Goal: Task Accomplishment & Management: Use online tool/utility

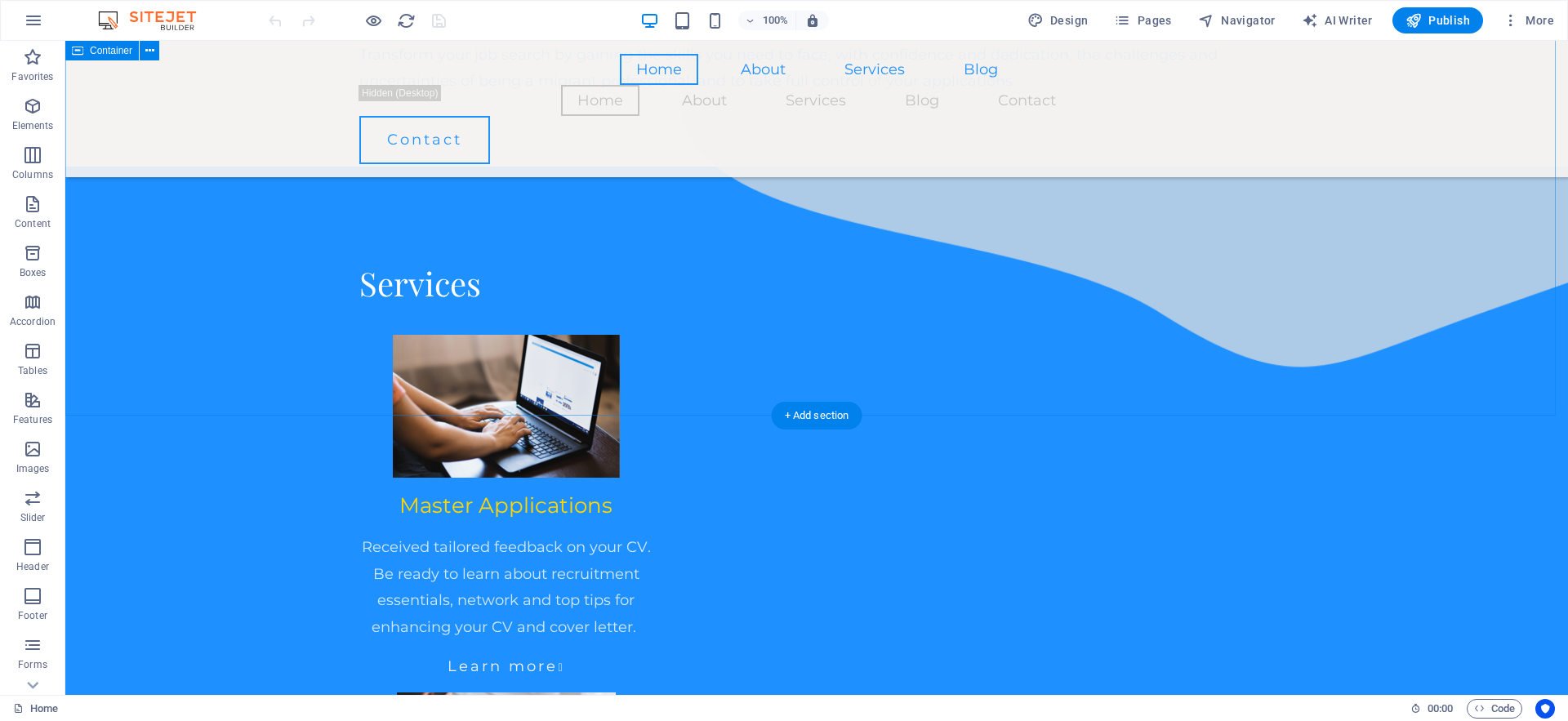
scroll to position [1271, 0]
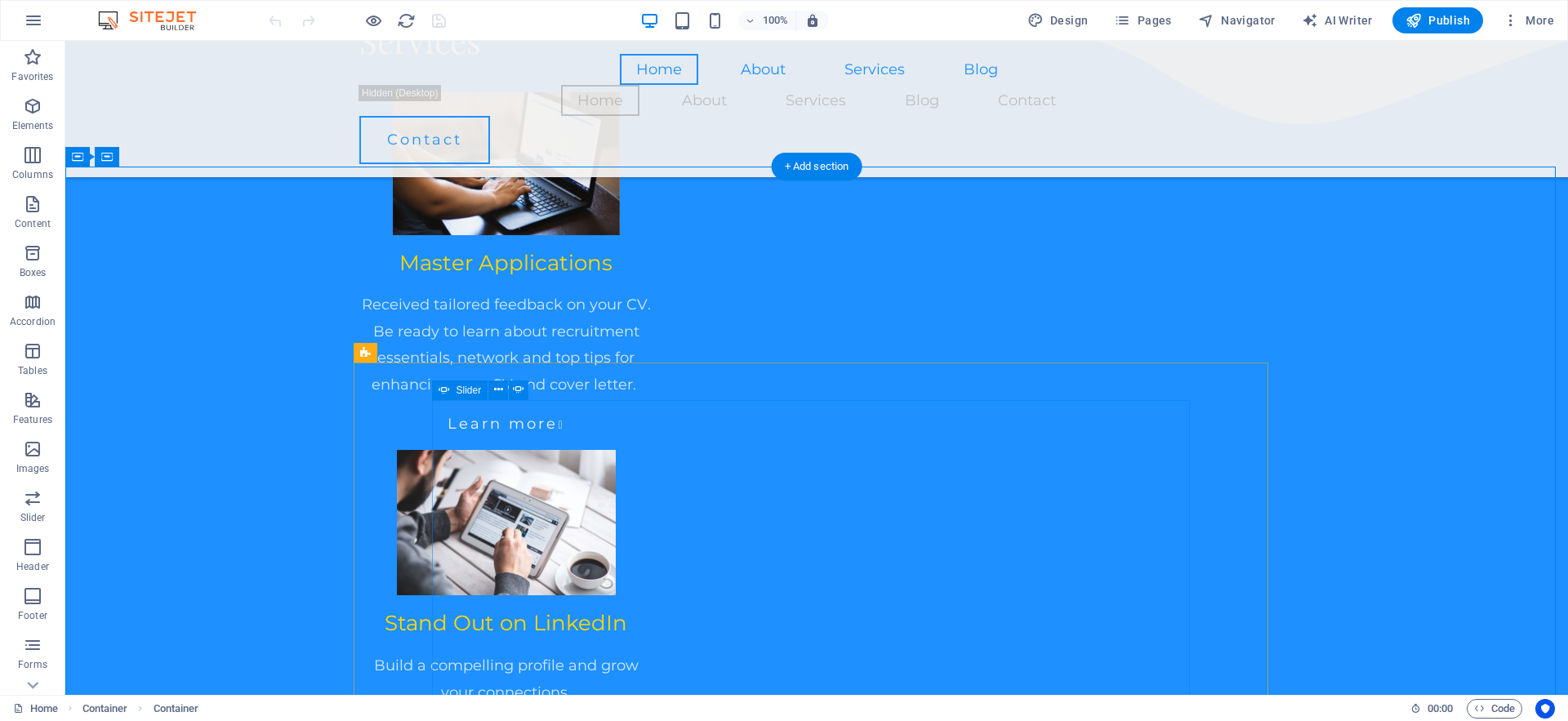
scroll to position [1487, 0]
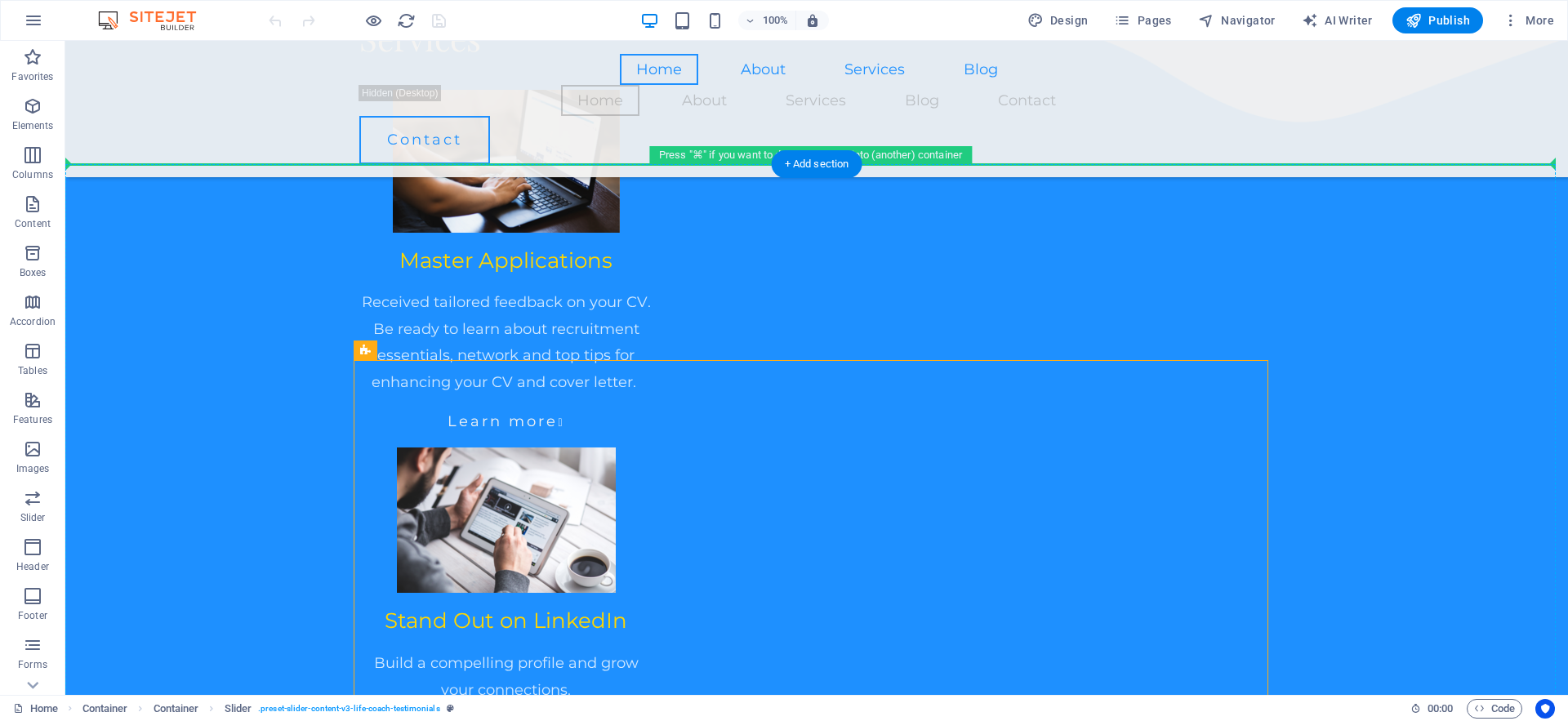
drag, startPoint x: 1111, startPoint y: 377, endPoint x: 1400, endPoint y: 318, distance: 295.0
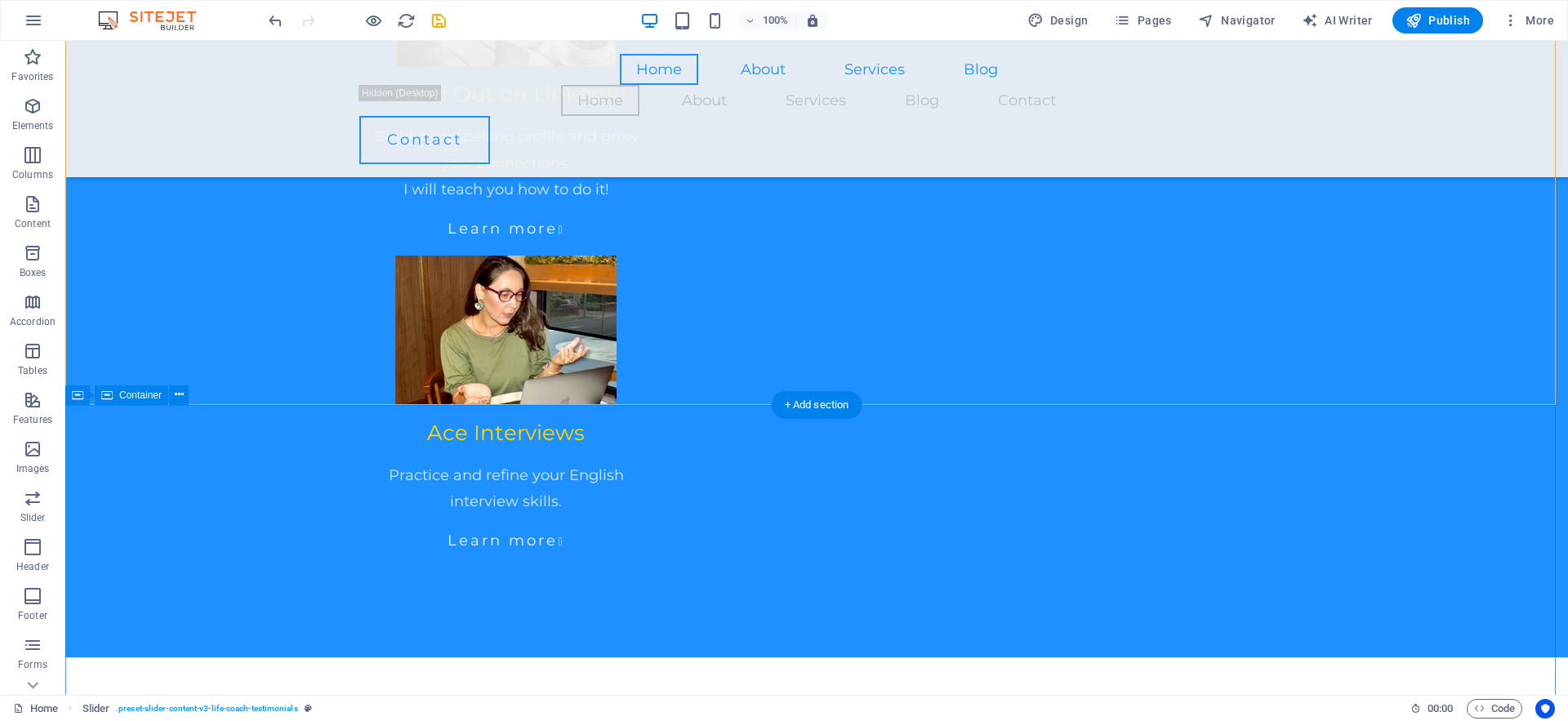
scroll to position [2013, 0]
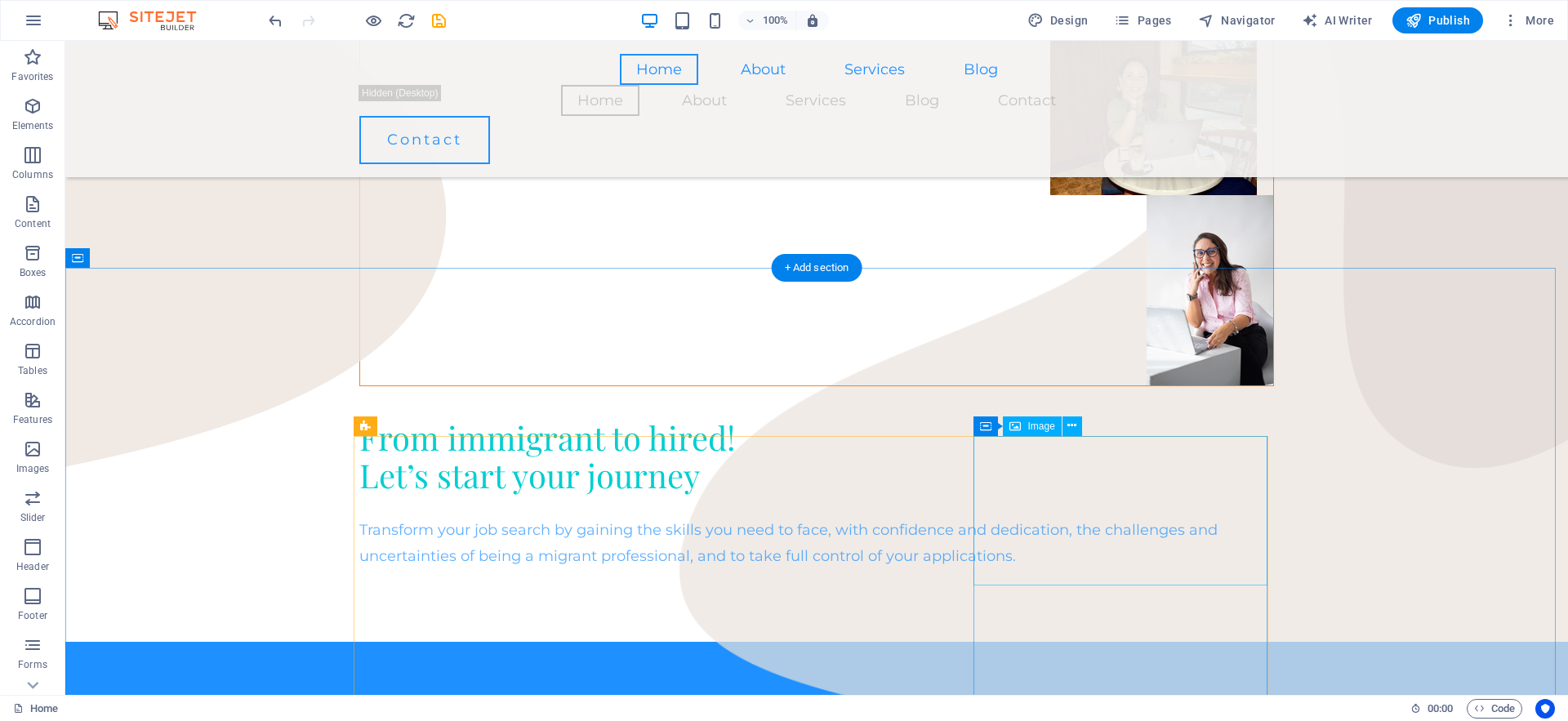
scroll to position [770, 0]
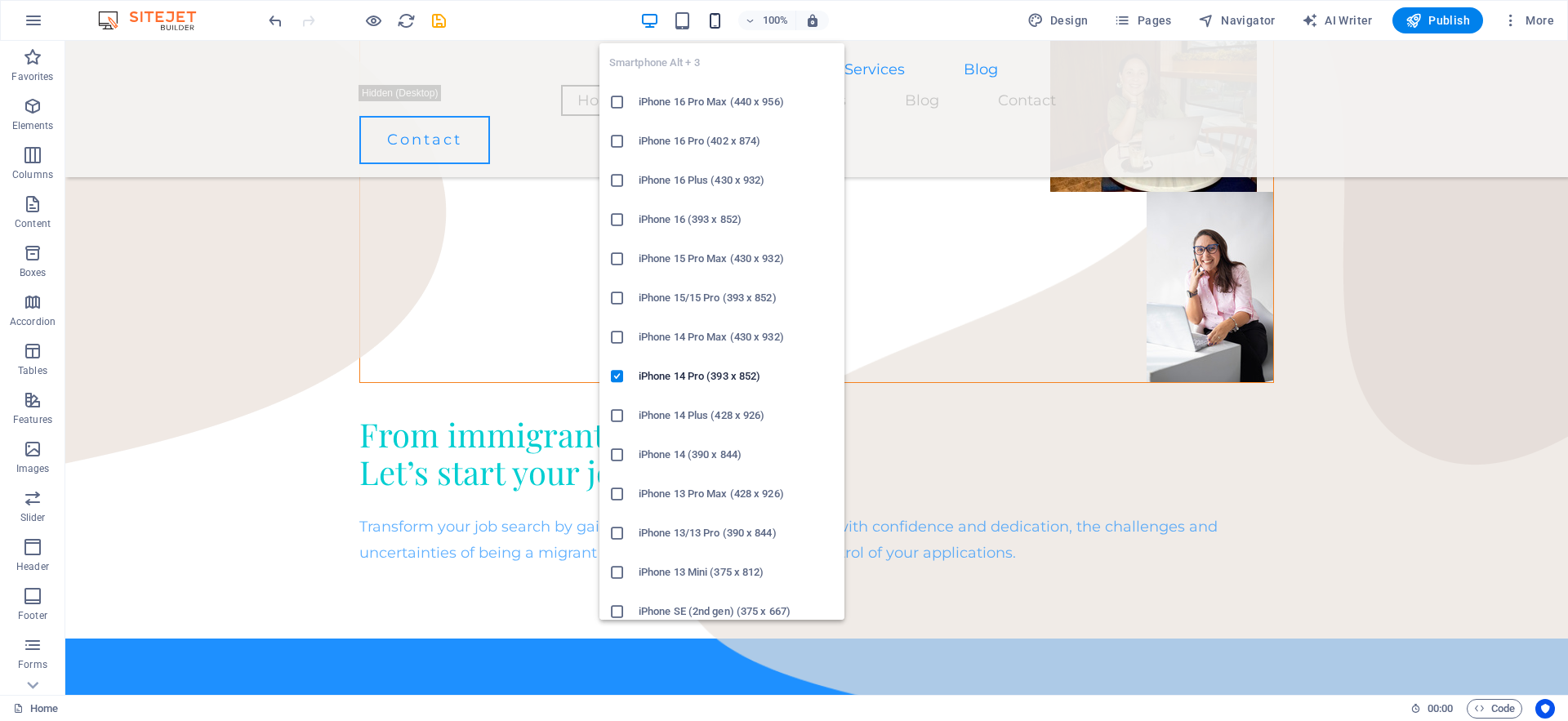
click at [713, 23] on icon "button" at bounding box center [714, 20] width 19 height 19
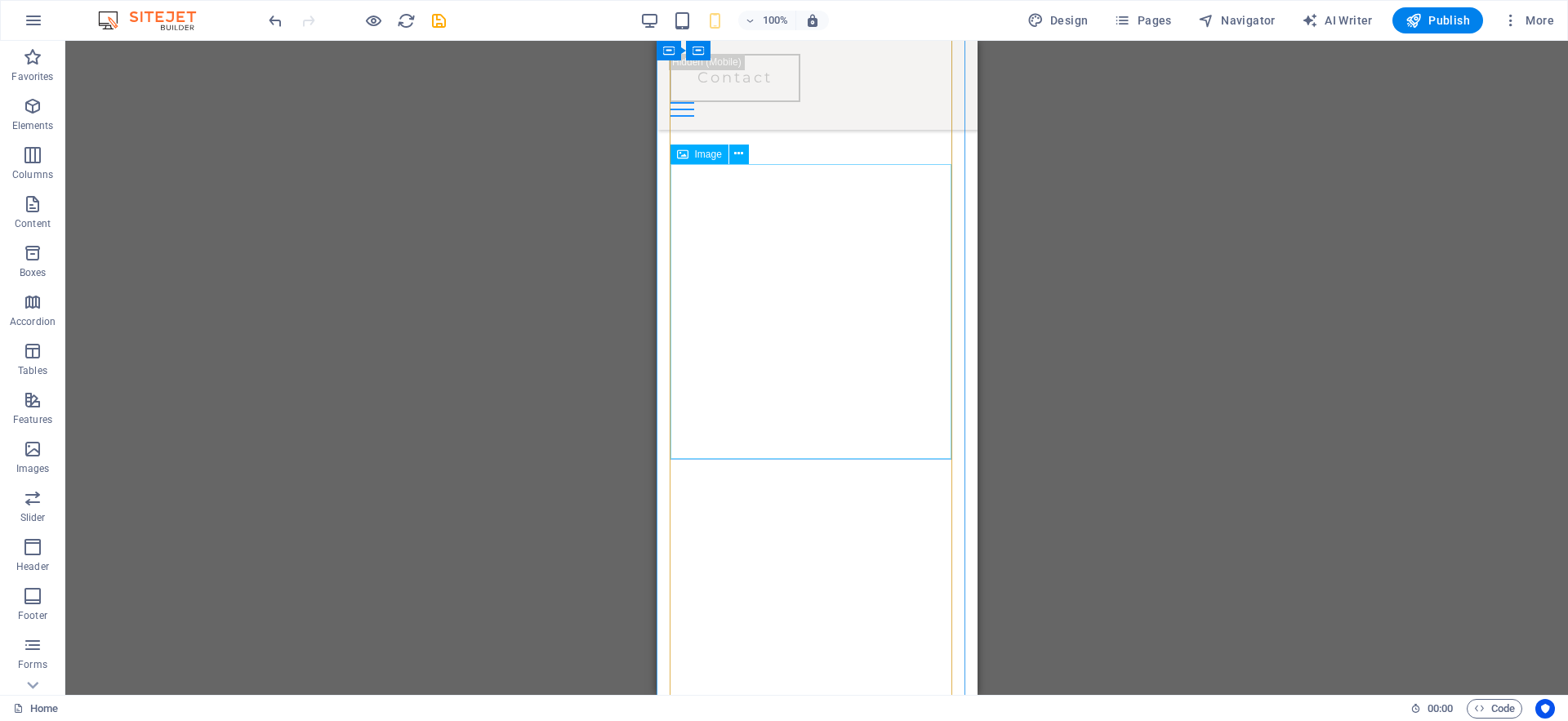
scroll to position [5260, 0]
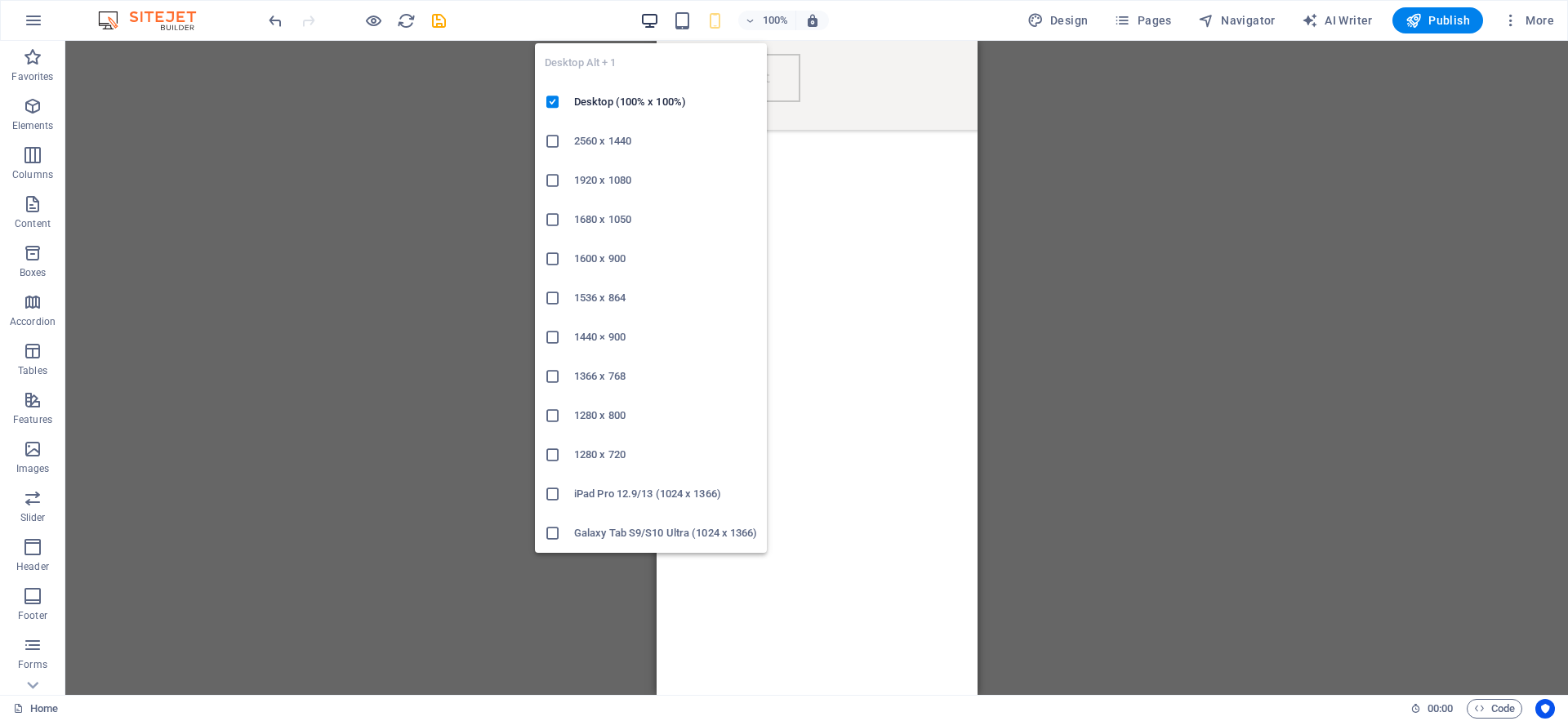
click at [659, 14] on icon "button" at bounding box center [650, 20] width 19 height 19
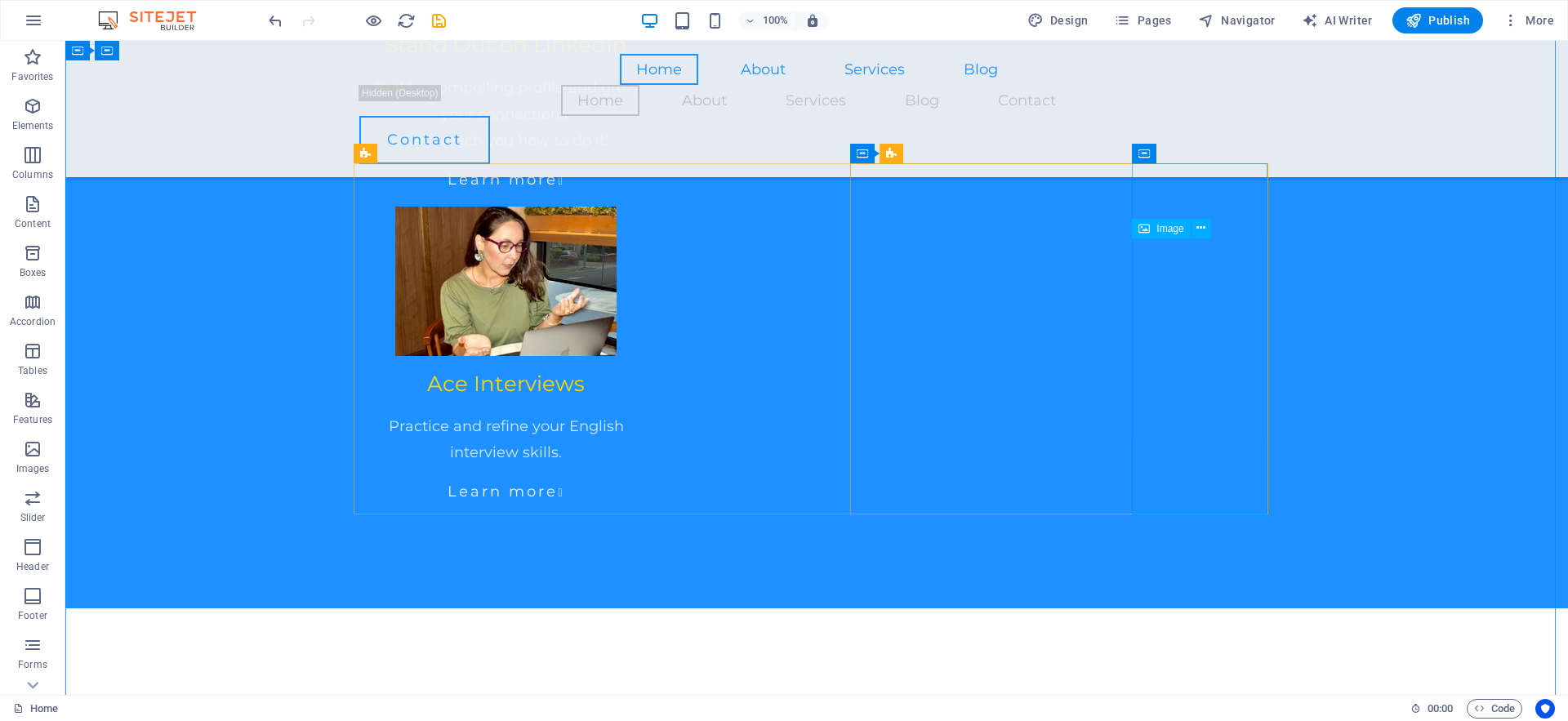
scroll to position [2013, 0]
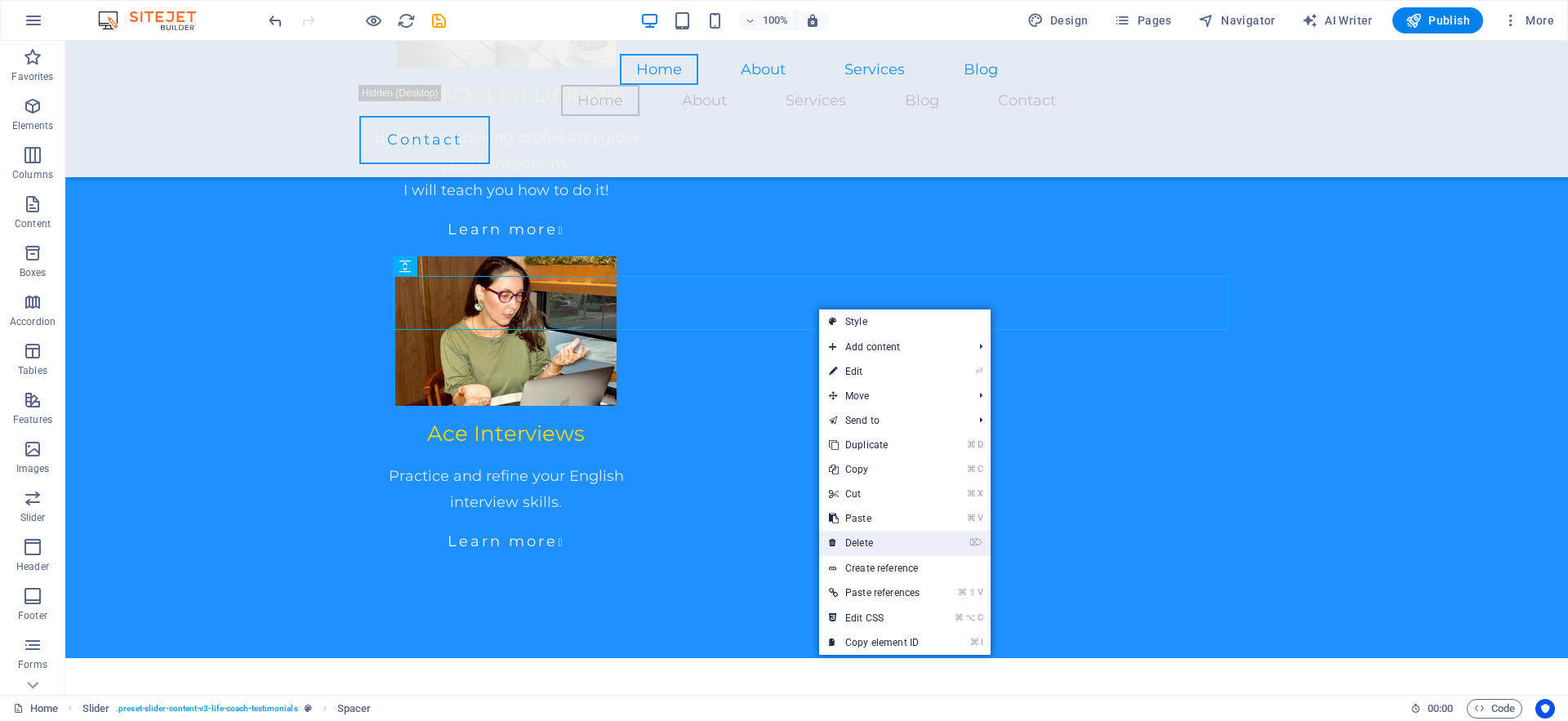
click at [871, 537] on link "⌦ Delete" at bounding box center [874, 543] width 110 height 25
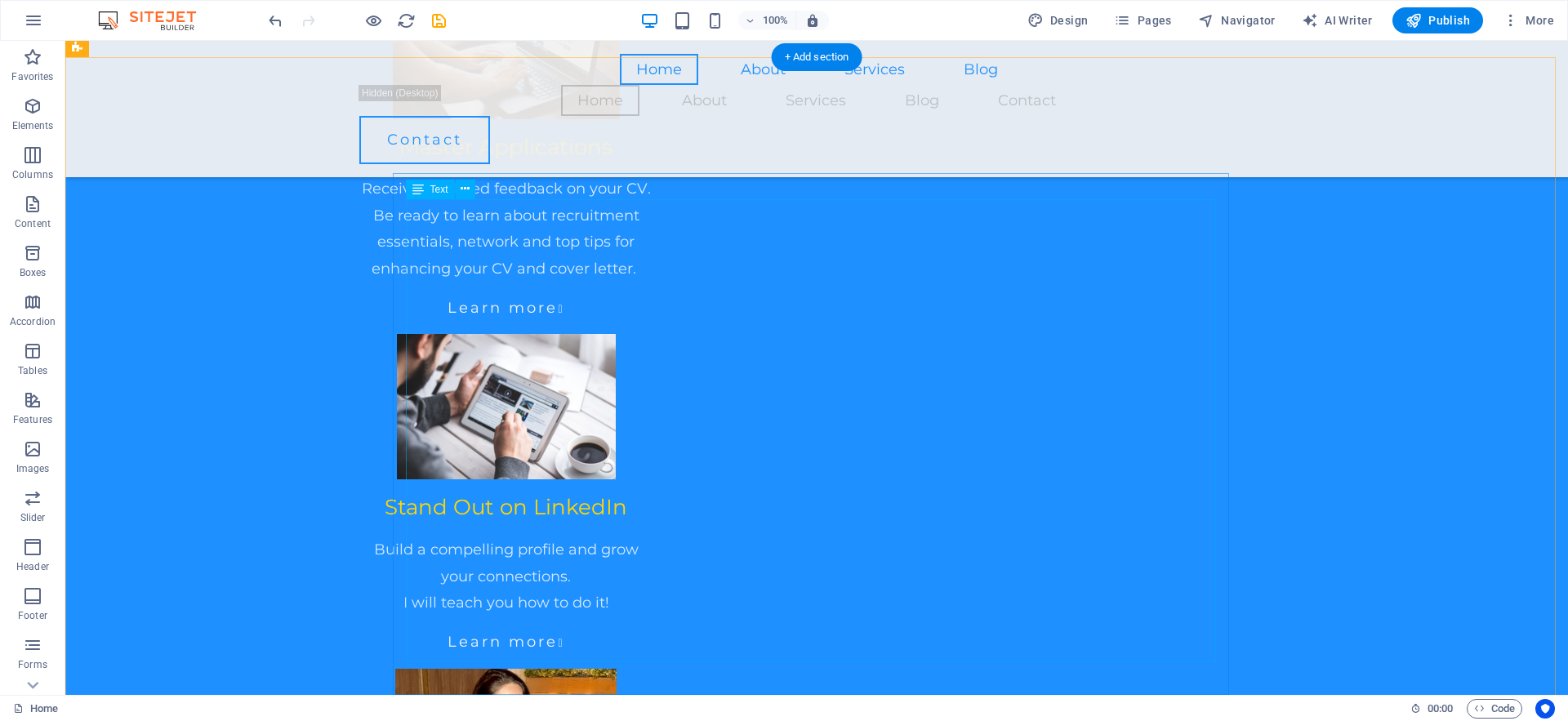
scroll to position [1605, 0]
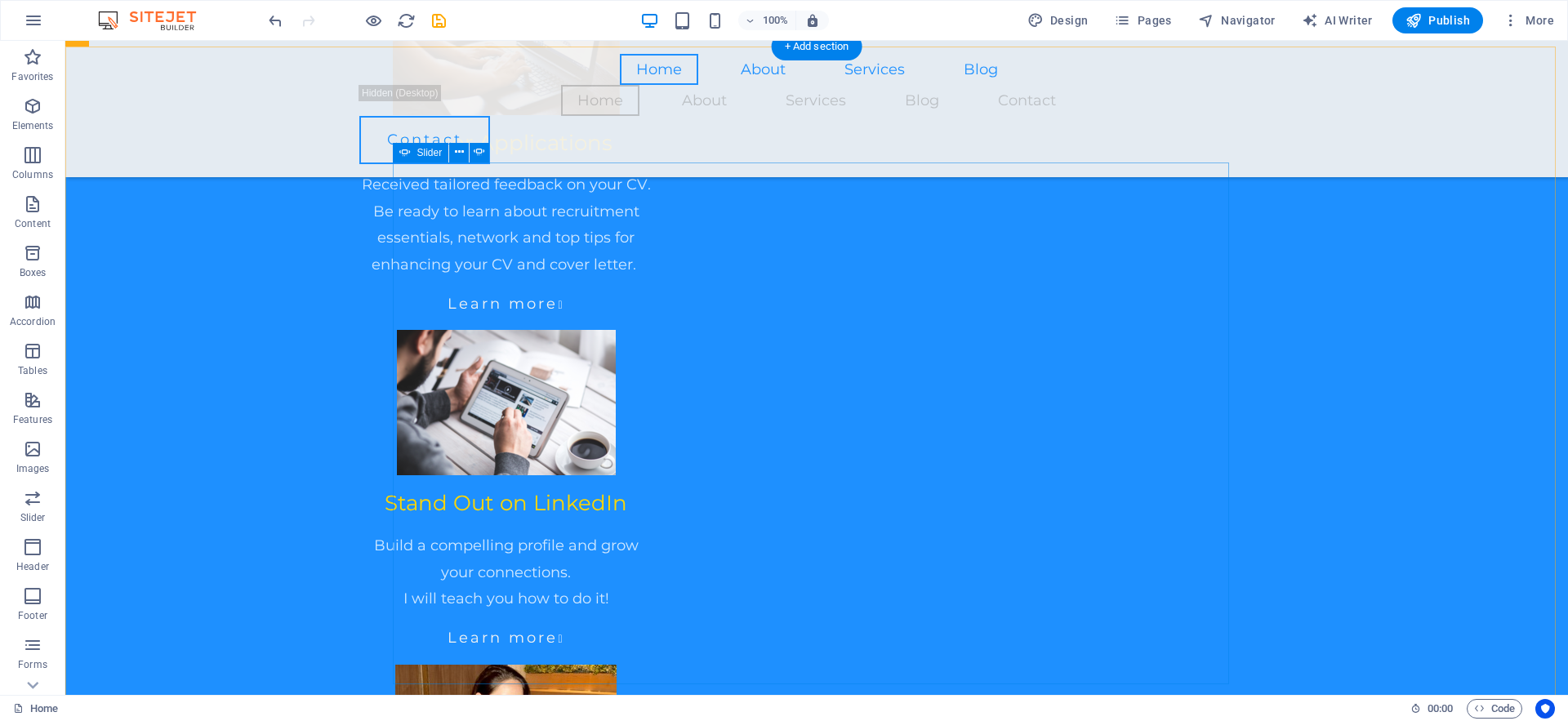
select select "ms"
select select "s"
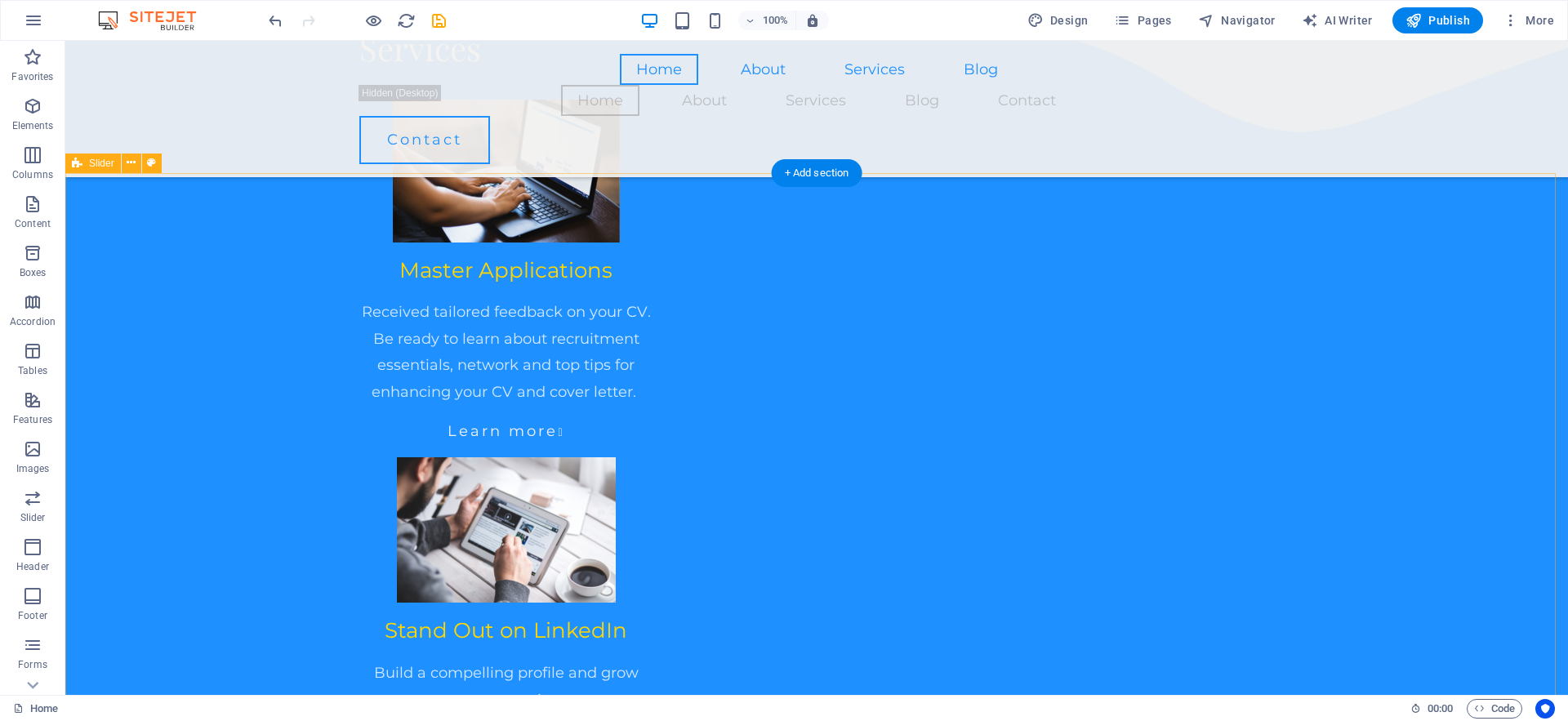
scroll to position [1481, 0]
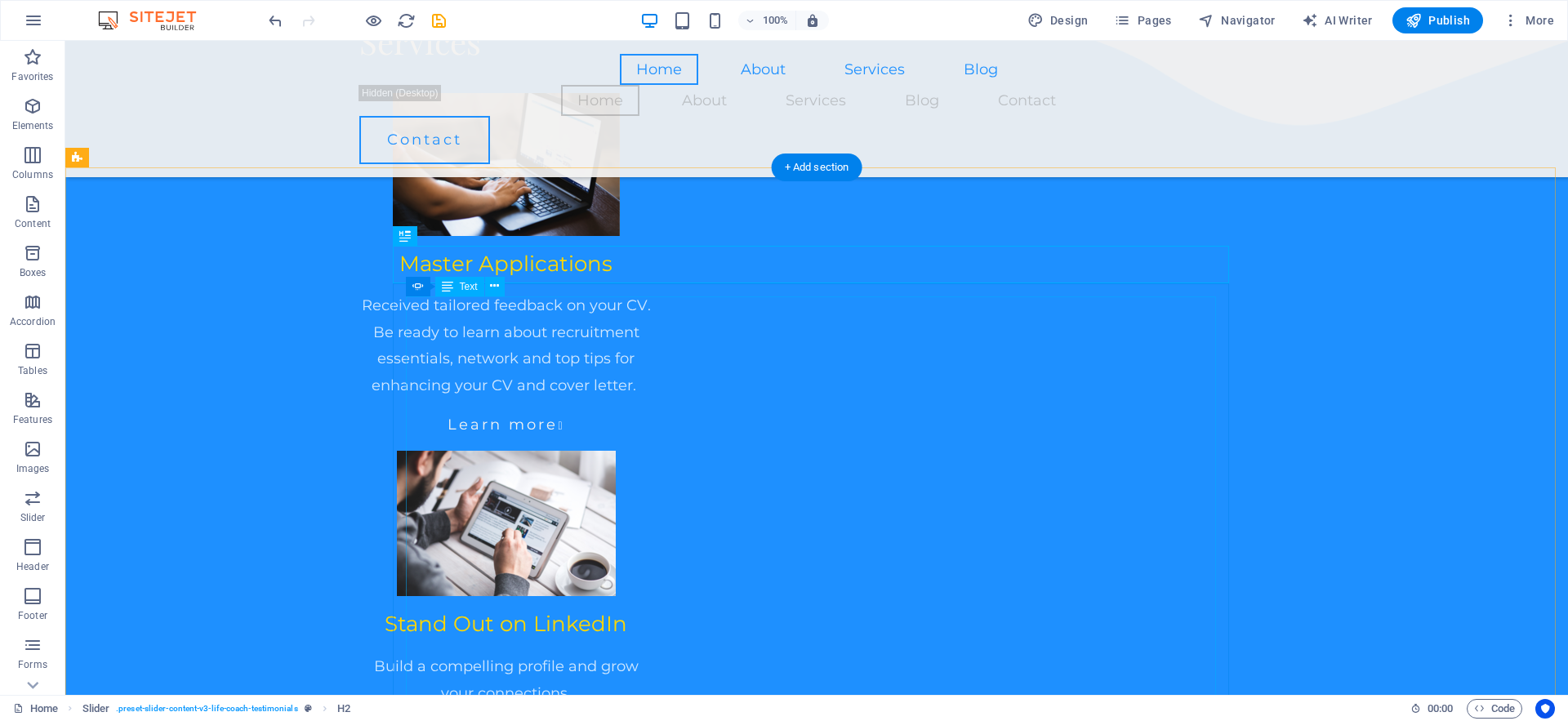
scroll to position [1487, 0]
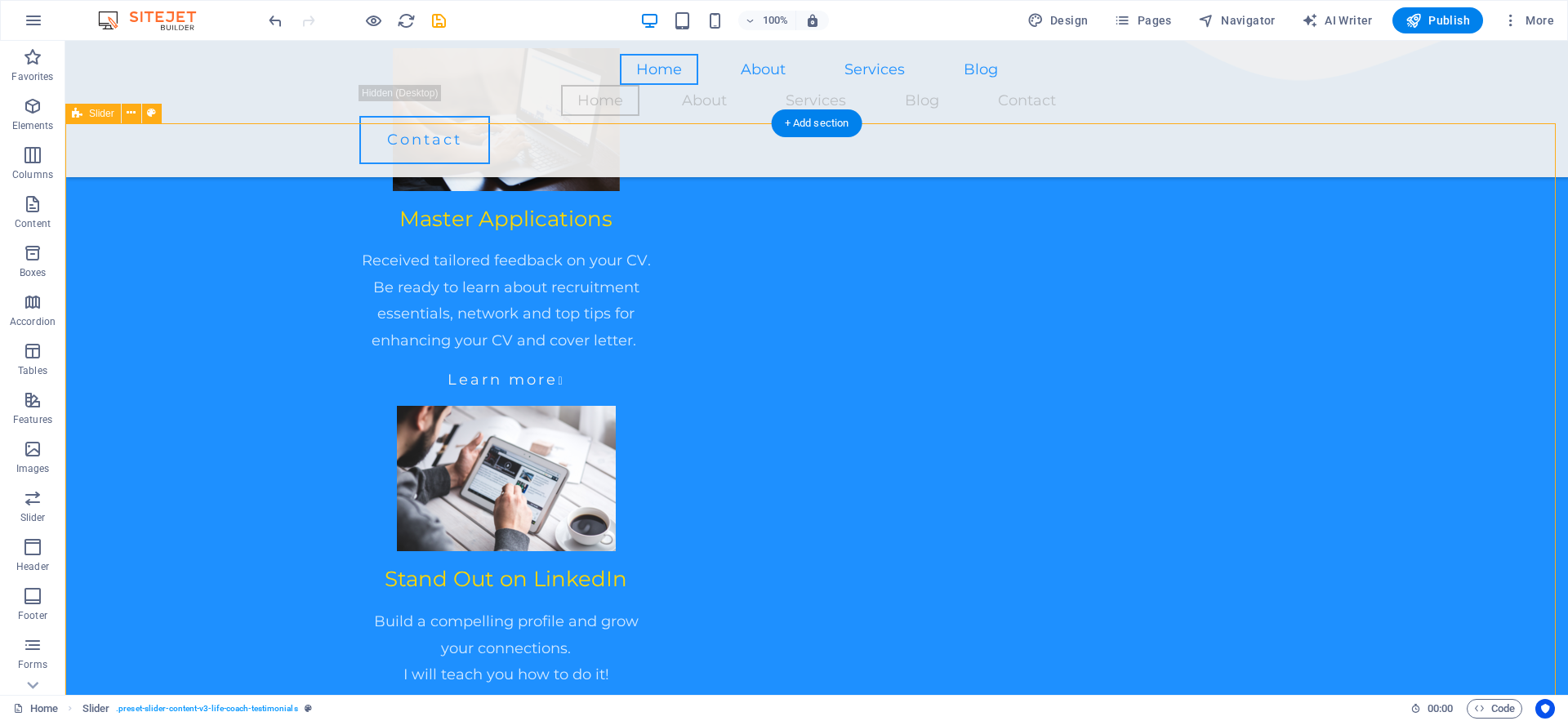
scroll to position [1530, 0]
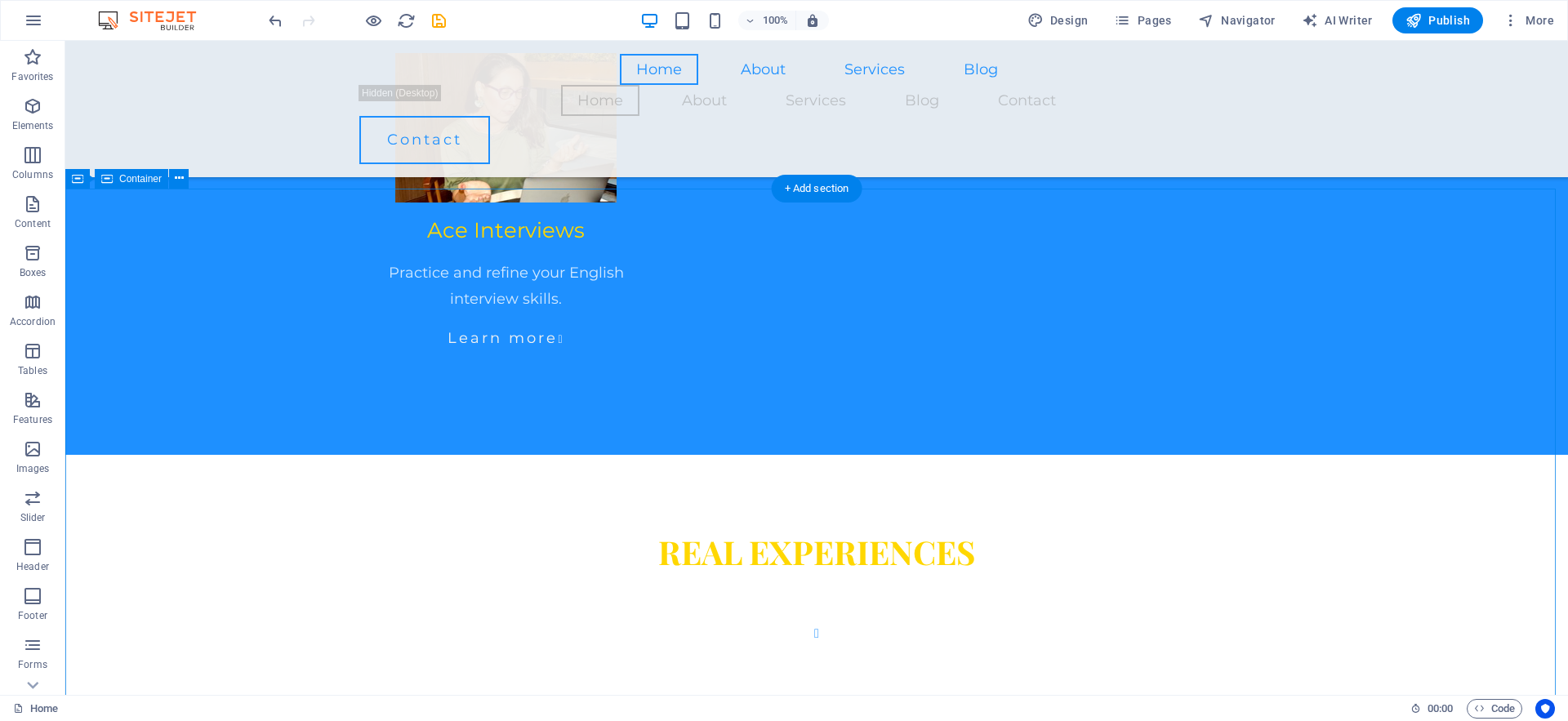
scroll to position [2193, 0]
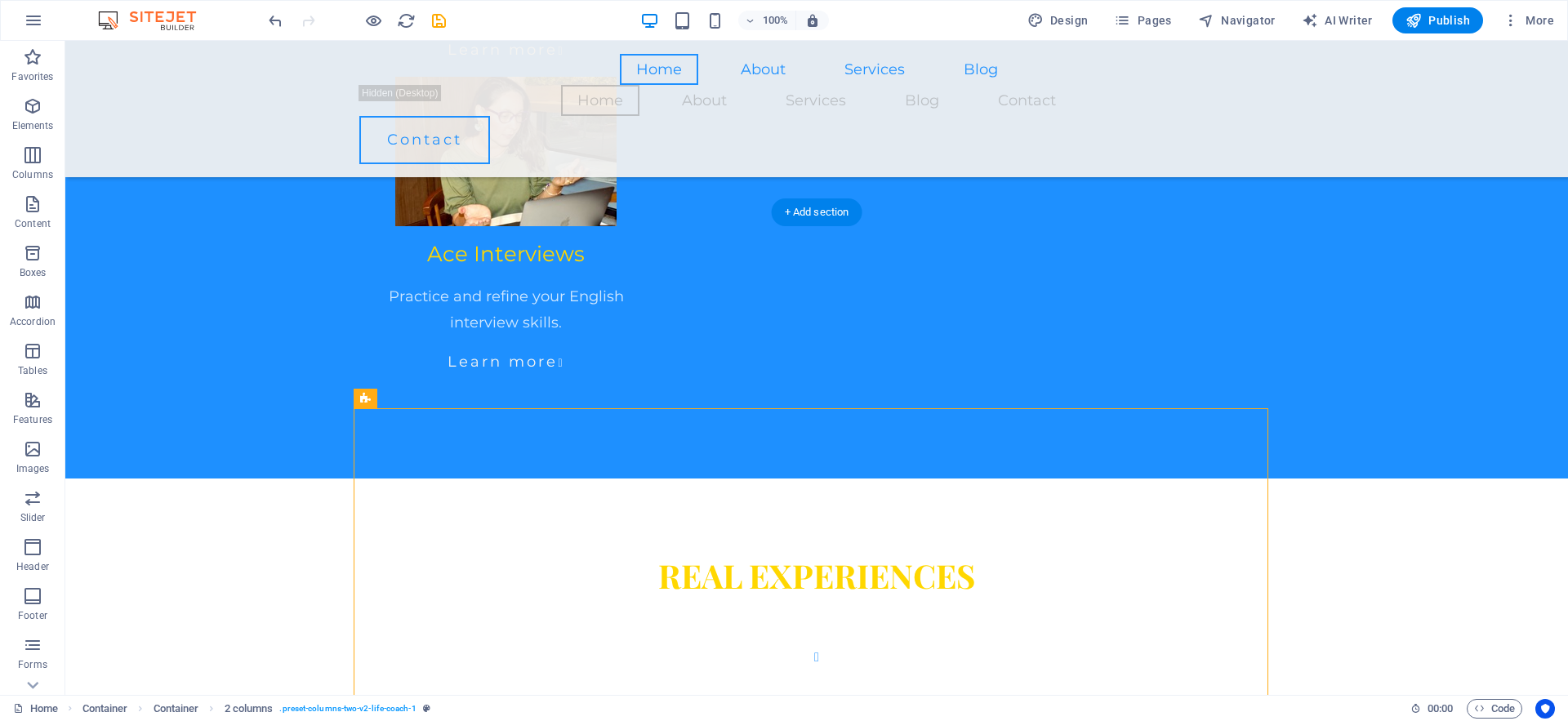
drag, startPoint x: 818, startPoint y: 437, endPoint x: 822, endPoint y: 347, distance: 90.1
drag, startPoint x: 793, startPoint y: 441, endPoint x: 786, endPoint y: 324, distance: 117.2
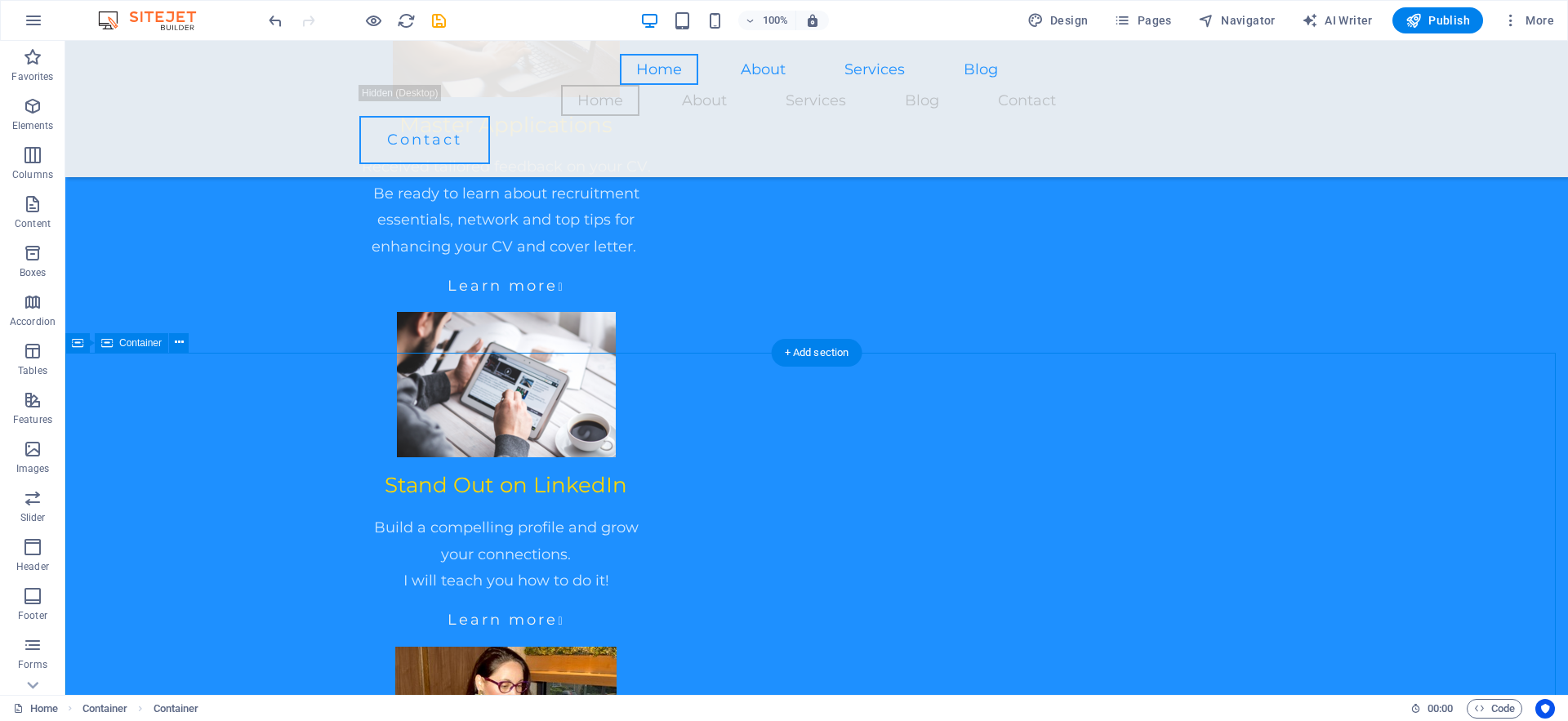
scroll to position [1367, 0]
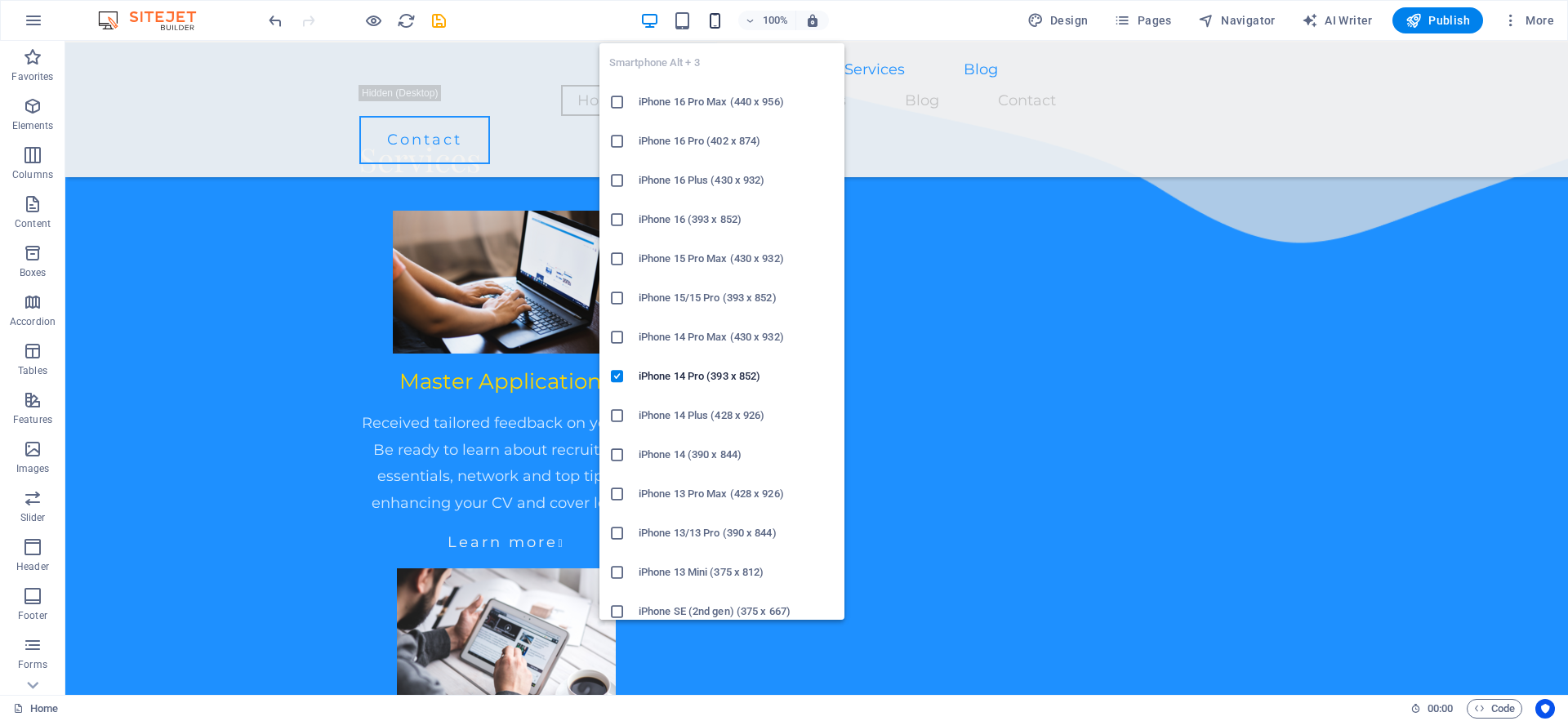
click at [720, 19] on icon "button" at bounding box center [714, 20] width 19 height 19
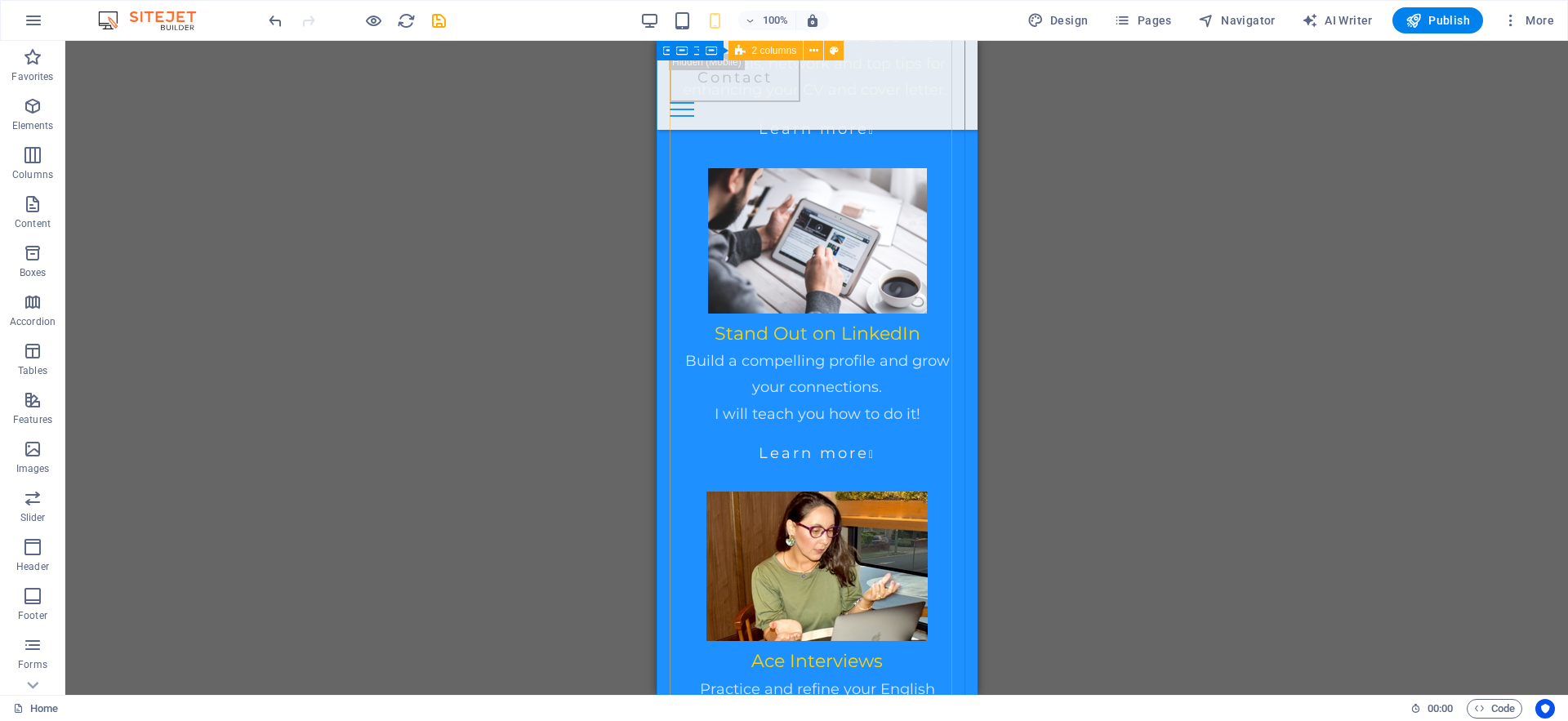
scroll to position [707, 0]
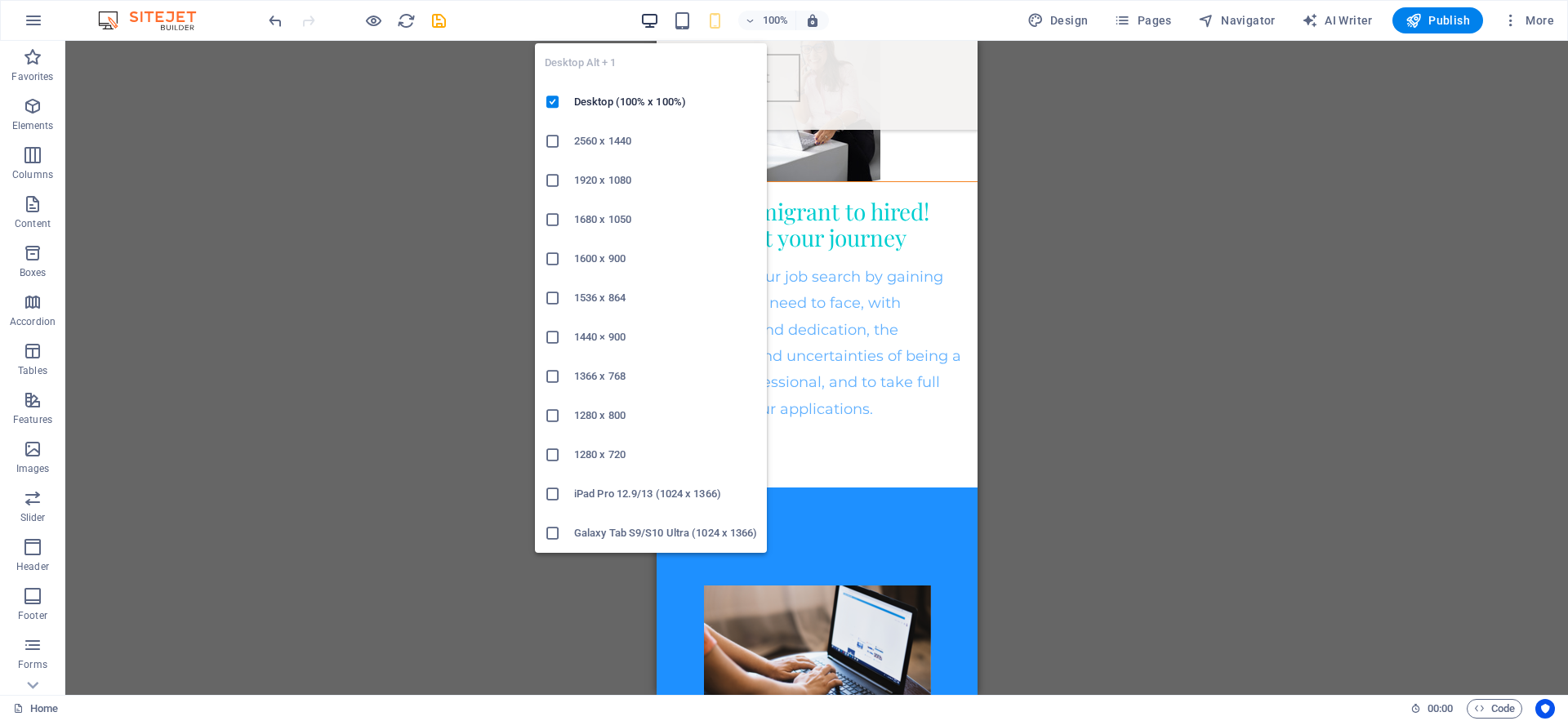
drag, startPoint x: 655, startPoint y: 20, endPoint x: 722, endPoint y: 94, distance: 99.8
click at [655, 20] on icon "button" at bounding box center [650, 20] width 19 height 19
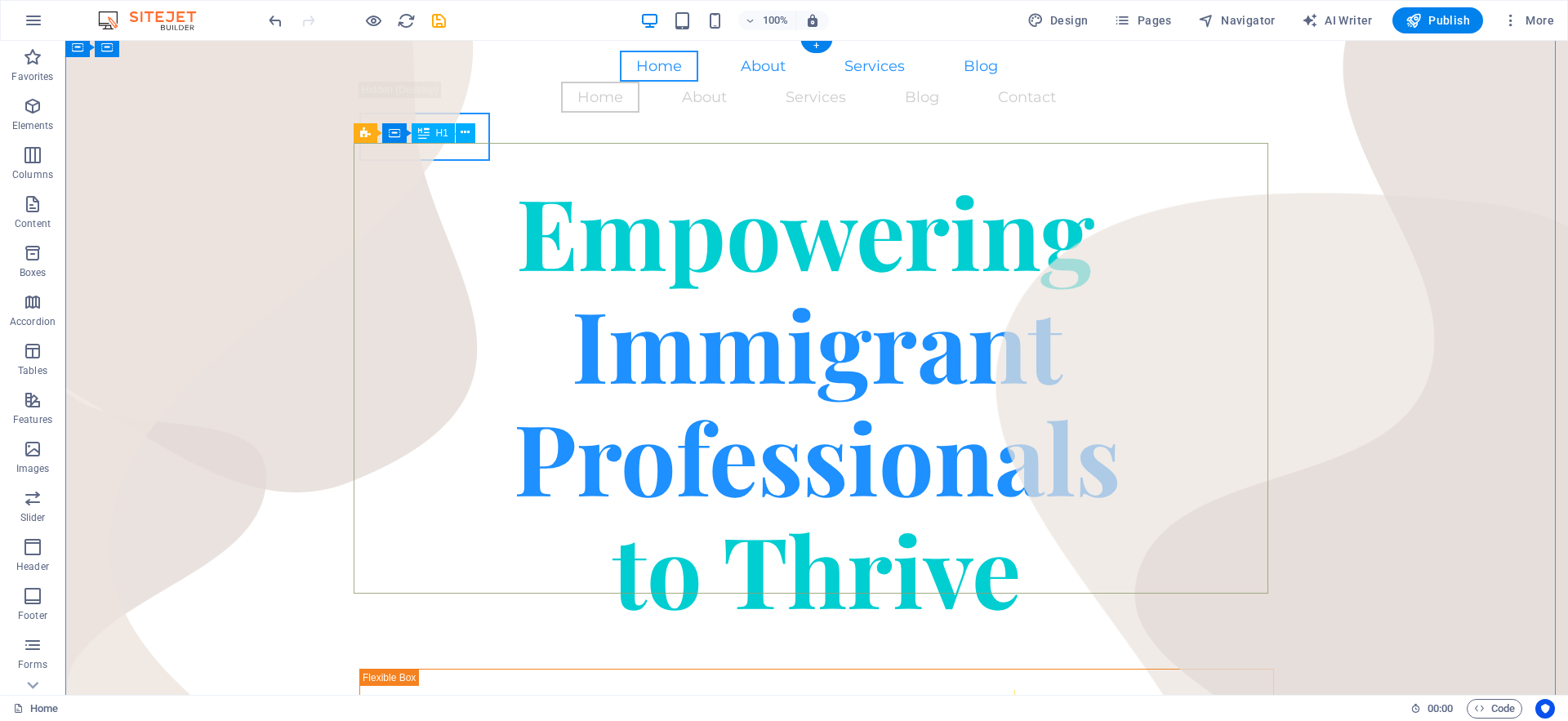
scroll to position [7, 0]
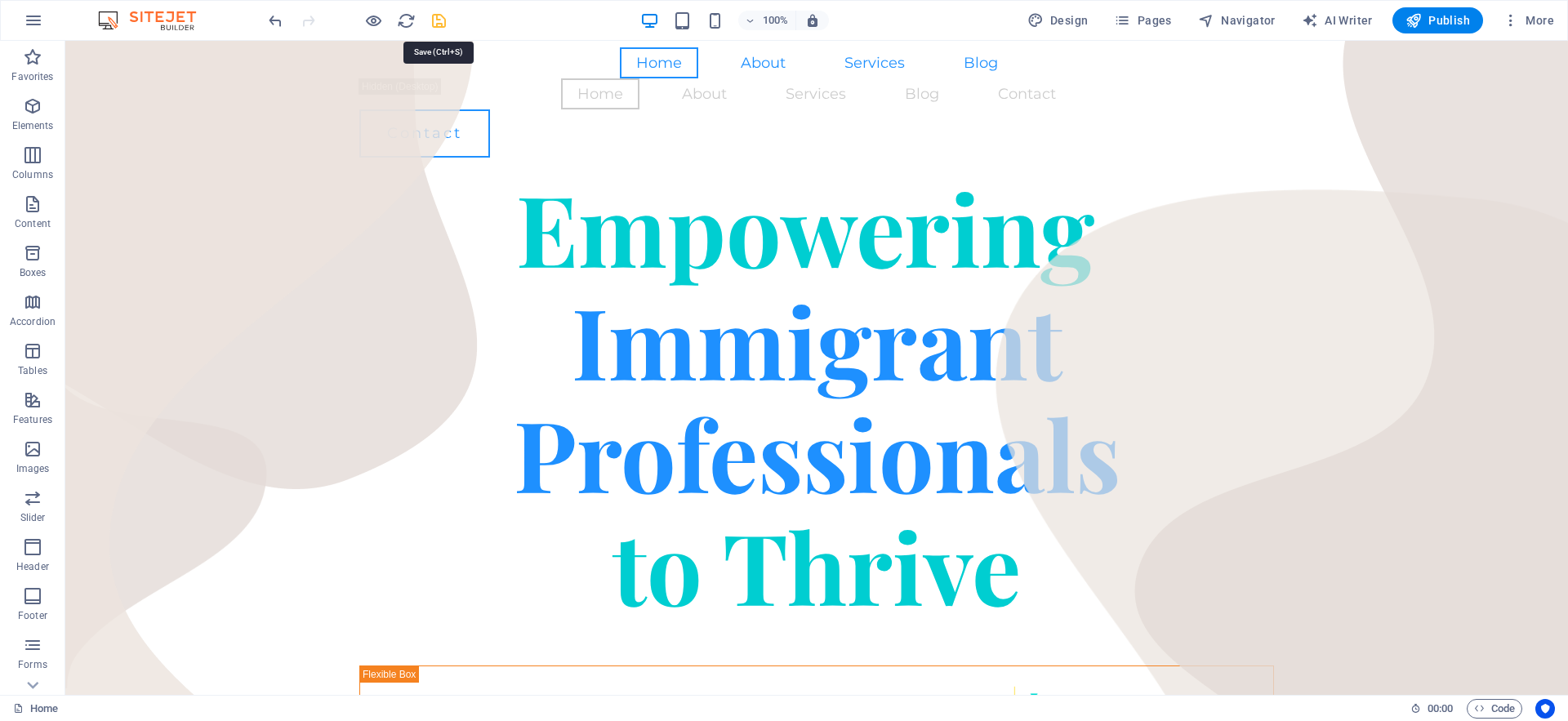
click at [440, 13] on icon "save" at bounding box center [439, 20] width 19 height 19
click at [1168, 22] on span "Pages" at bounding box center [1142, 20] width 57 height 16
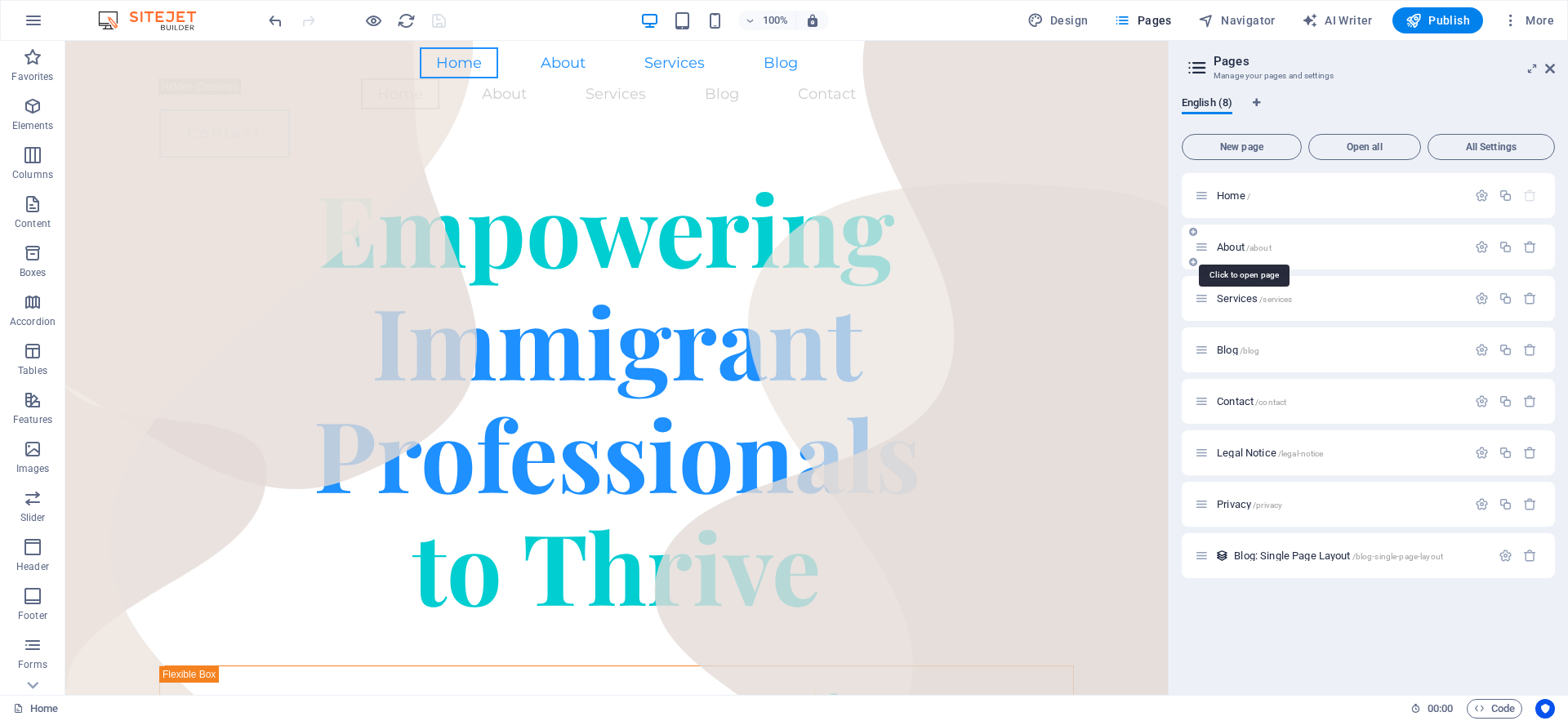
click at [1232, 245] on span "About /about" at bounding box center [1244, 247] width 54 height 12
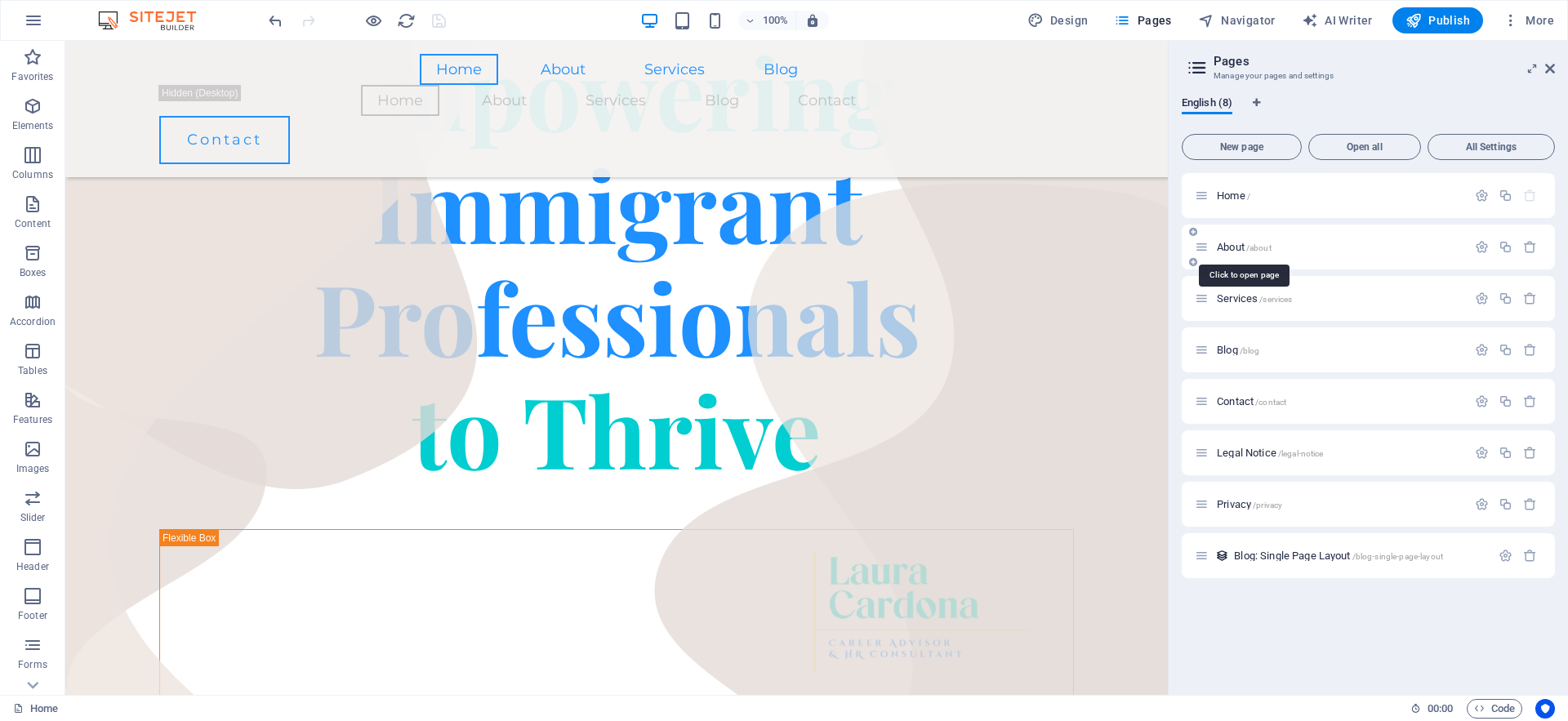
scroll to position [0, 0]
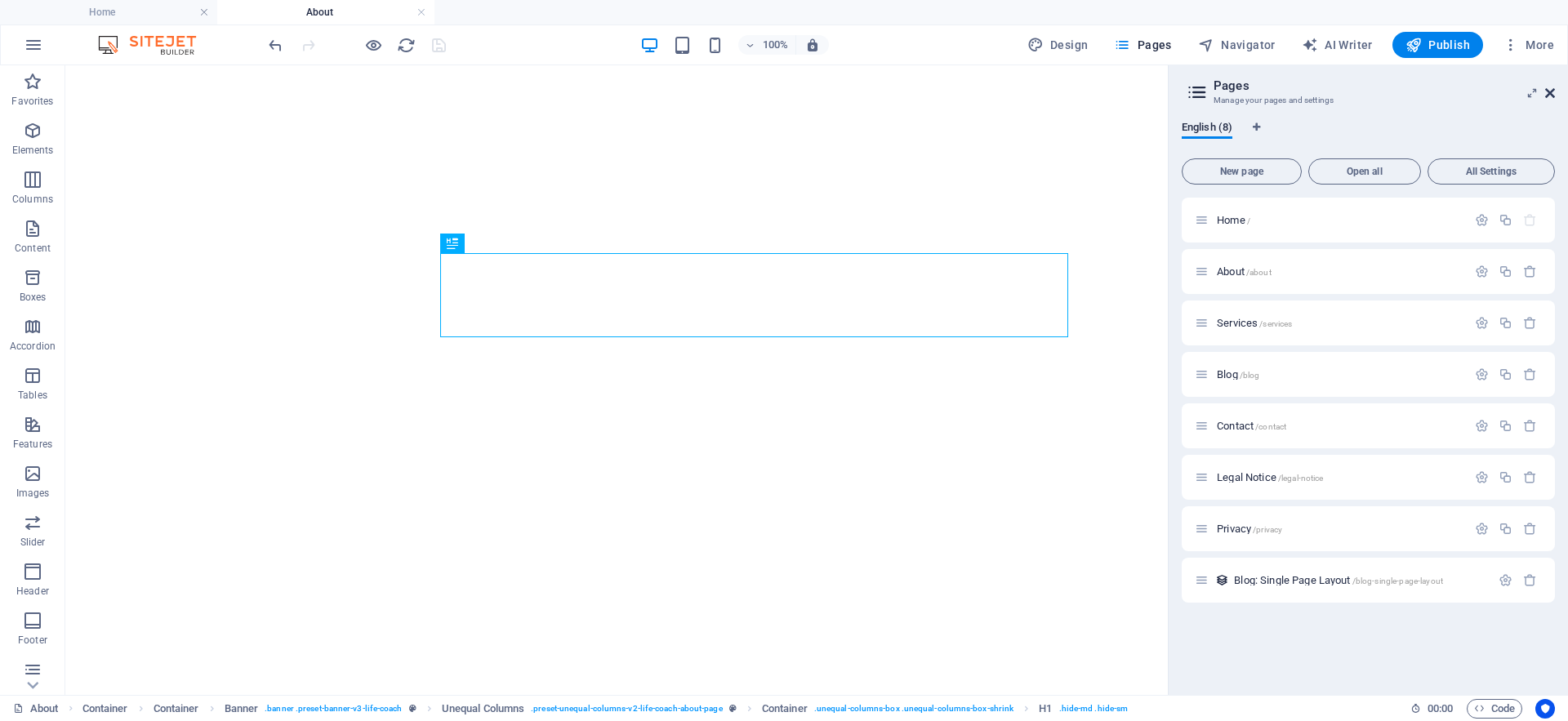
click at [1550, 95] on icon at bounding box center [1550, 92] width 10 height 13
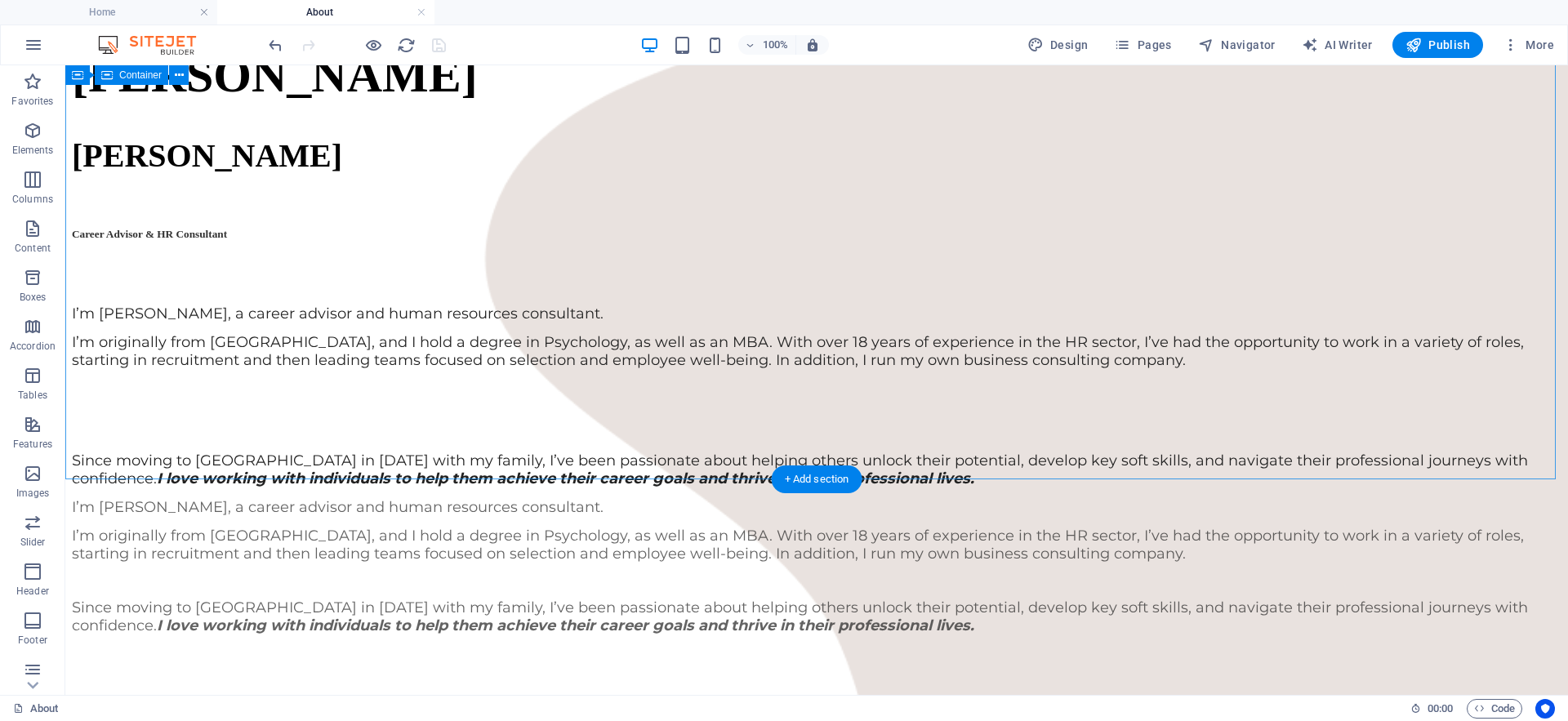
scroll to position [1159, 0]
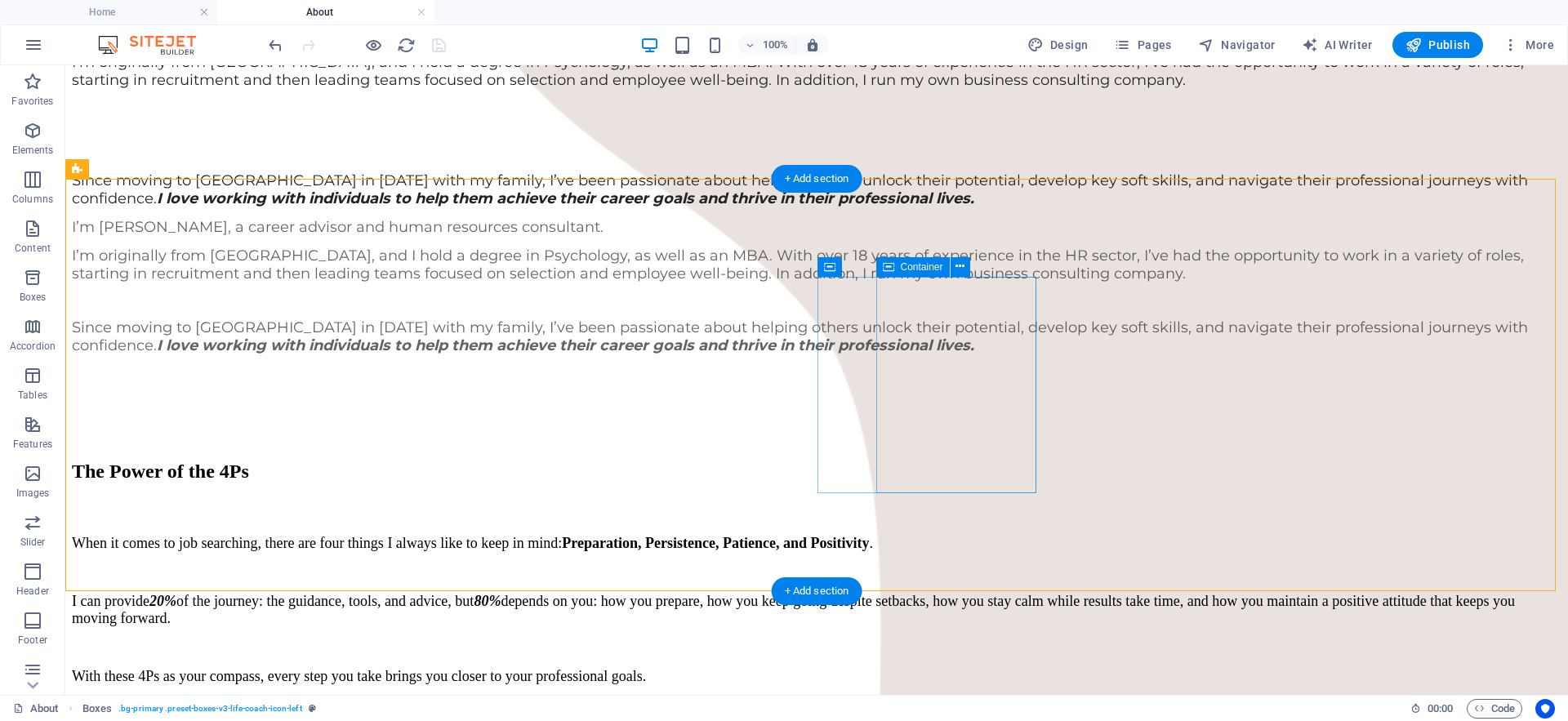
scroll to position [1456, 0]
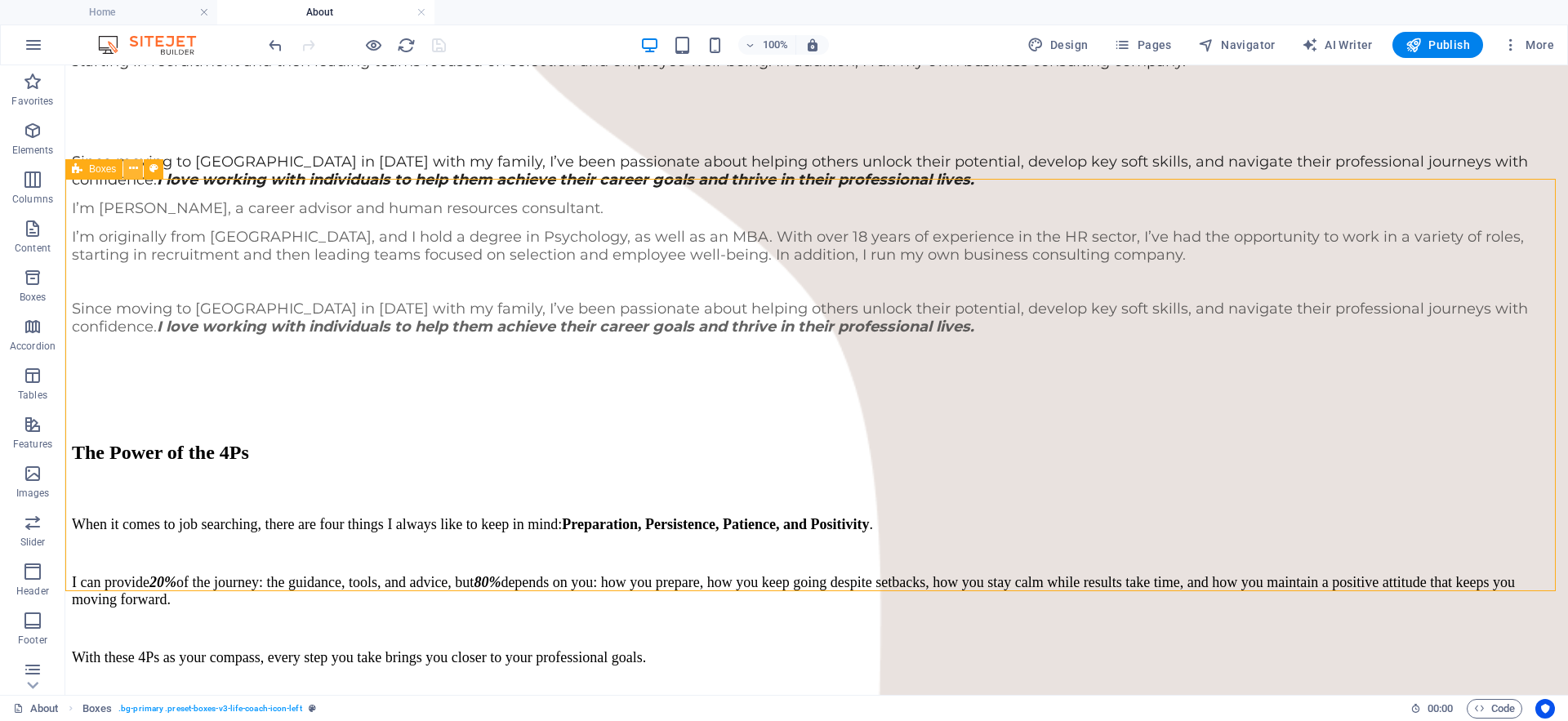
click at [132, 171] on icon at bounding box center [133, 169] width 9 height 17
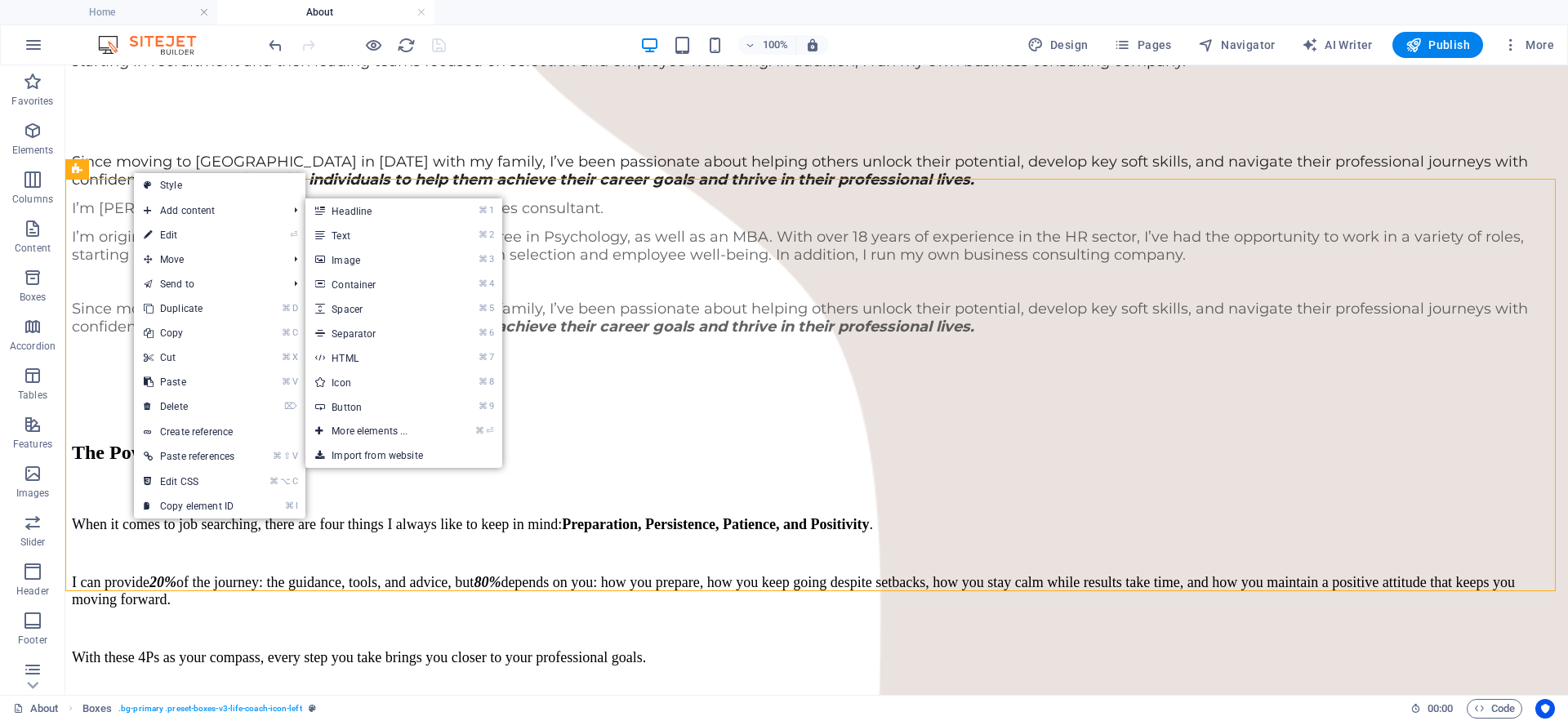
click at [336, 207] on link "⌘ 1 Headline" at bounding box center [372, 210] width 135 height 25
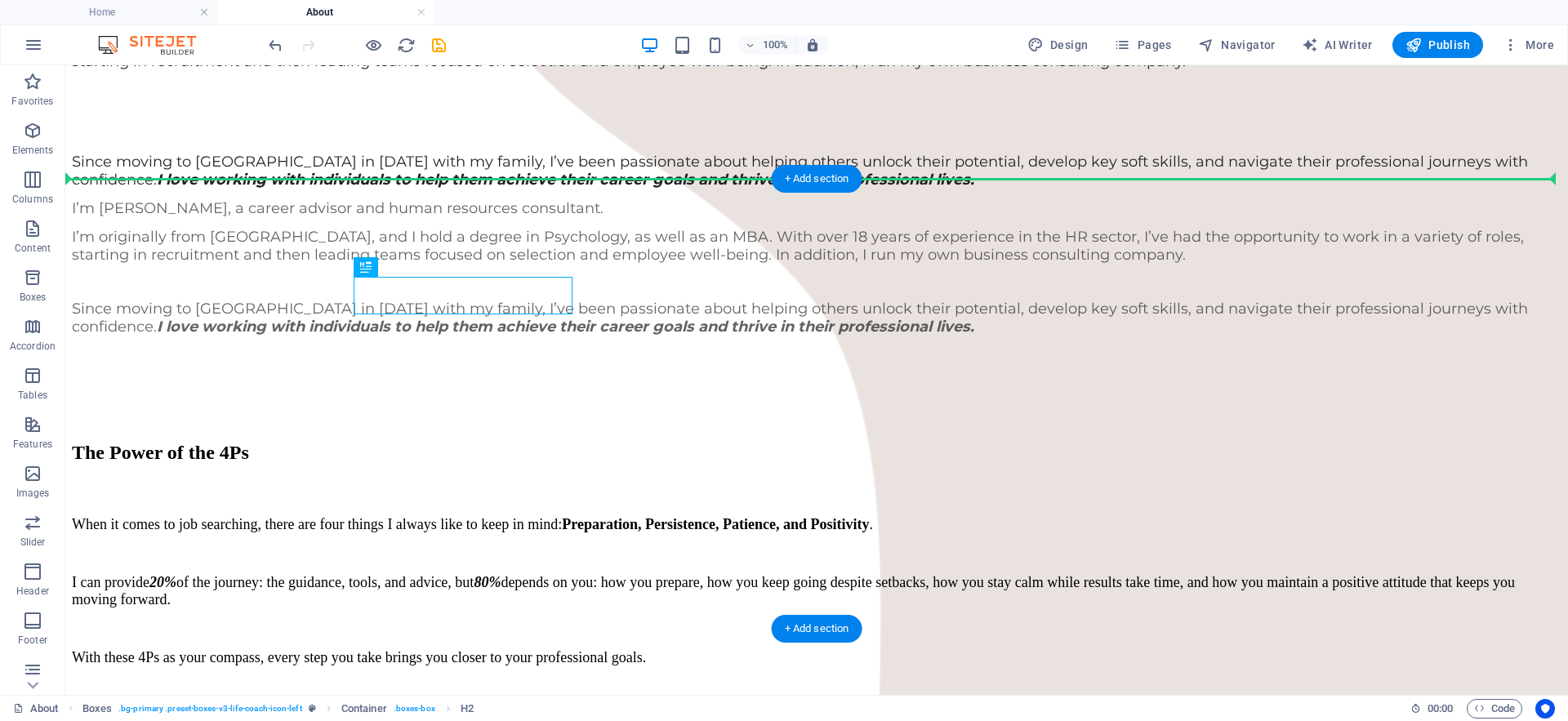
drag, startPoint x: 501, startPoint y: 287, endPoint x: 747, endPoint y: 210, distance: 257.8
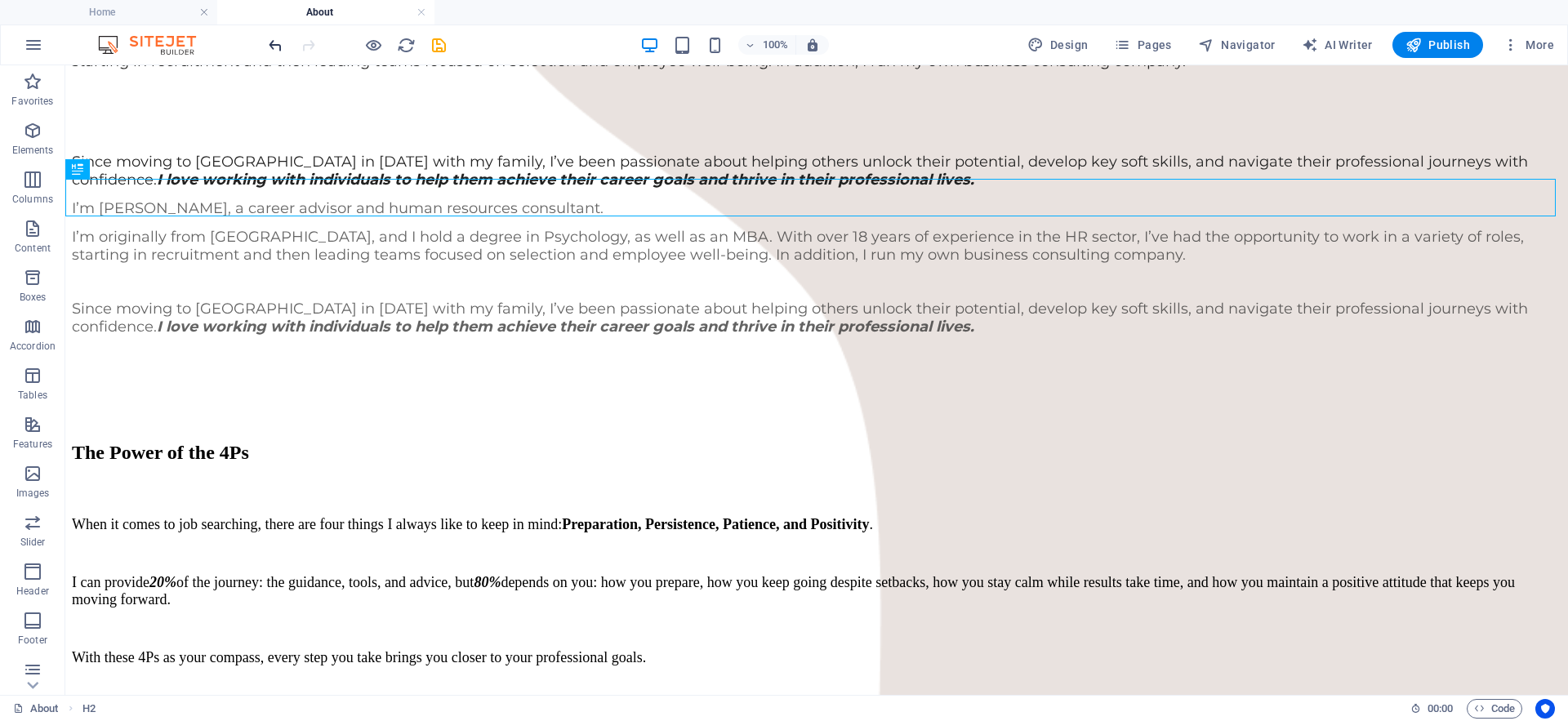
click at [280, 43] on icon "undo" at bounding box center [276, 45] width 19 height 19
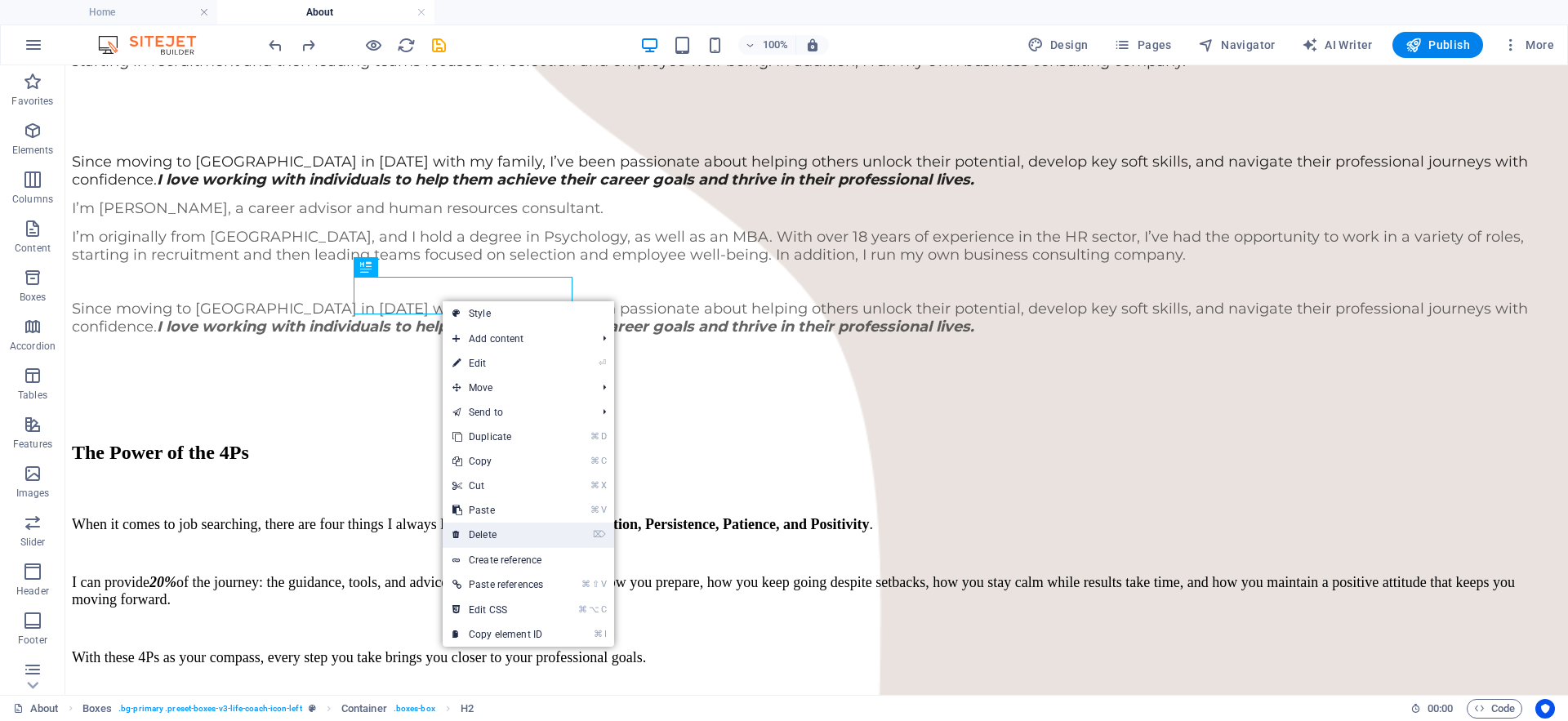
drag, startPoint x: 424, startPoint y: 464, endPoint x: 490, endPoint y: 528, distance: 91.9
click at [490, 528] on link "⌦ Delete" at bounding box center [498, 534] width 110 height 25
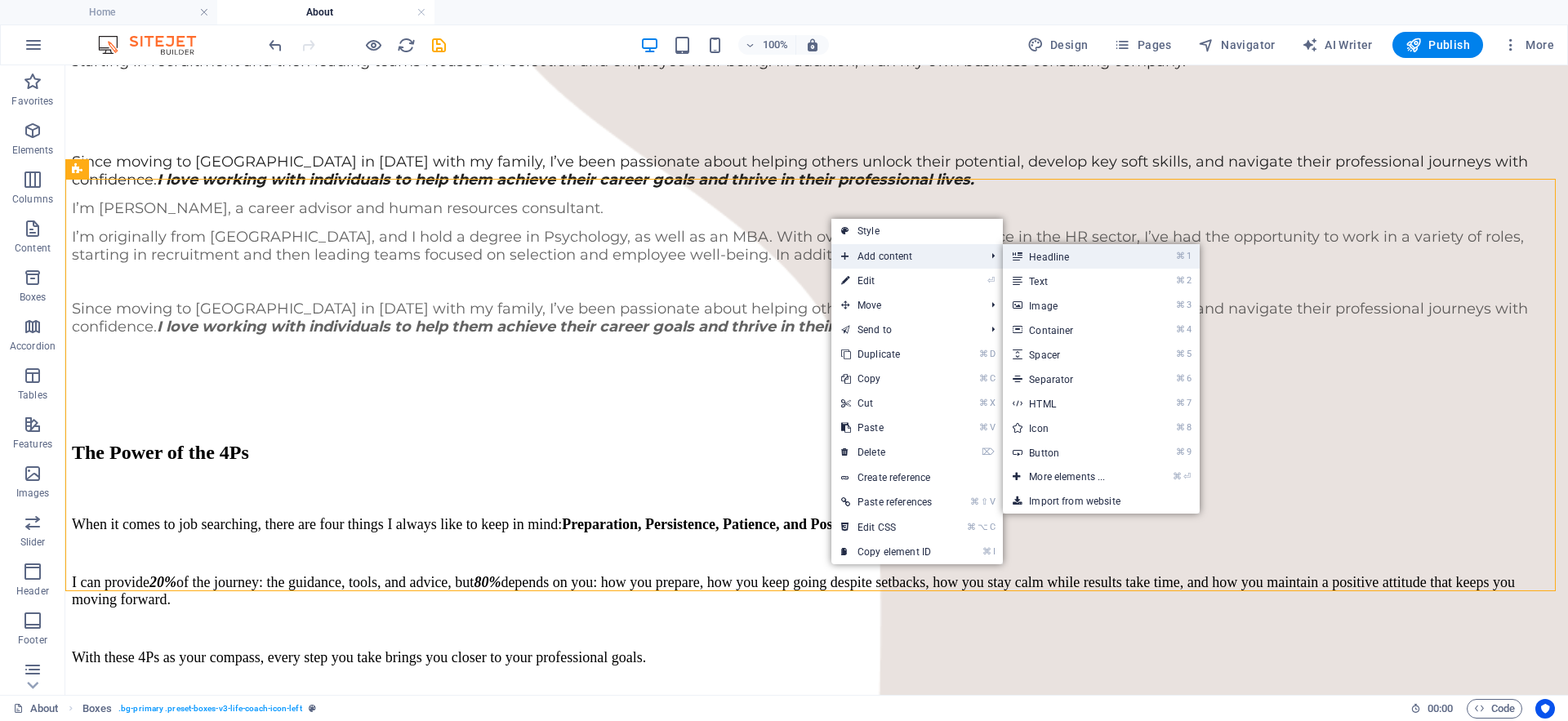
click at [1033, 255] on link "⌘ 1 Headline" at bounding box center [1070, 256] width 135 height 25
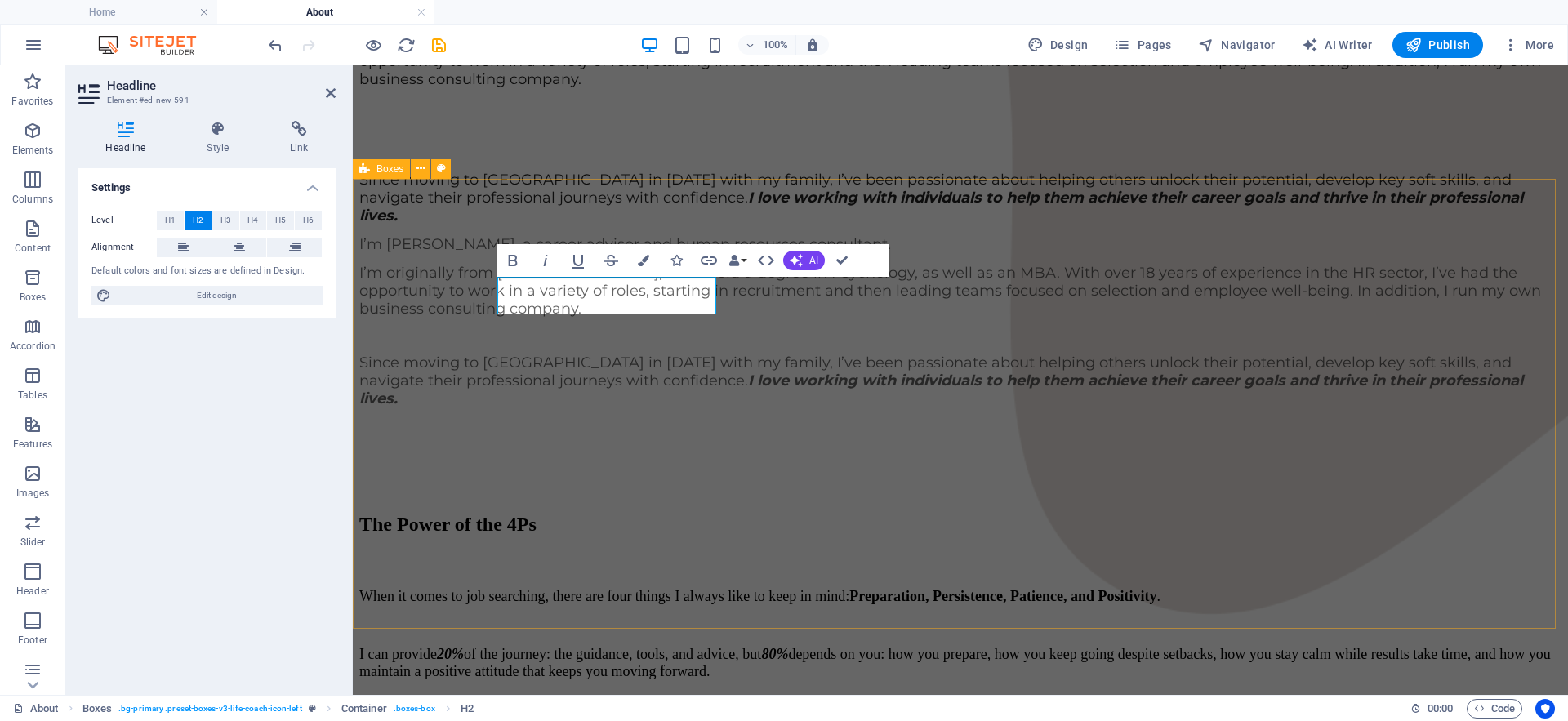
drag, startPoint x: 676, startPoint y: 300, endPoint x: 951, endPoint y: 231, distance: 283.5
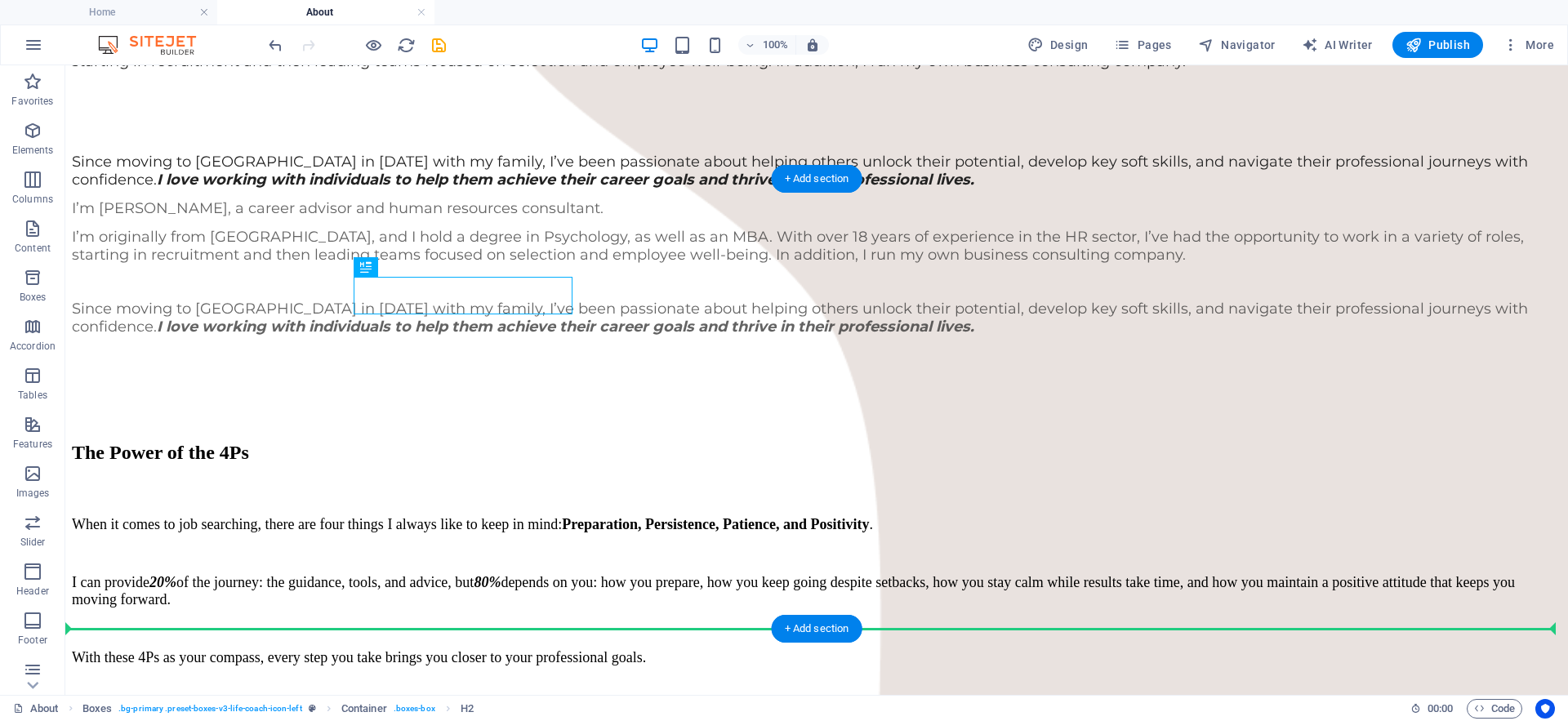
drag, startPoint x: 464, startPoint y: 298, endPoint x: 846, endPoint y: 555, distance: 460.4
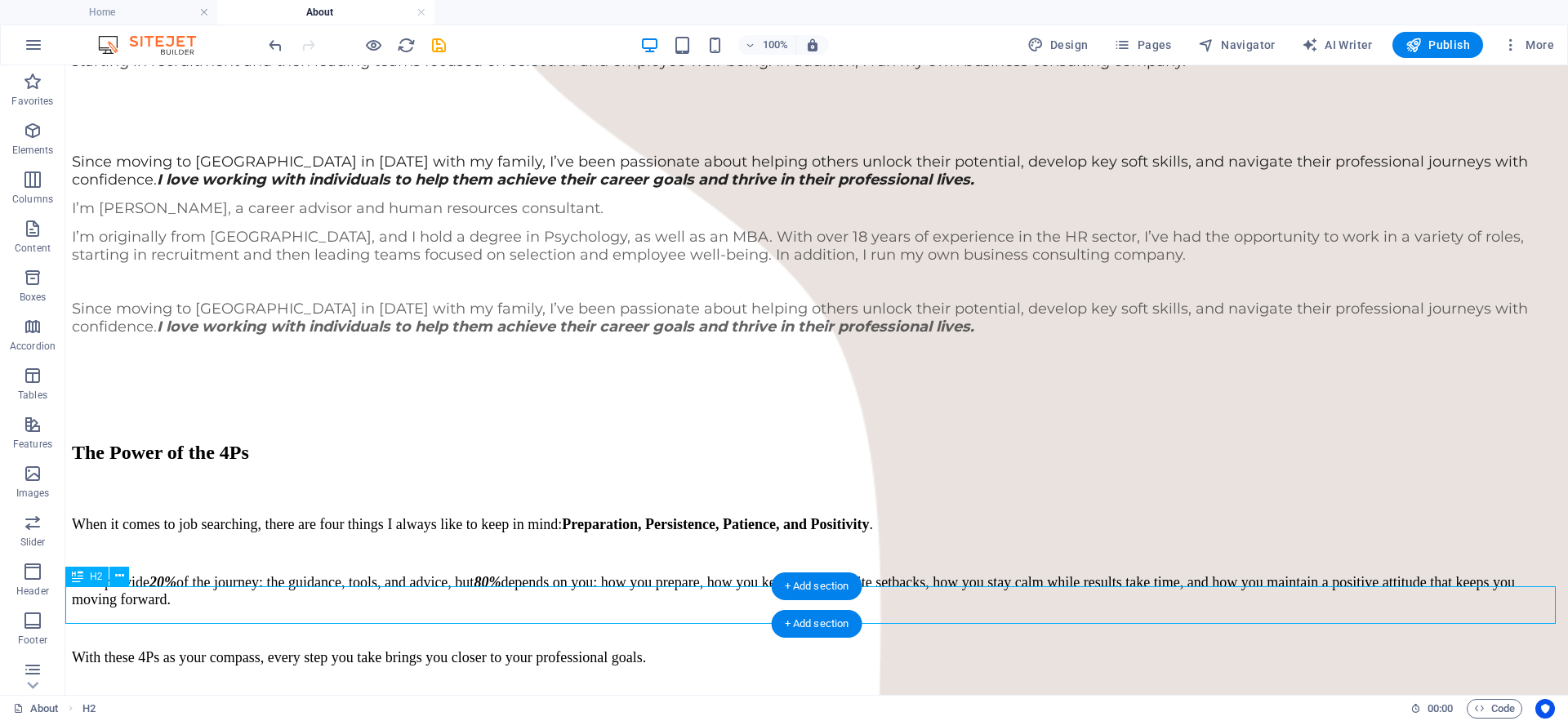
scroll to position [1461, 0]
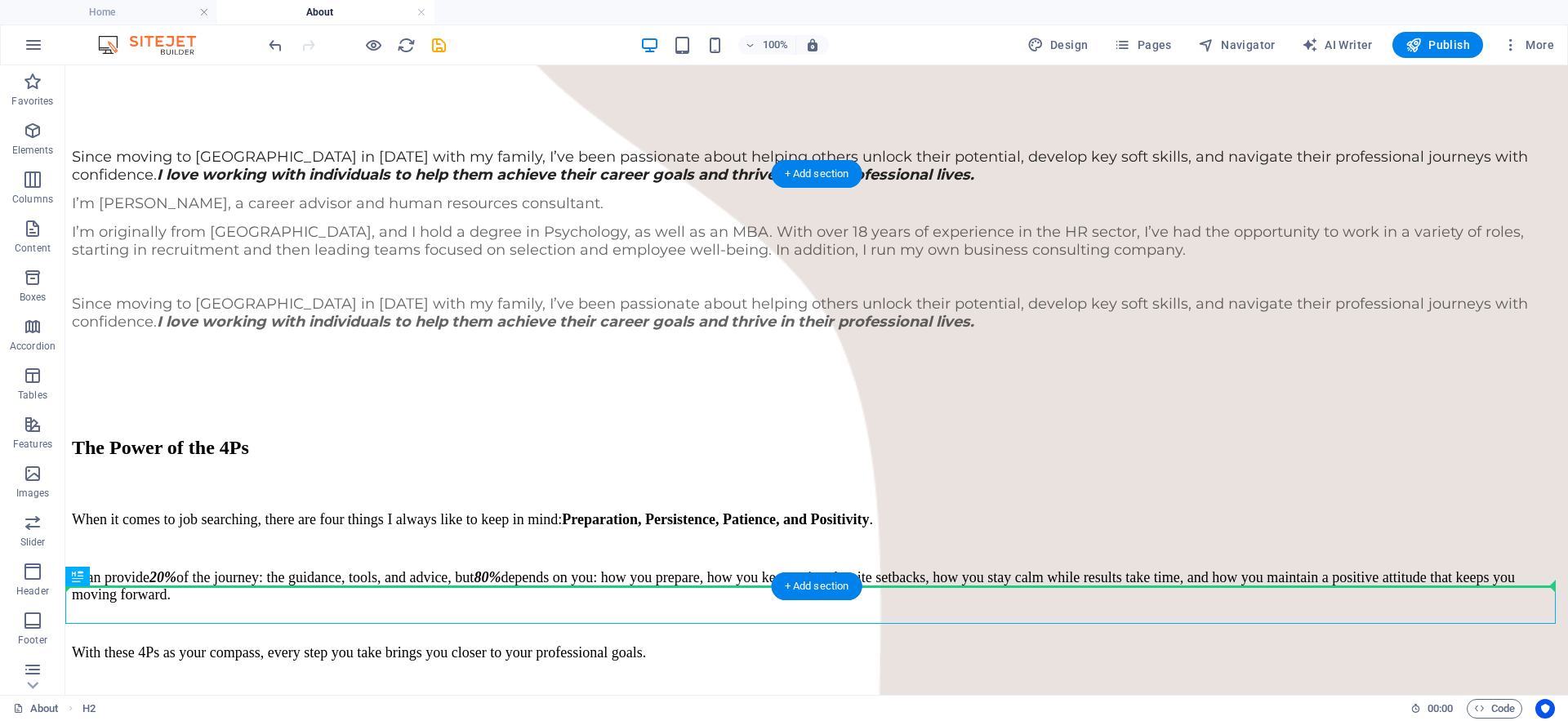
drag, startPoint x: 613, startPoint y: 618, endPoint x: 680, endPoint y: 534, distance: 107.4
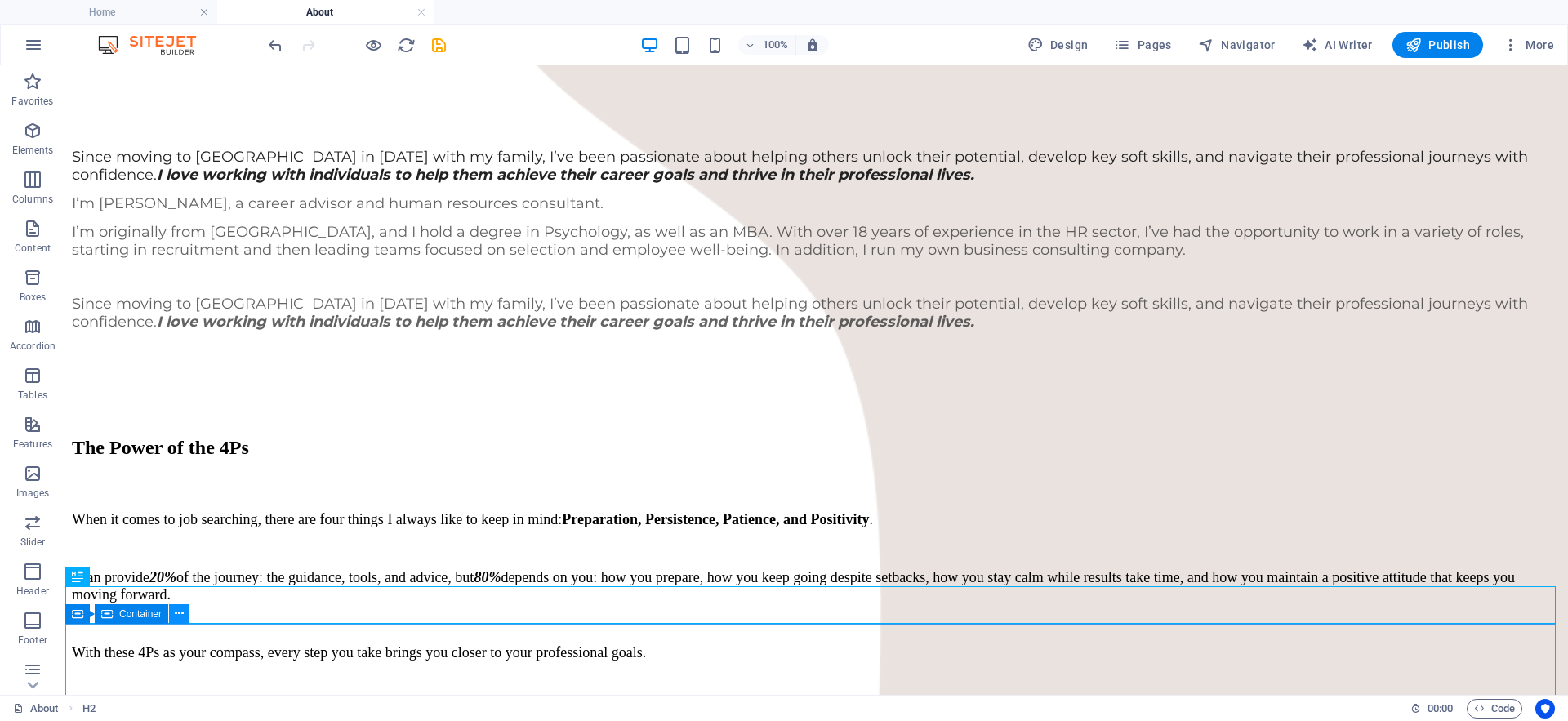
click at [178, 608] on icon at bounding box center [179, 613] width 9 height 17
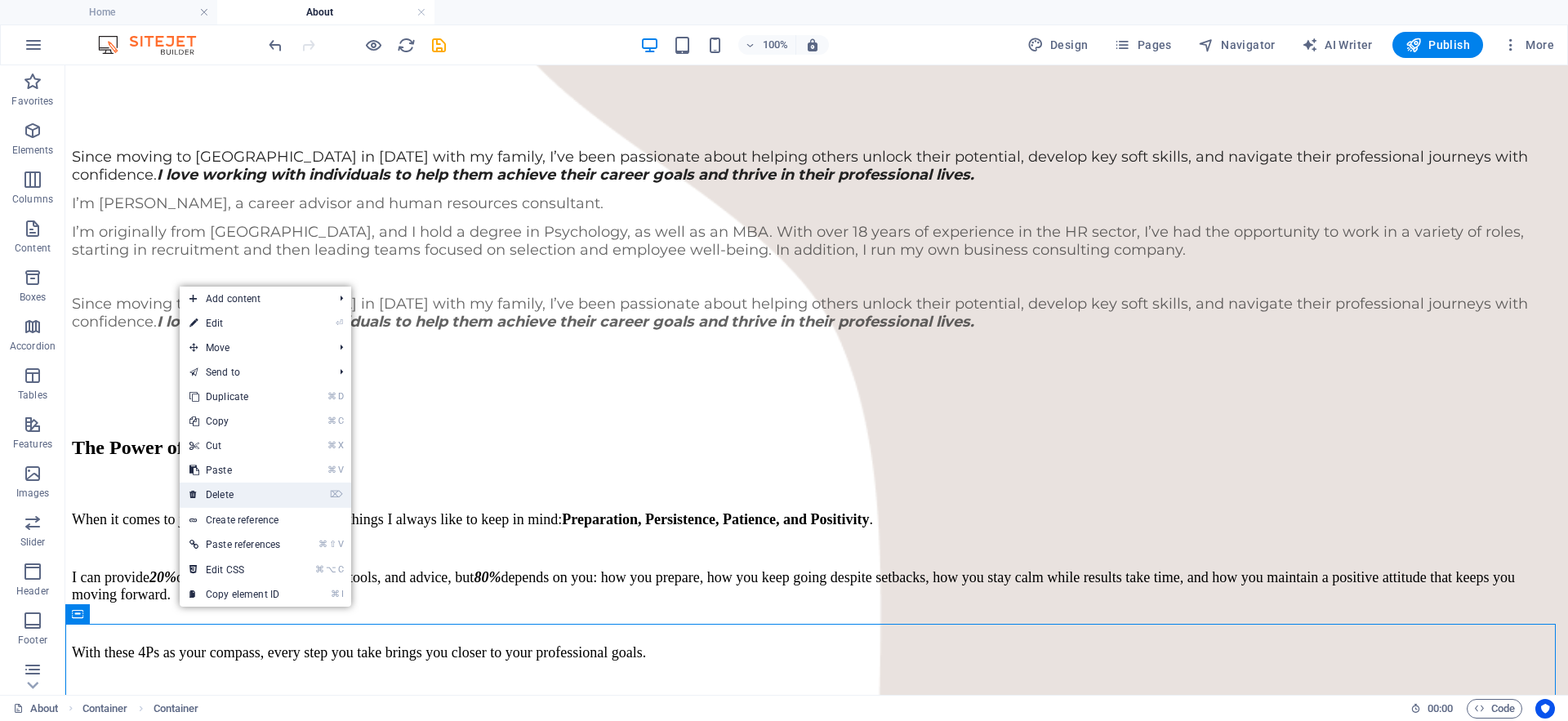
click at [225, 488] on link "⌦ Delete" at bounding box center [235, 495] width 110 height 25
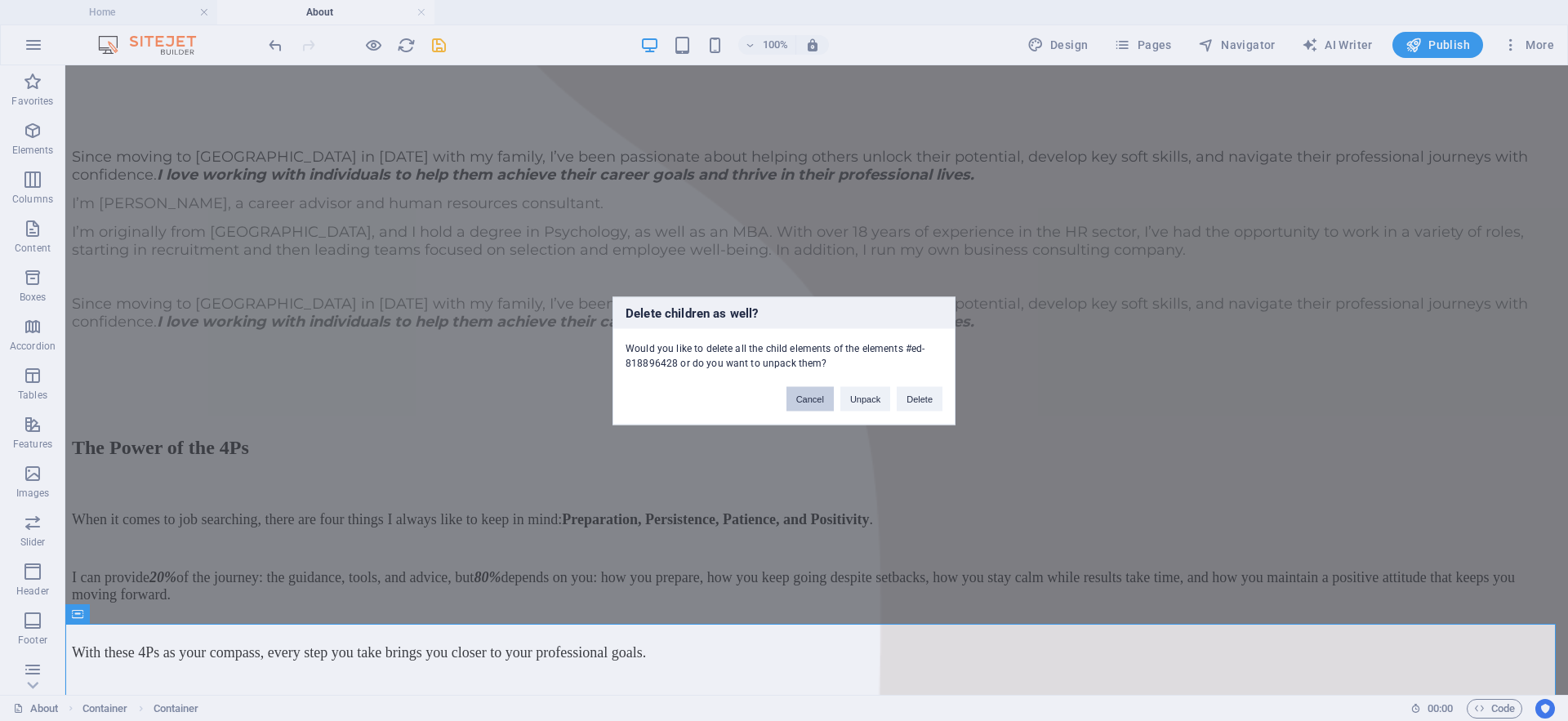
drag, startPoint x: 792, startPoint y: 398, endPoint x: 726, endPoint y: 333, distance: 92.6
click at [792, 398] on button "Cancel" at bounding box center [810, 398] width 48 height 25
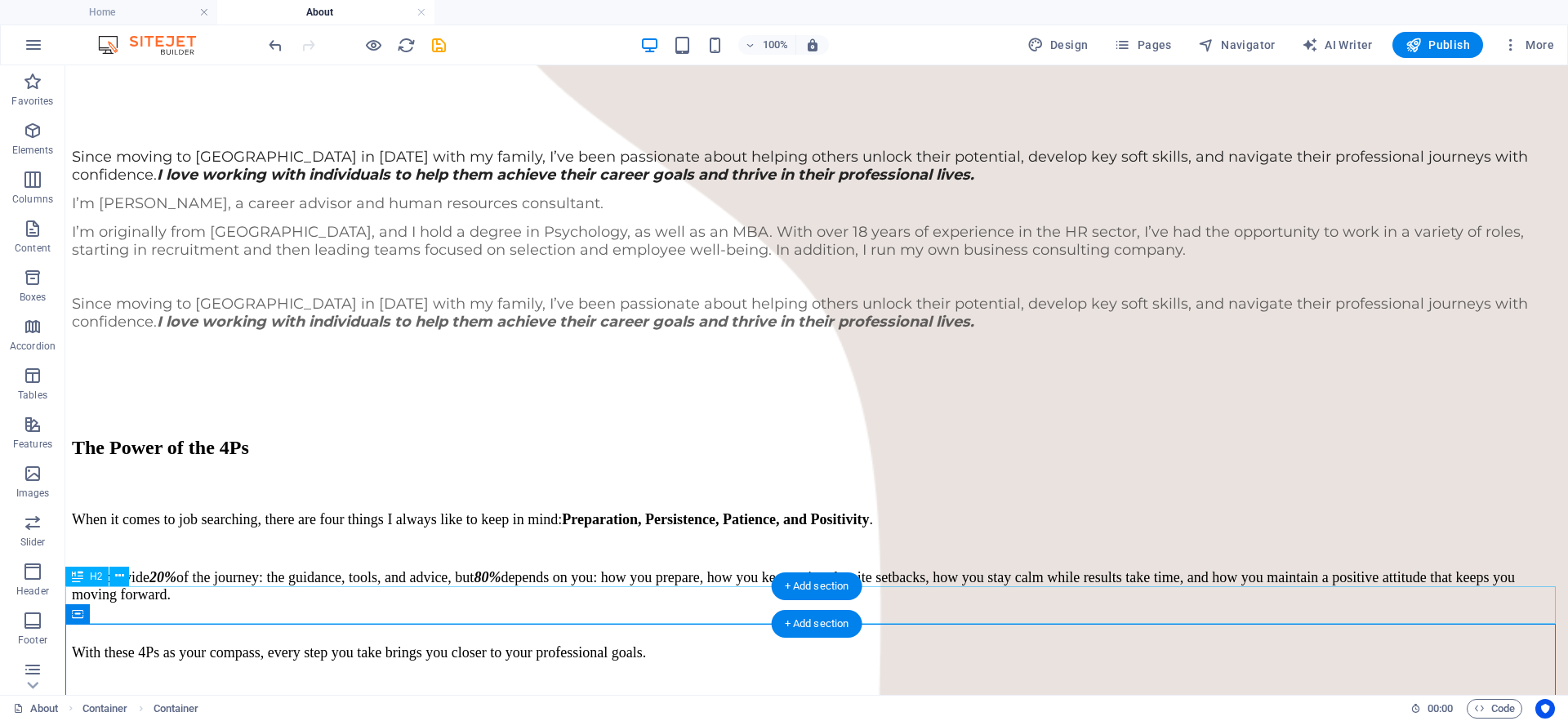
click at [121, 569] on icon at bounding box center [120, 576] width 9 height 17
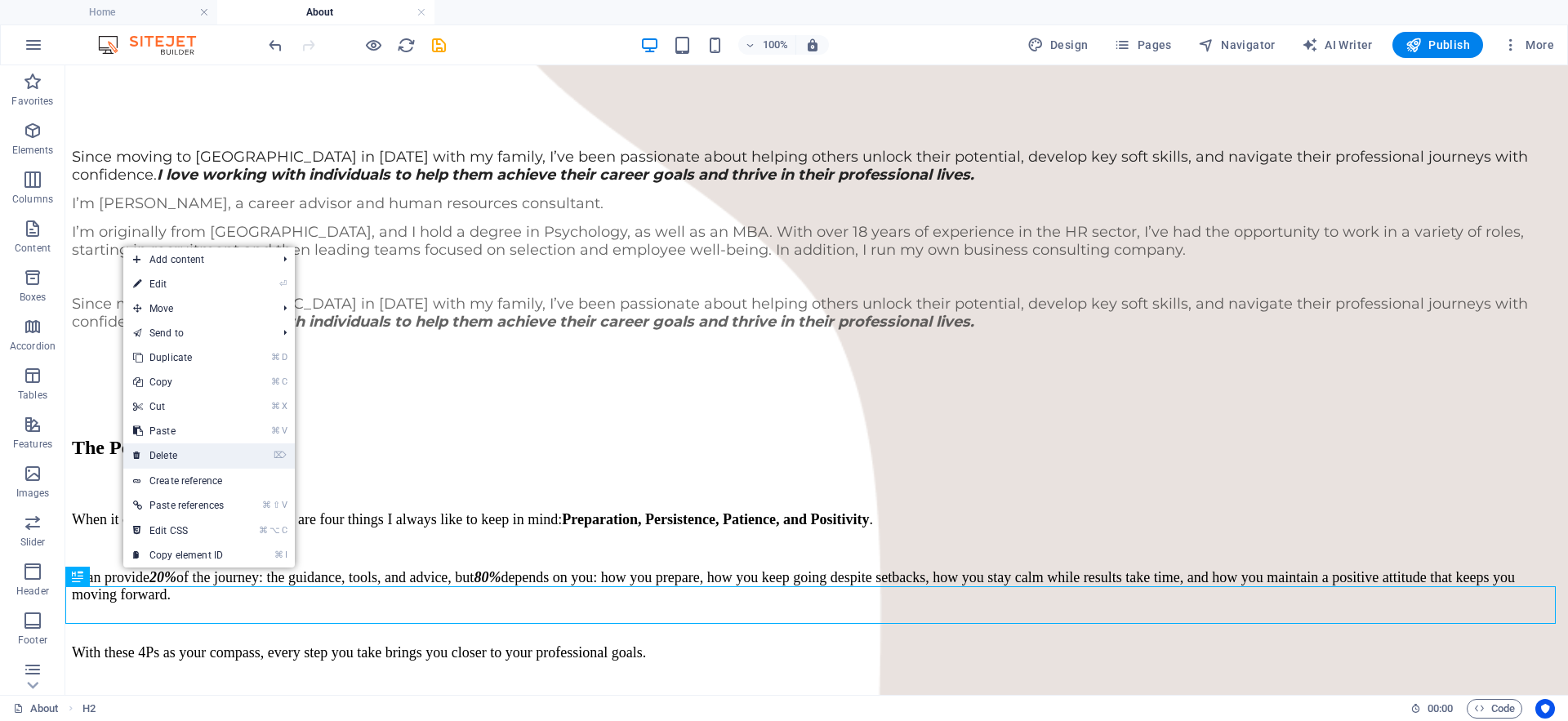
click at [188, 458] on link "⌦ Delete" at bounding box center [178, 456] width 110 height 25
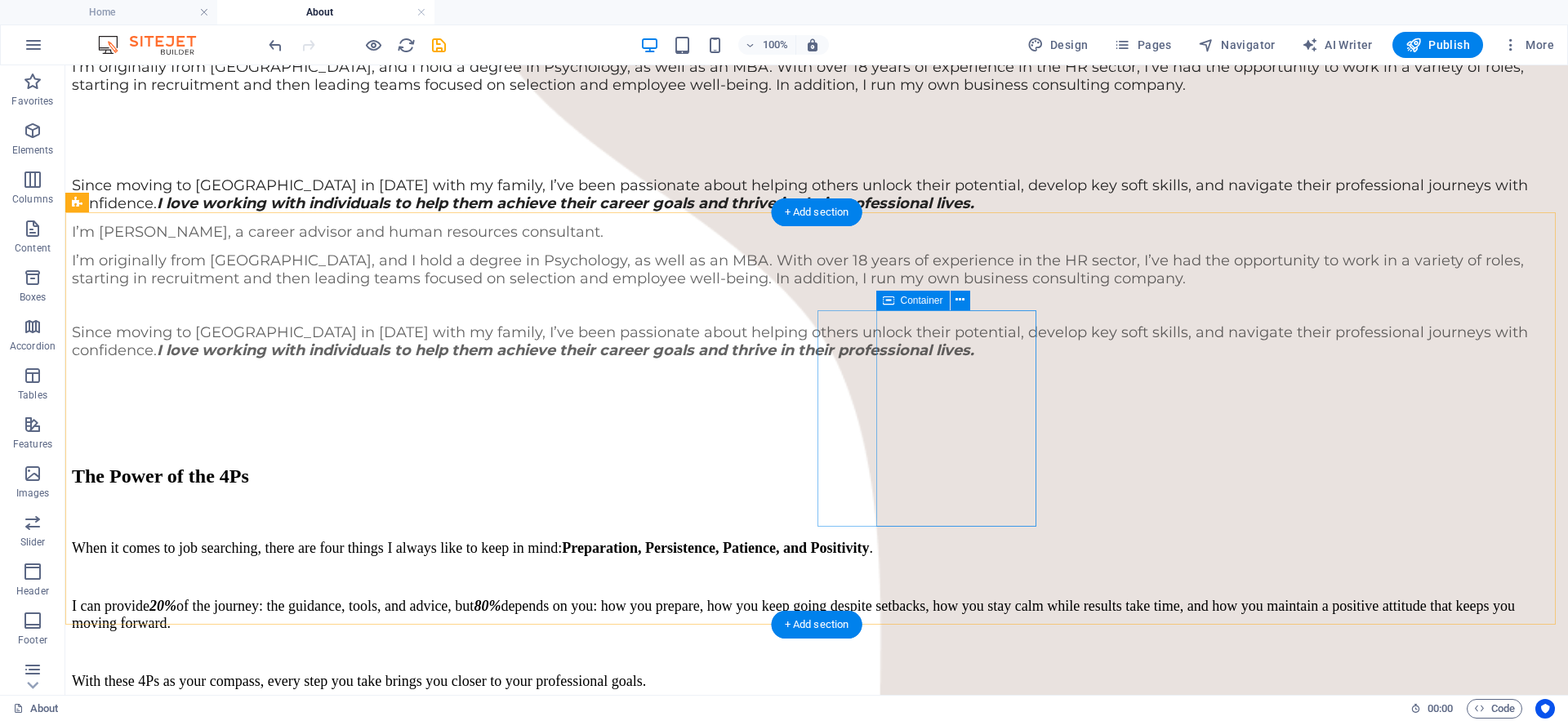
scroll to position [1394, 0]
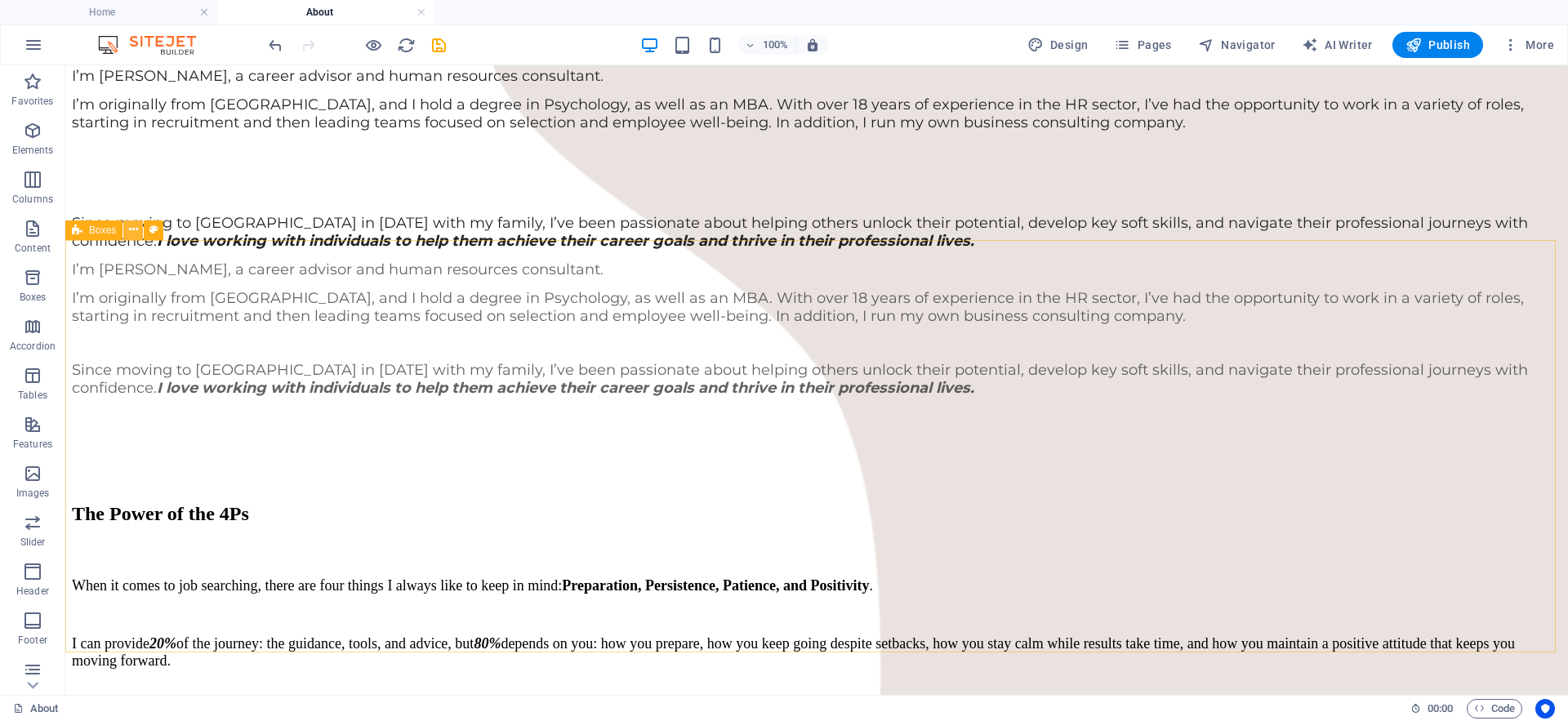
click at [136, 228] on icon at bounding box center [133, 230] width 9 height 17
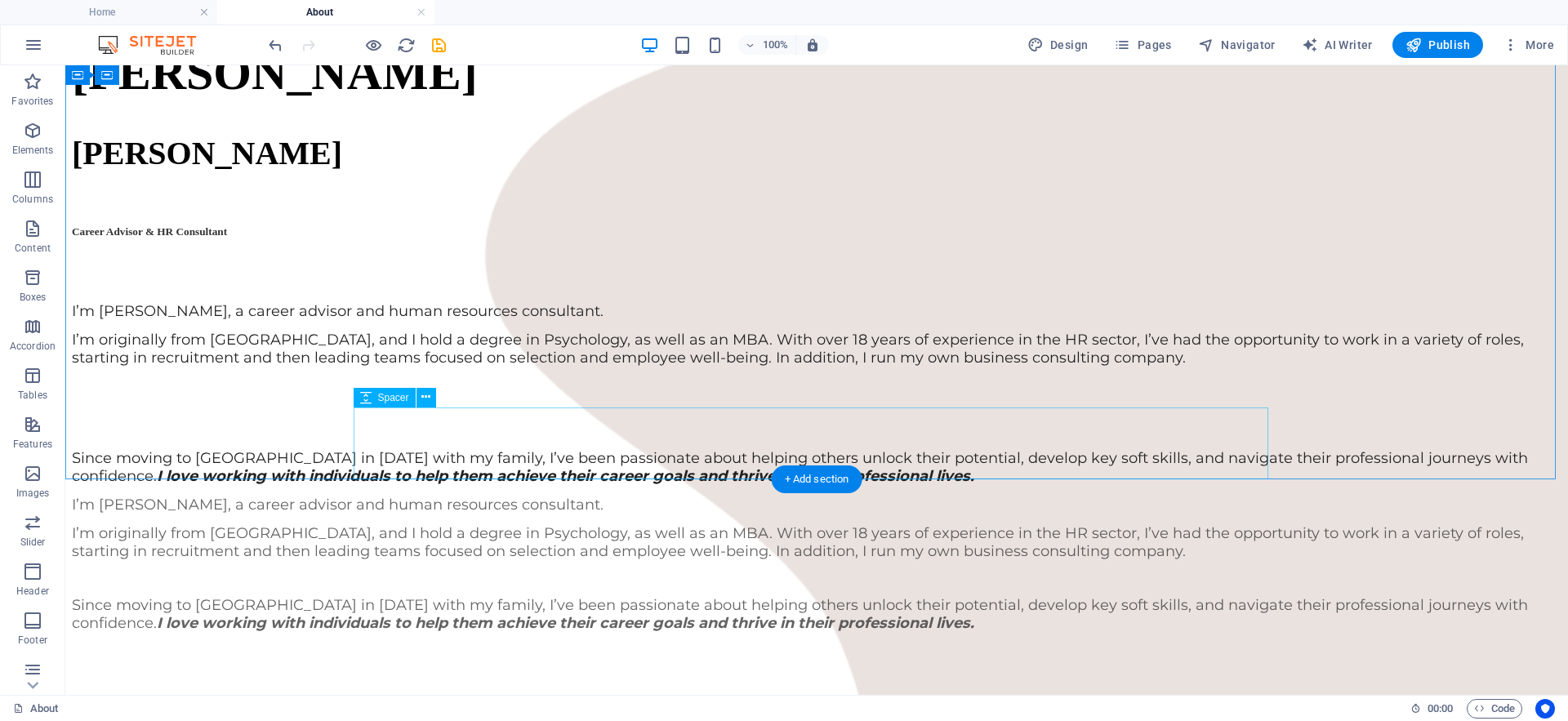
scroll to position [1189, 0]
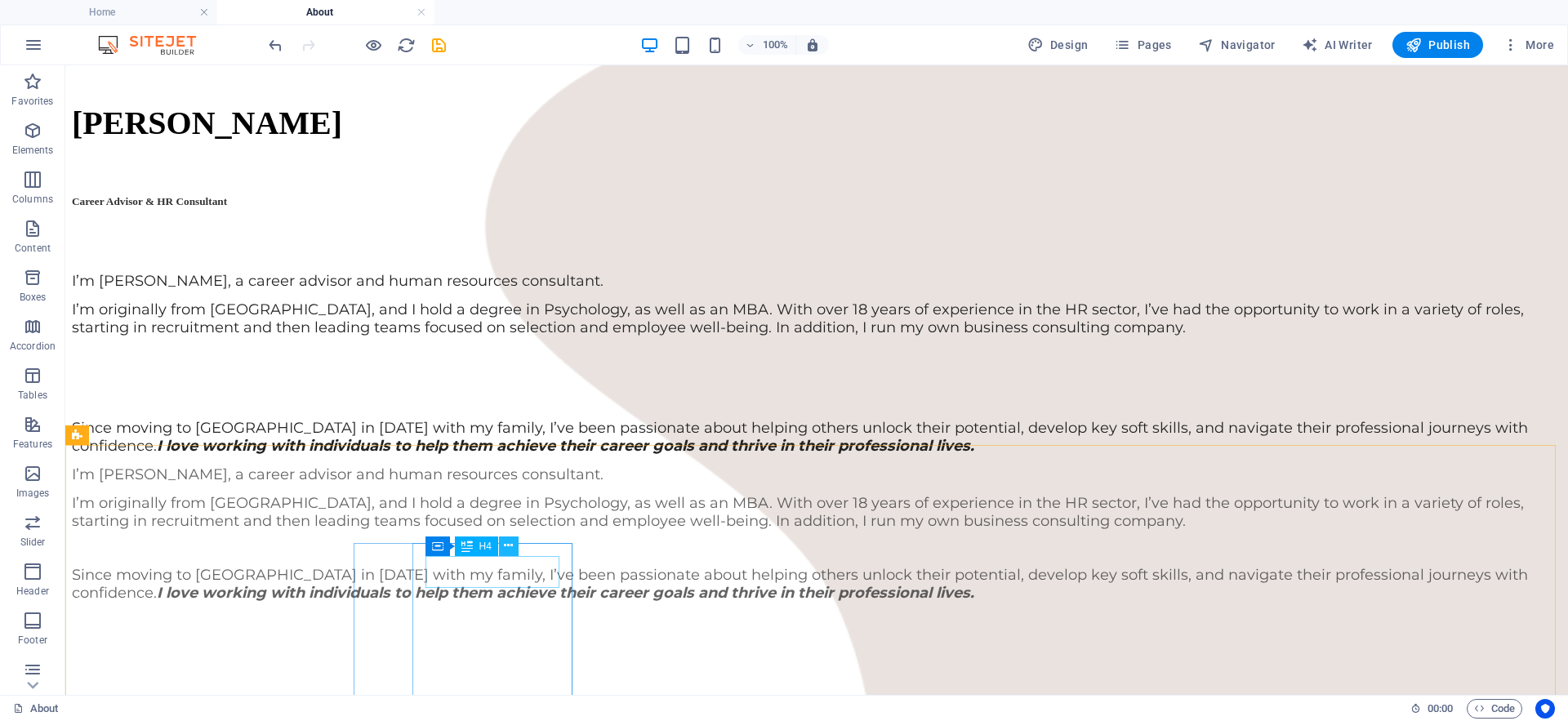
click at [512, 540] on button at bounding box center [508, 545] width 20 height 20
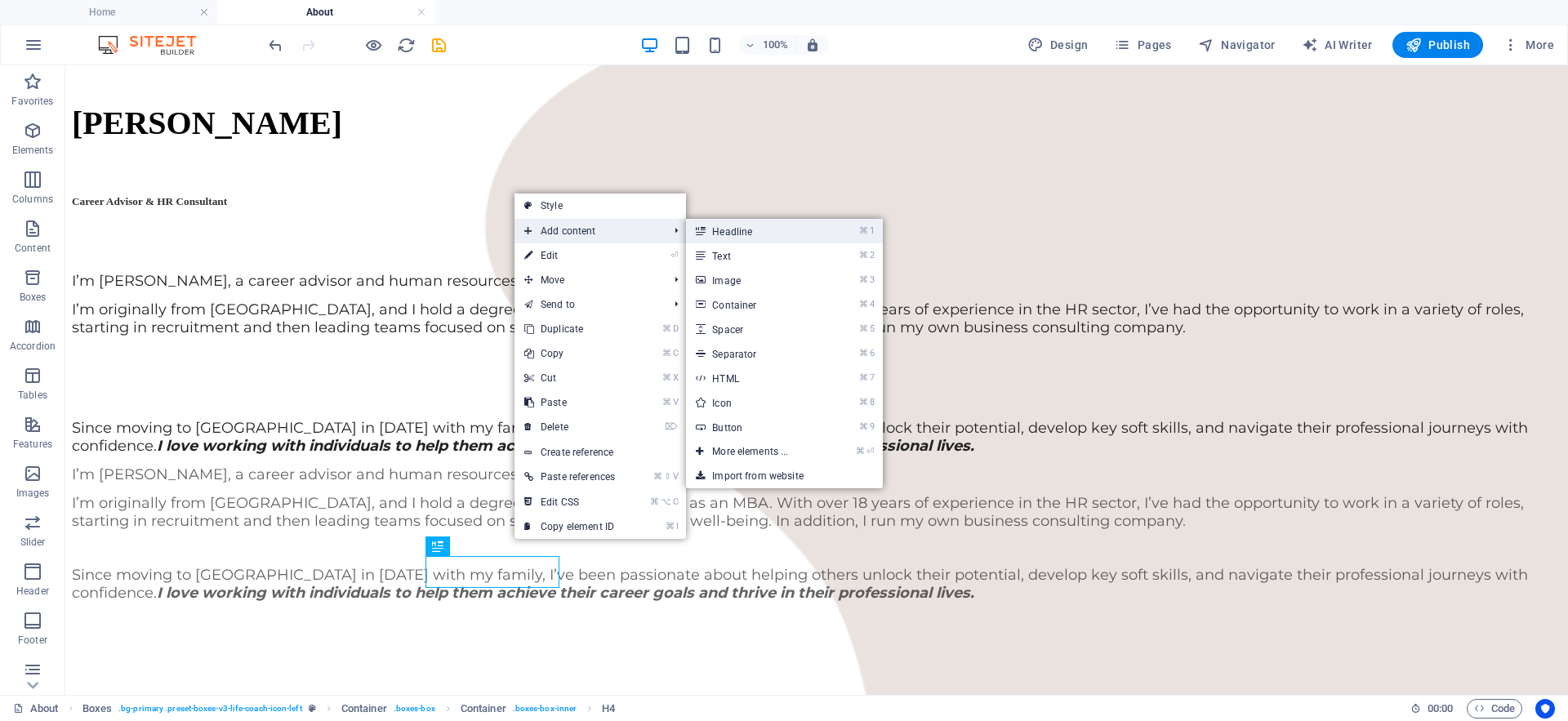
click at [716, 222] on link "⌘ 1 Headline" at bounding box center [753, 231] width 135 height 25
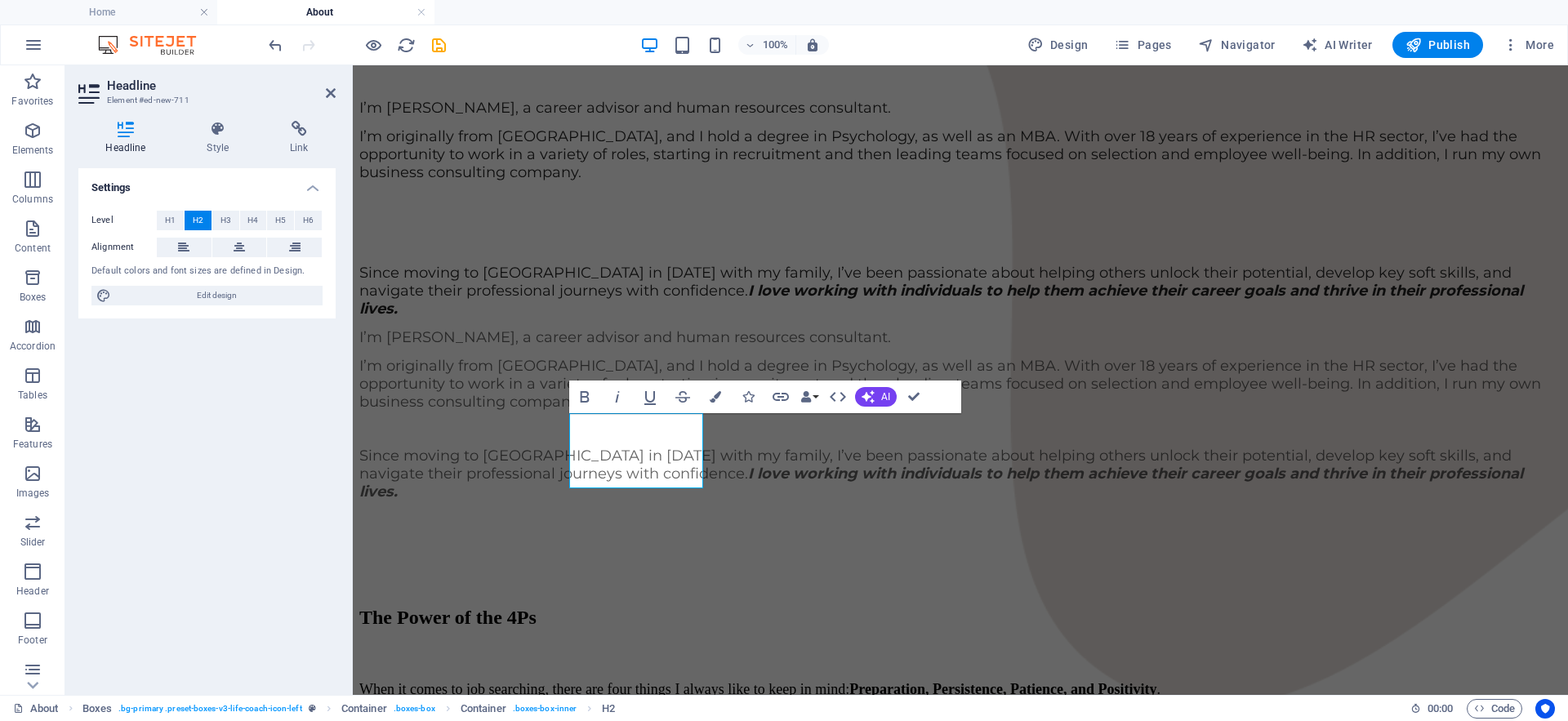
scroll to position [1366, 0]
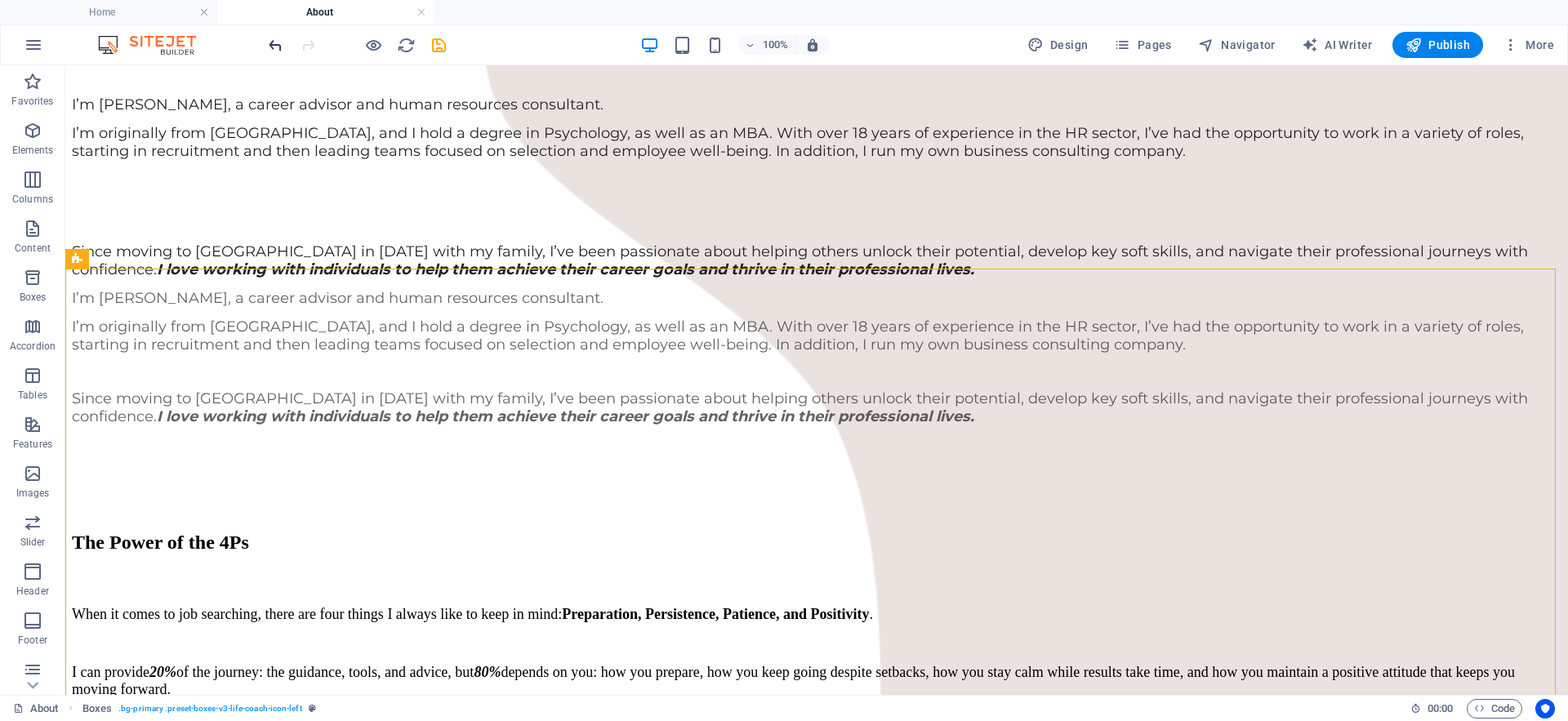
click at [273, 42] on icon "undo" at bounding box center [276, 45] width 19 height 19
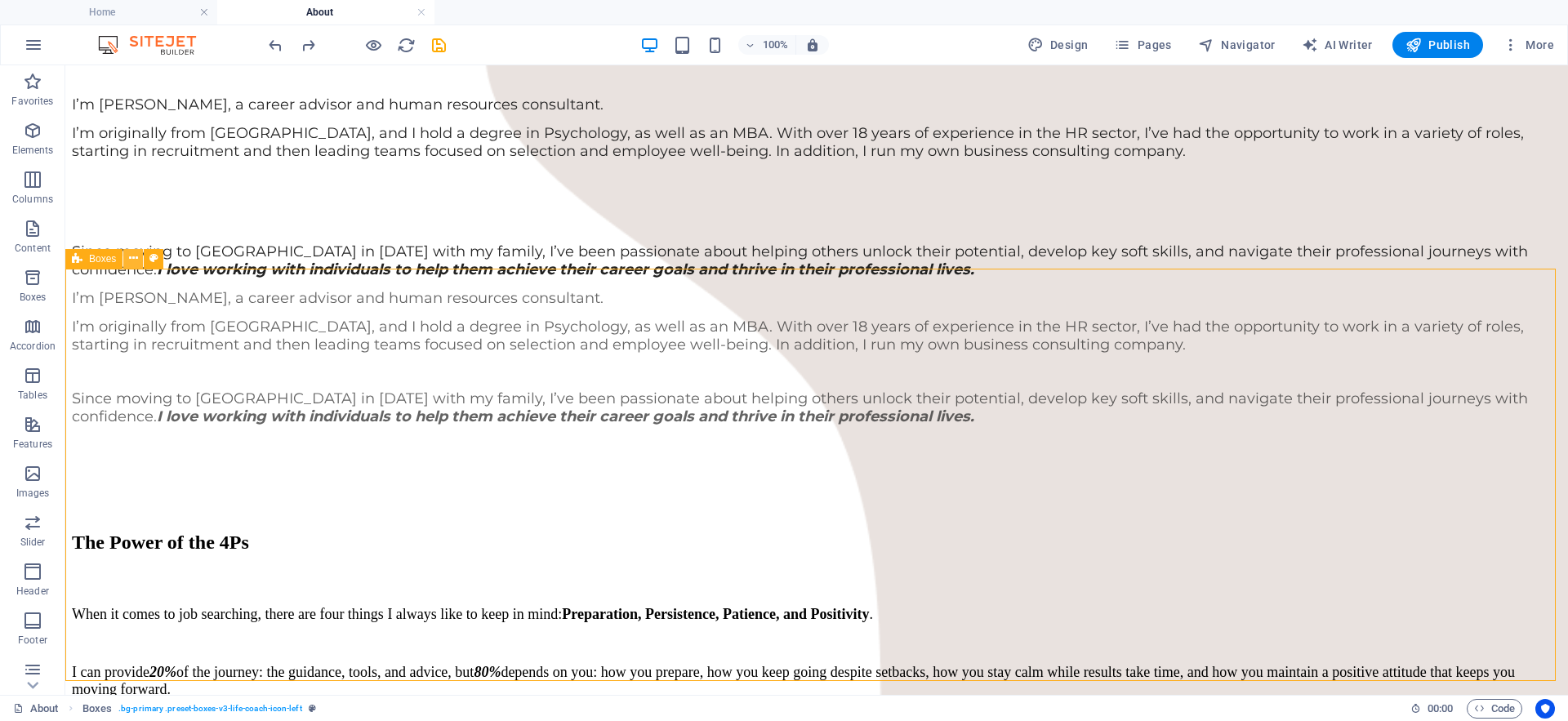
click at [132, 258] on icon at bounding box center [133, 258] width 9 height 17
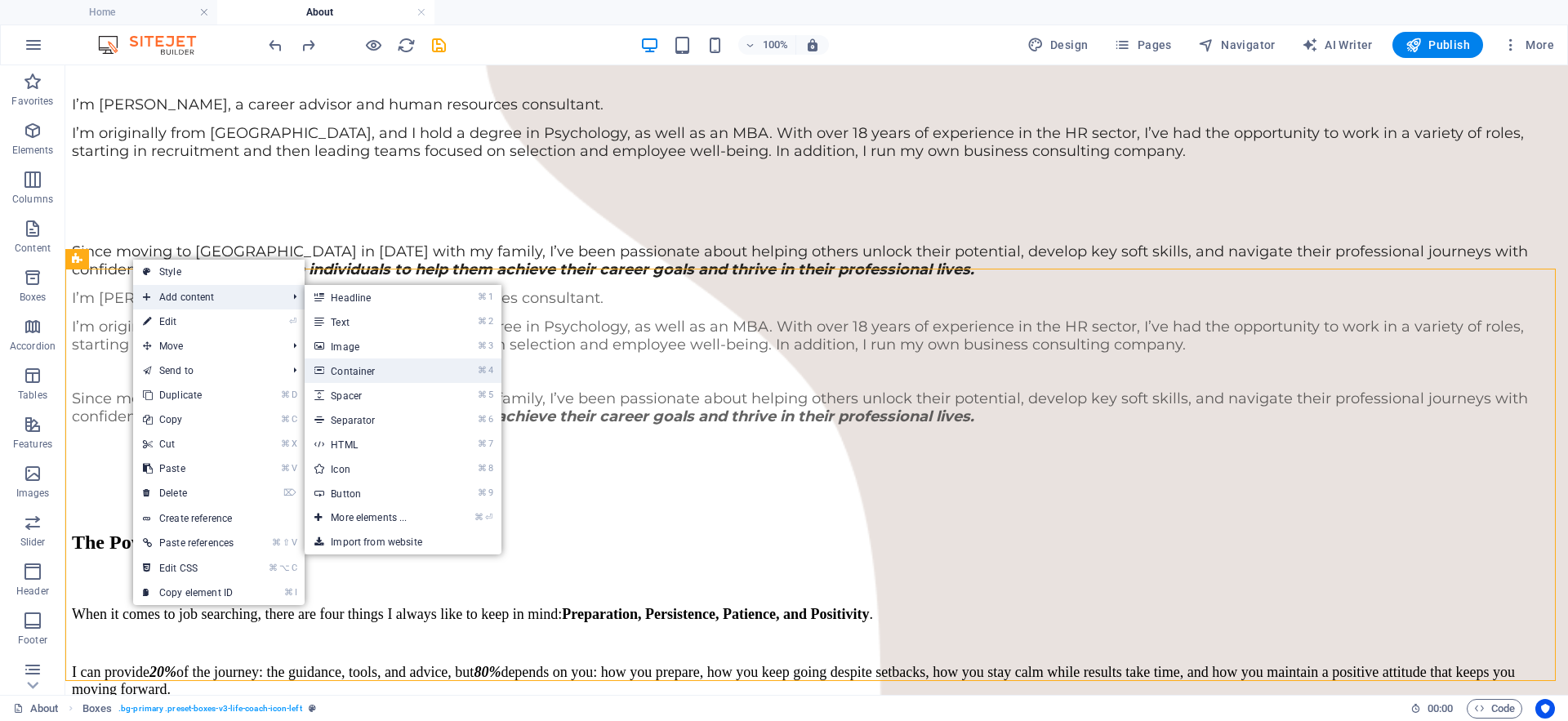
click at [369, 375] on link "⌘ 4 Container" at bounding box center [372, 370] width 135 height 25
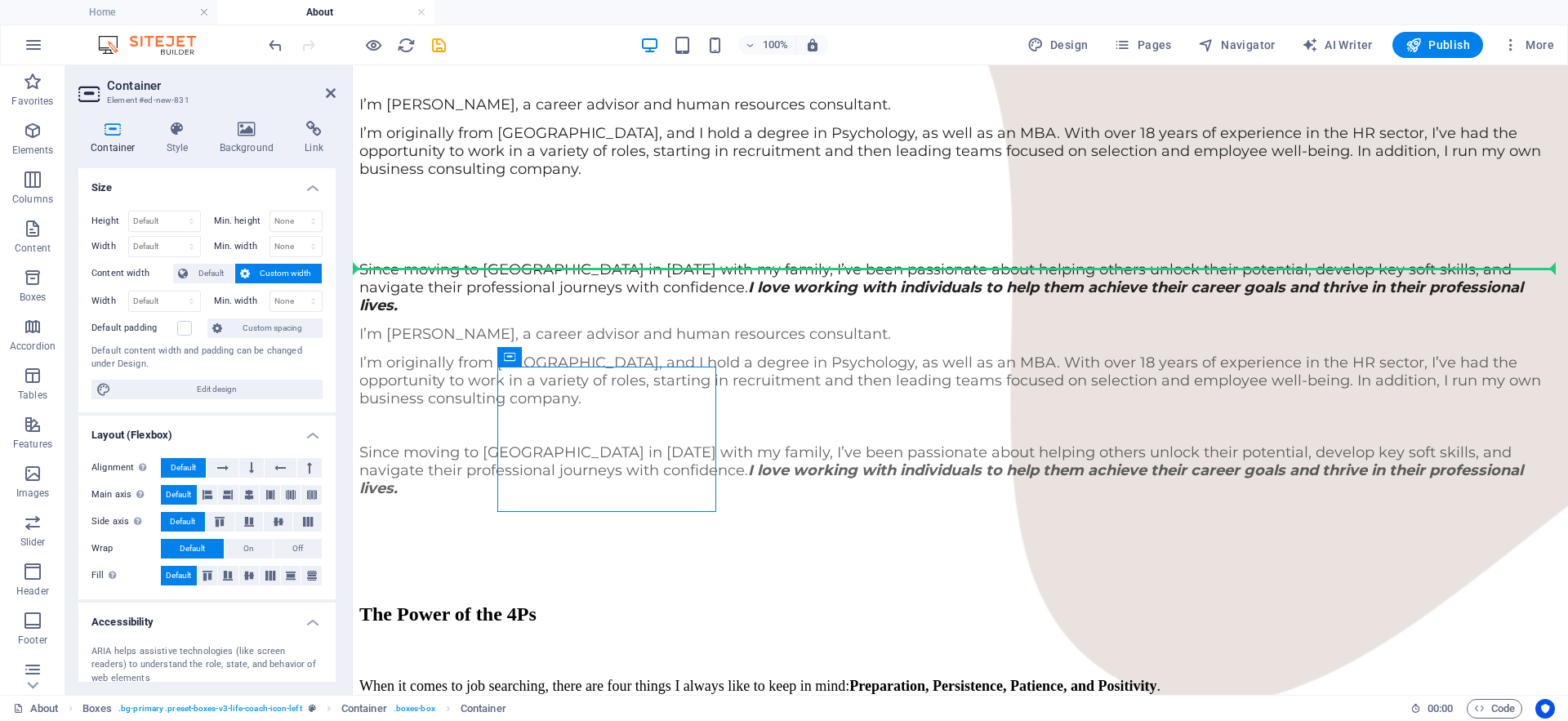
drag, startPoint x: 681, startPoint y: 415, endPoint x: 879, endPoint y: 333, distance: 214.3
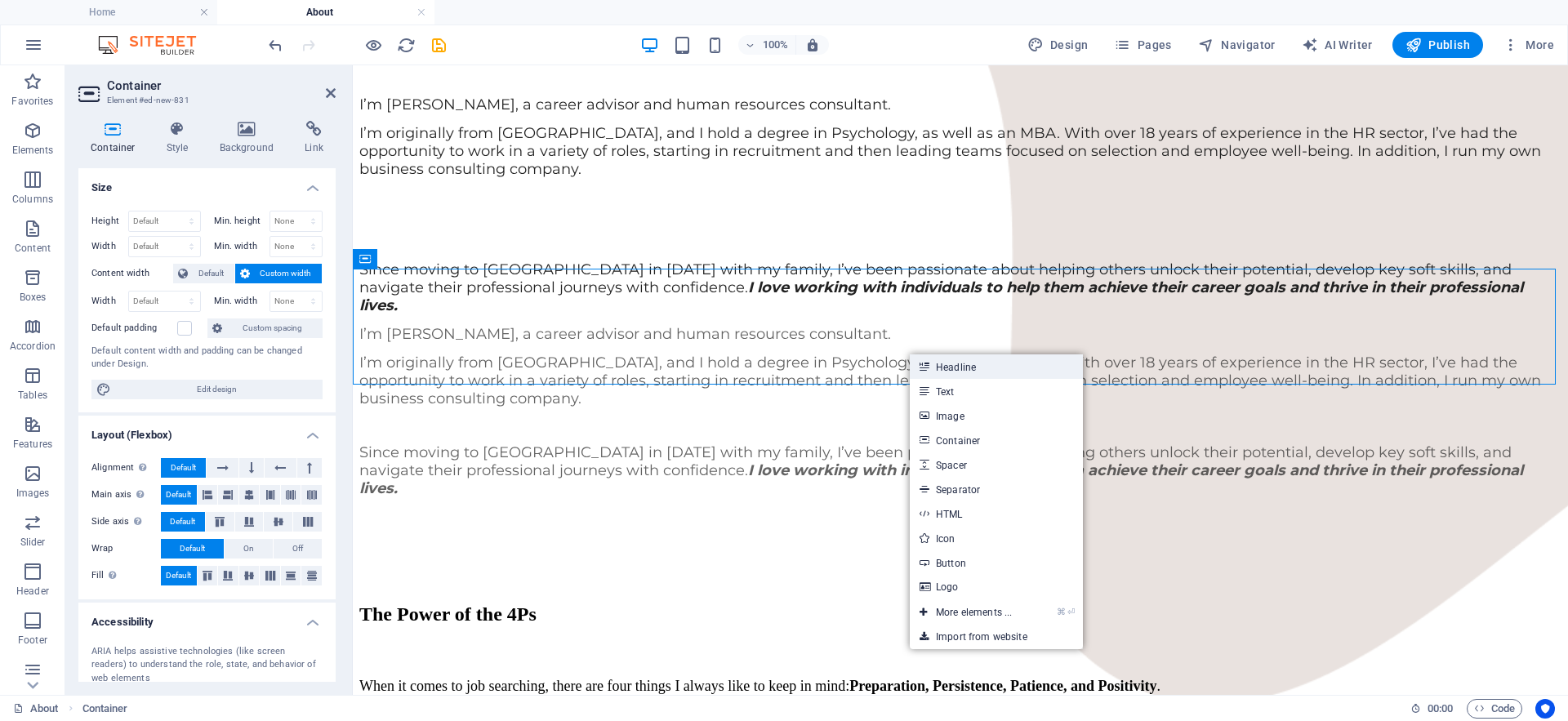
drag, startPoint x: 938, startPoint y: 372, endPoint x: 585, endPoint y: 308, distance: 358.8
click at [938, 372] on link "Headline" at bounding box center [996, 366] width 173 height 25
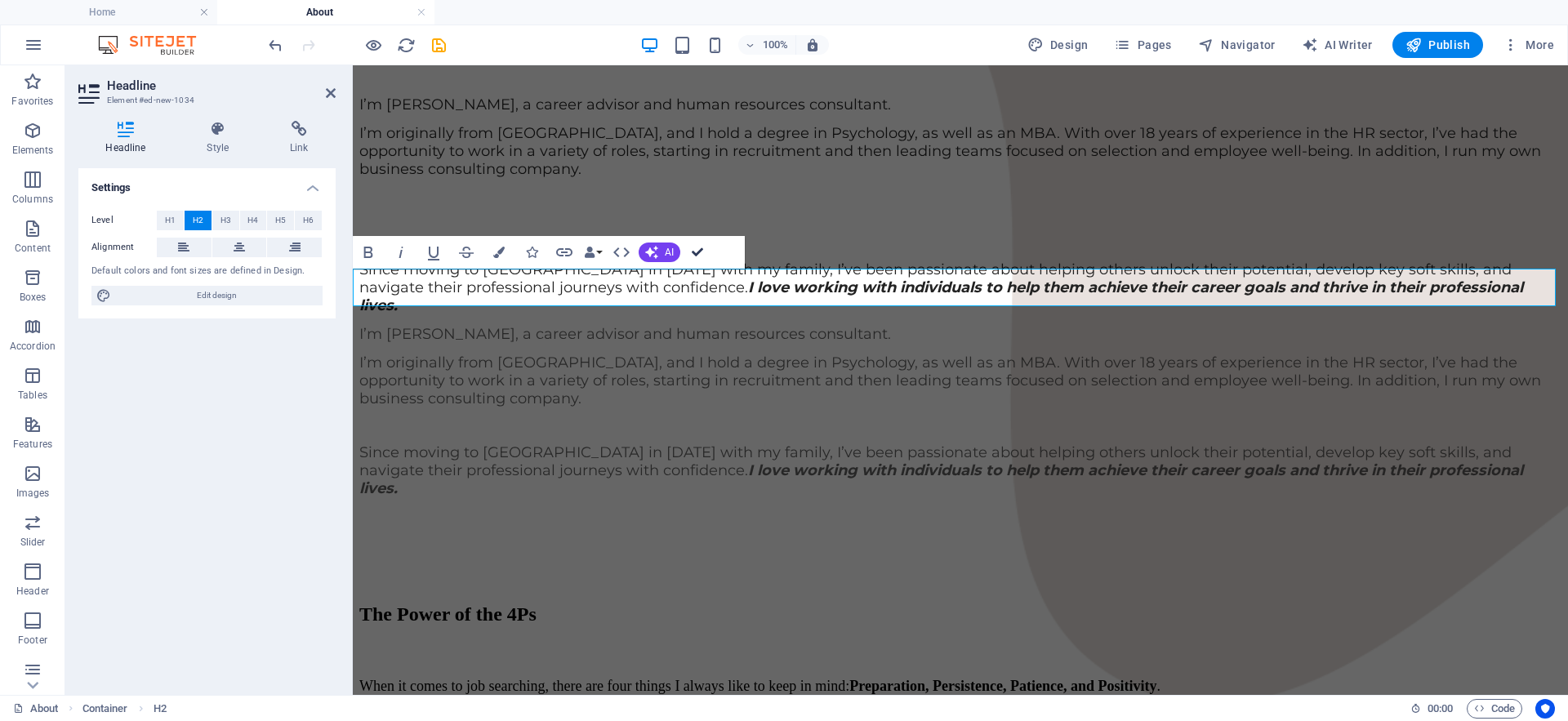
drag, startPoint x: 701, startPoint y: 250, endPoint x: 696, endPoint y: 222, distance: 28.4
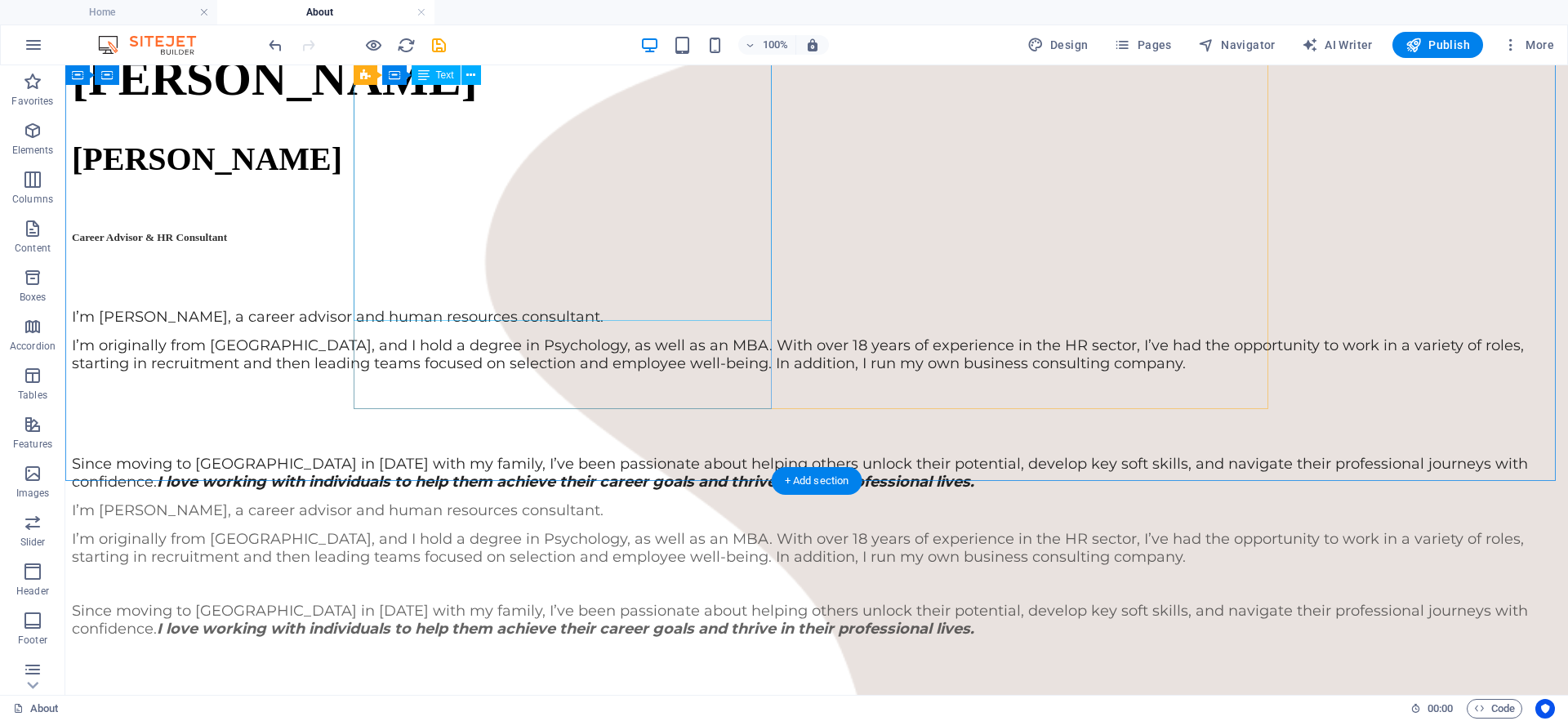
scroll to position [1150, 0]
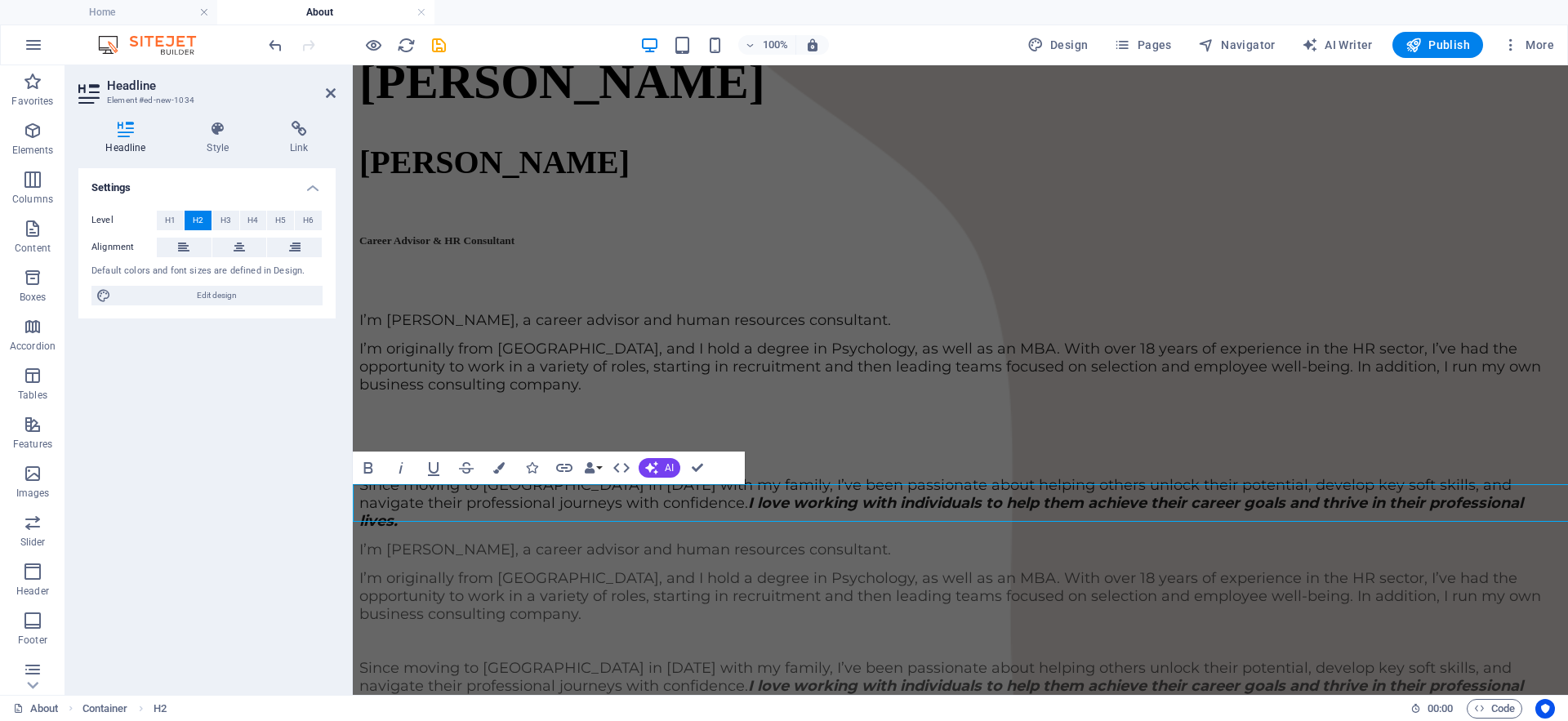
click at [344, 500] on div "Headline Style Link Settings Level H1 H2 H3 H4 H5 H6 Alignment Default colors a…" at bounding box center [207, 401] width 283 height 587
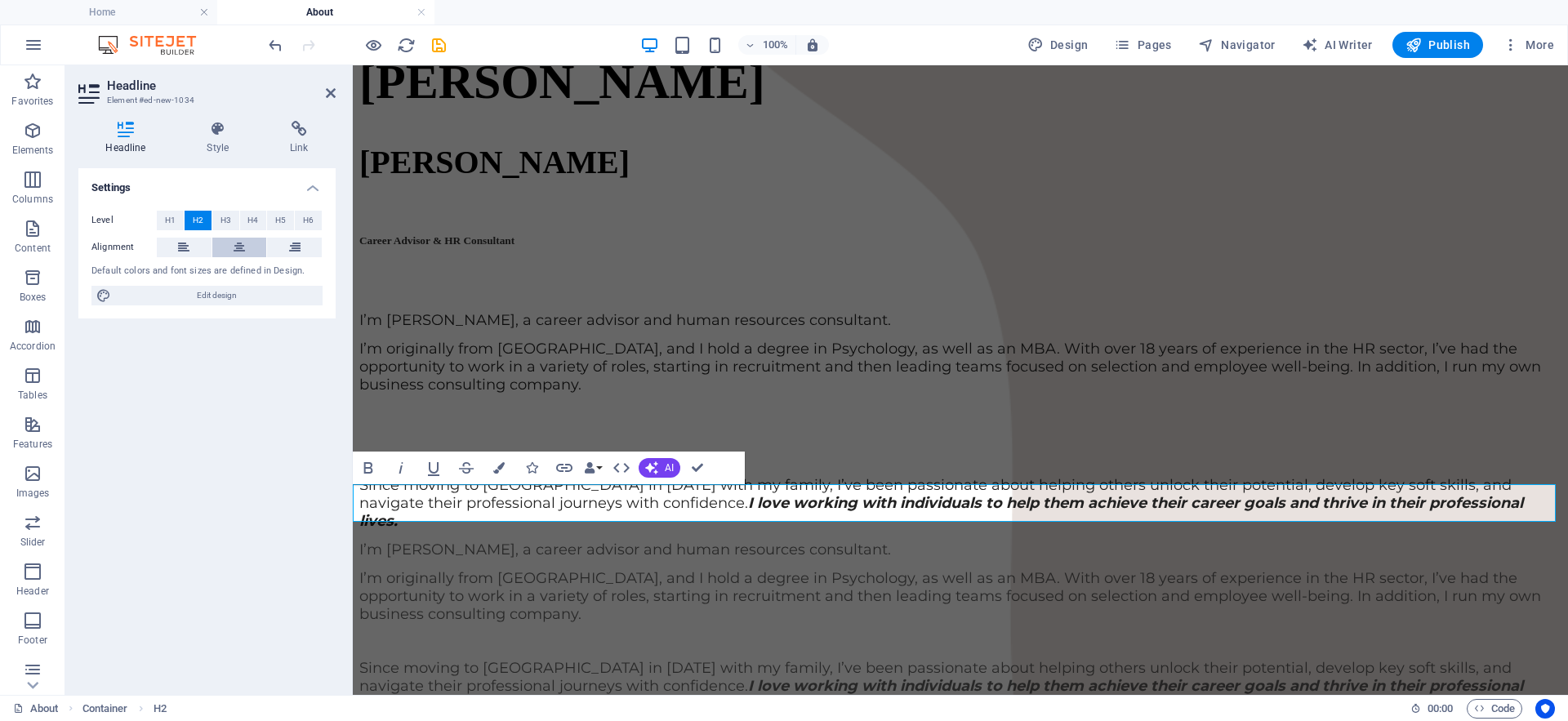
click at [233, 254] on icon at bounding box center [238, 247] width 11 height 20
click at [372, 468] on icon "button" at bounding box center [368, 467] width 9 height 11
click at [498, 467] on icon "button" at bounding box center [498, 467] width 11 height 11
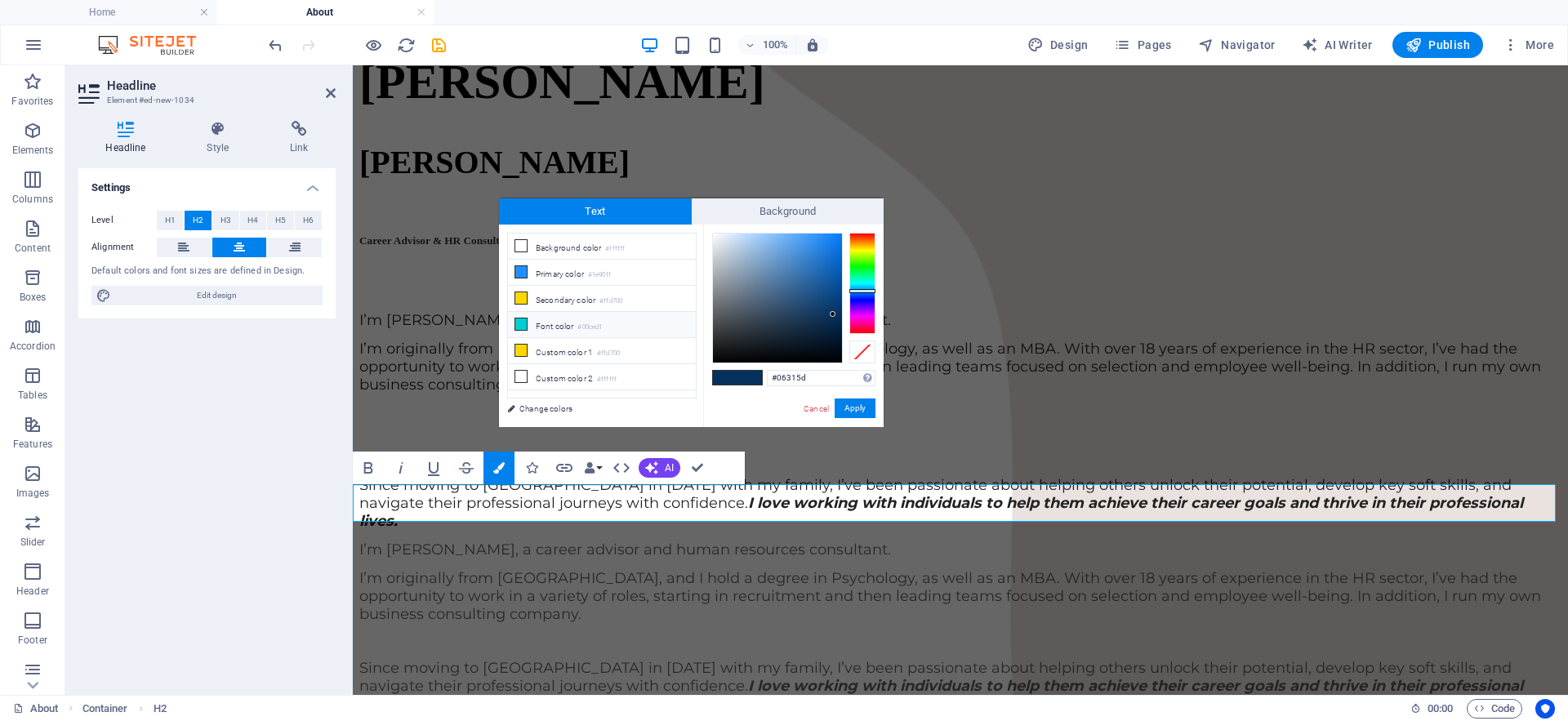
click at [558, 321] on li "Font color #00ced1" at bounding box center [602, 325] width 188 height 26
type input "#00ced1"
click at [855, 403] on button "Apply" at bounding box center [855, 408] width 41 height 20
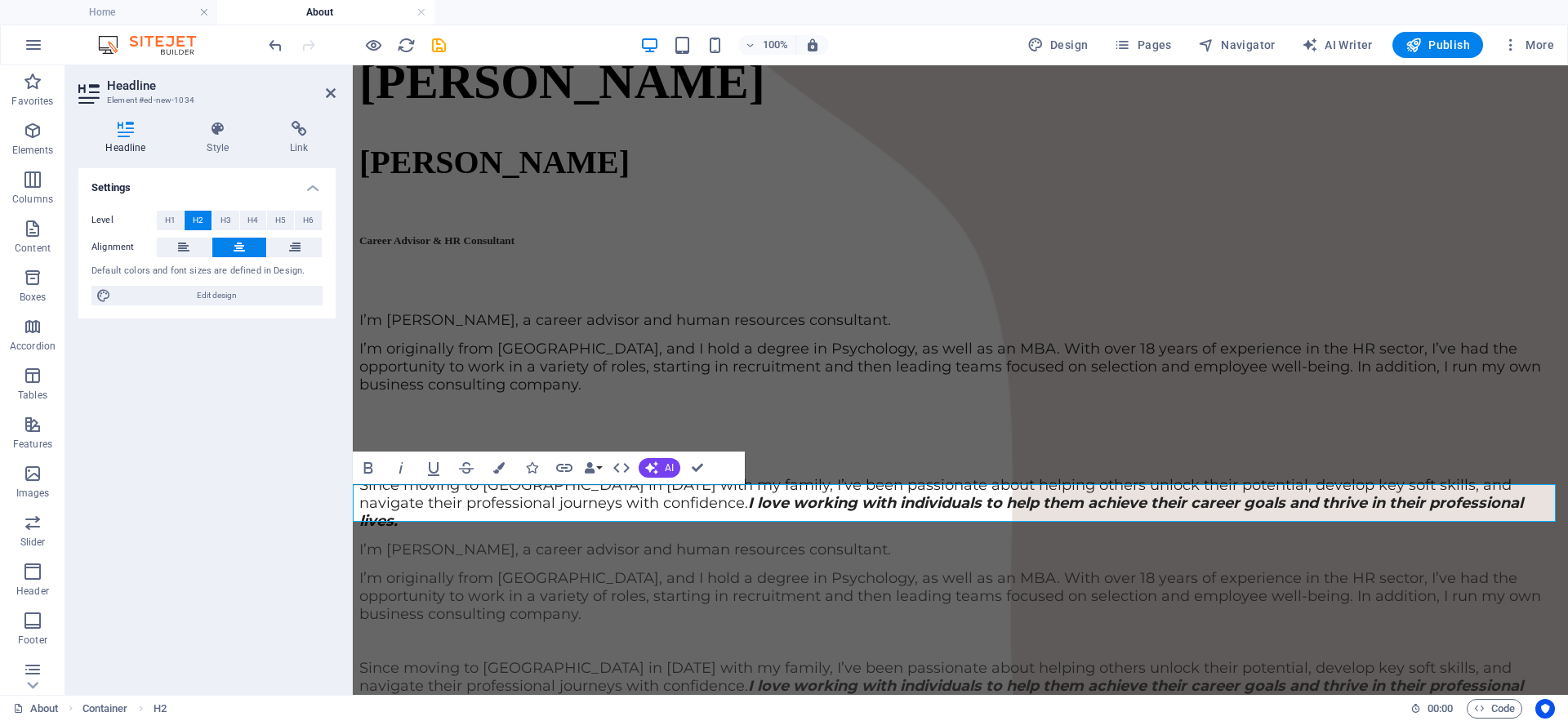
drag, startPoint x: 702, startPoint y: 468, endPoint x: 636, endPoint y: 404, distance: 91.9
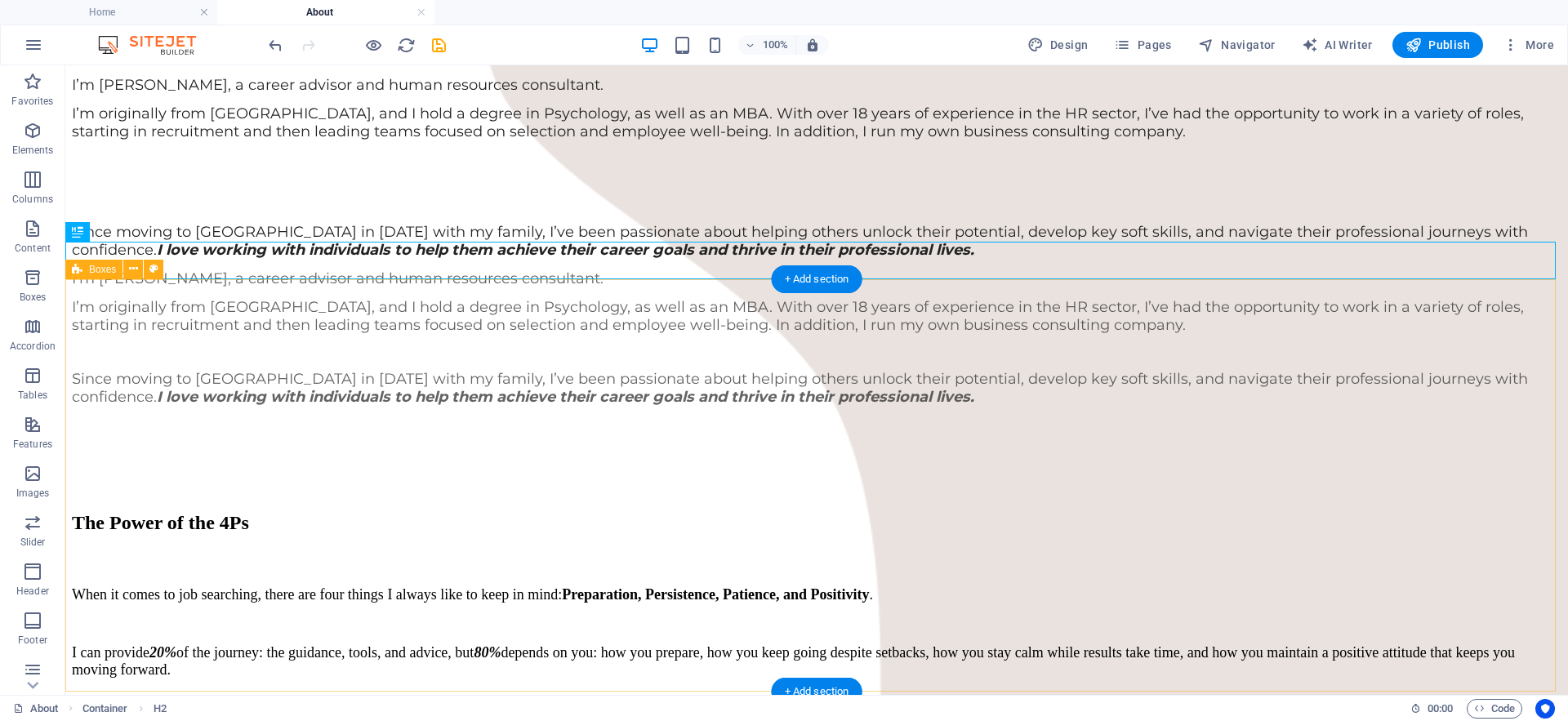
scroll to position [1376, 0]
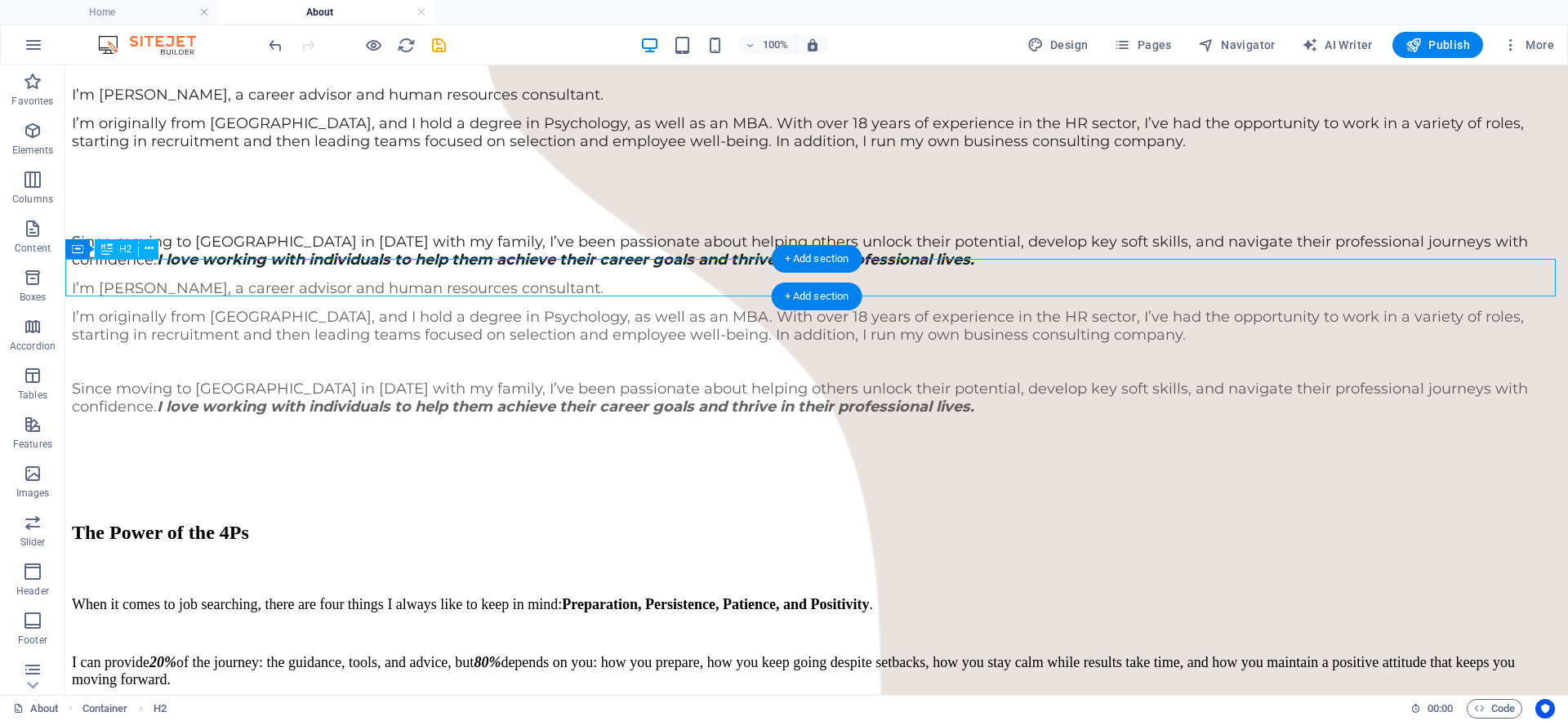
click at [148, 253] on icon at bounding box center [148, 249] width 9 height 17
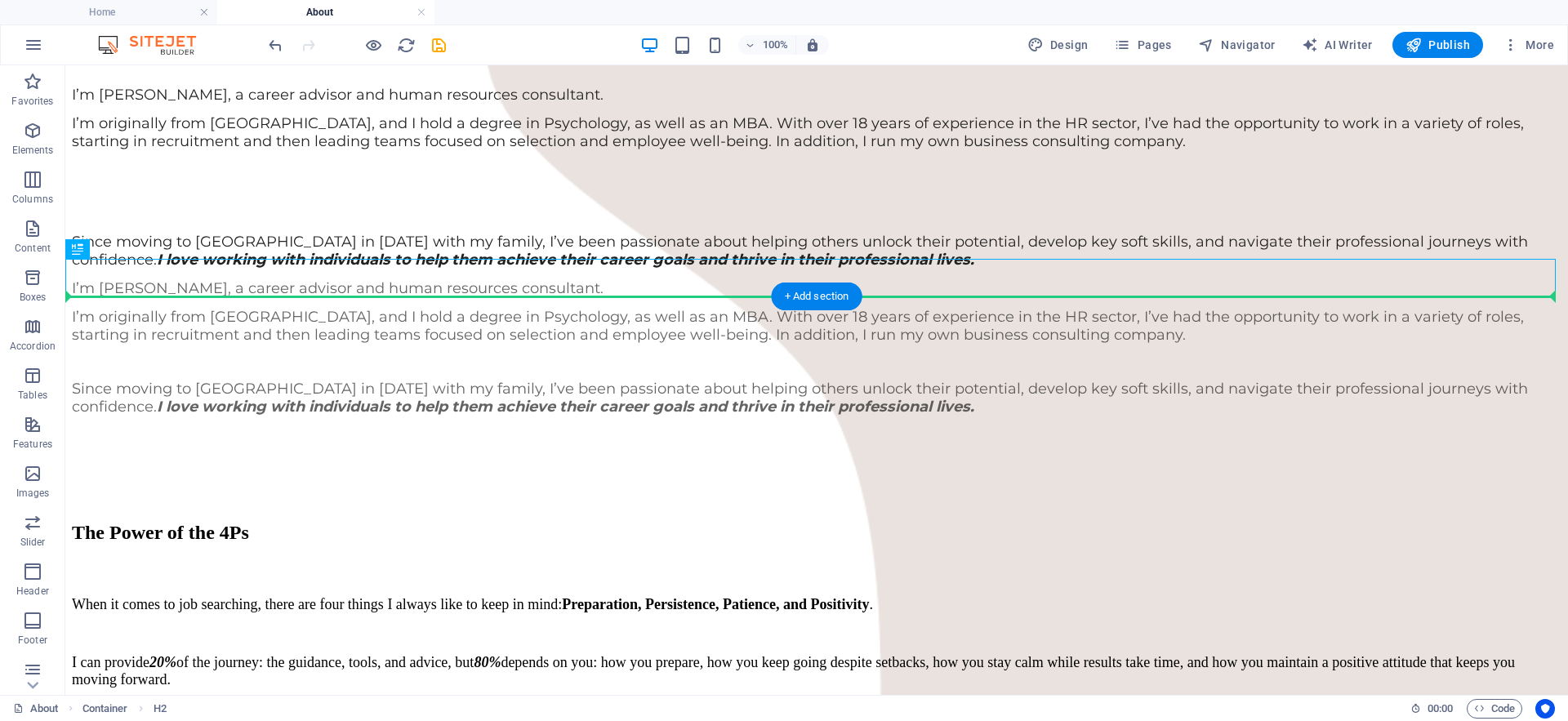
drag, startPoint x: 1013, startPoint y: 277, endPoint x: 1014, endPoint y: 333, distance: 56.0
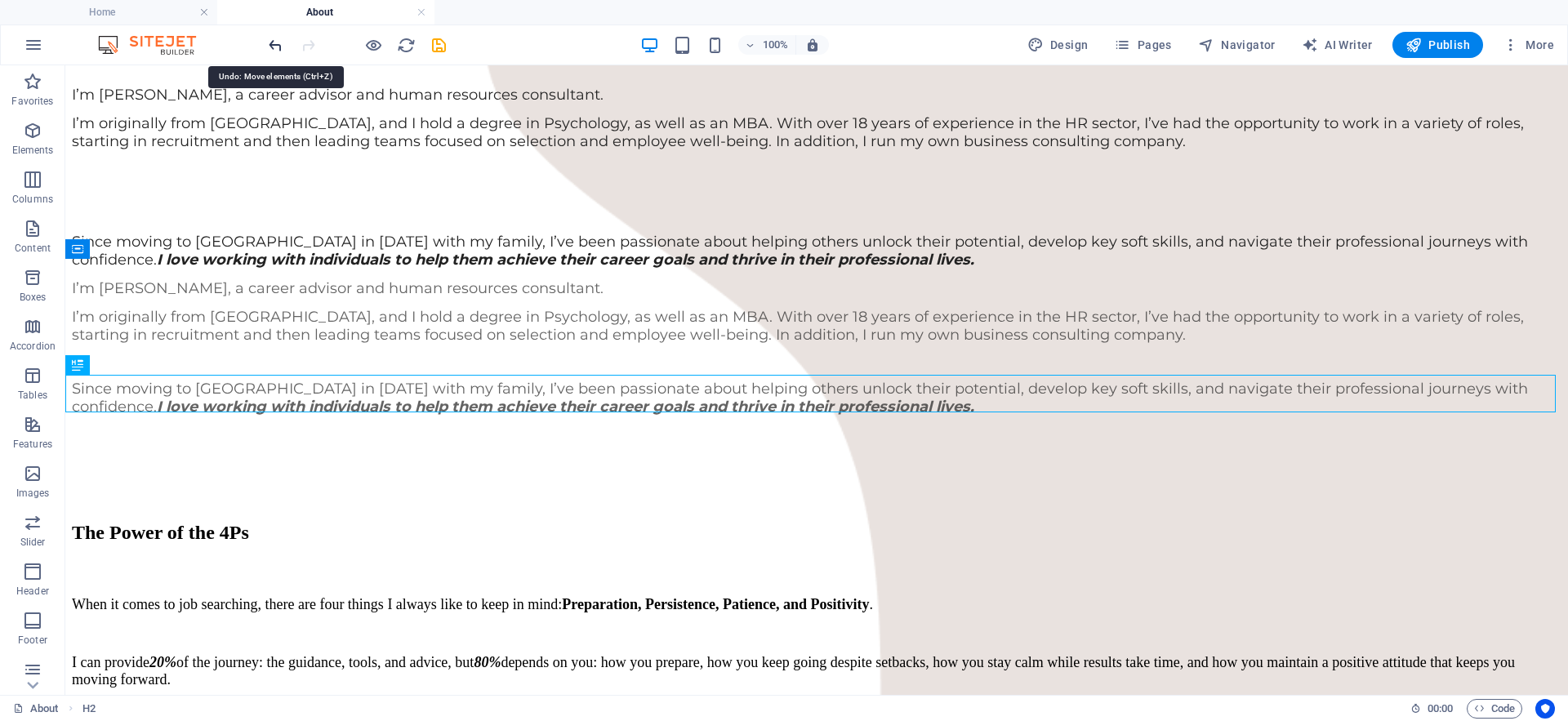
click at [272, 42] on icon "undo" at bounding box center [276, 45] width 19 height 19
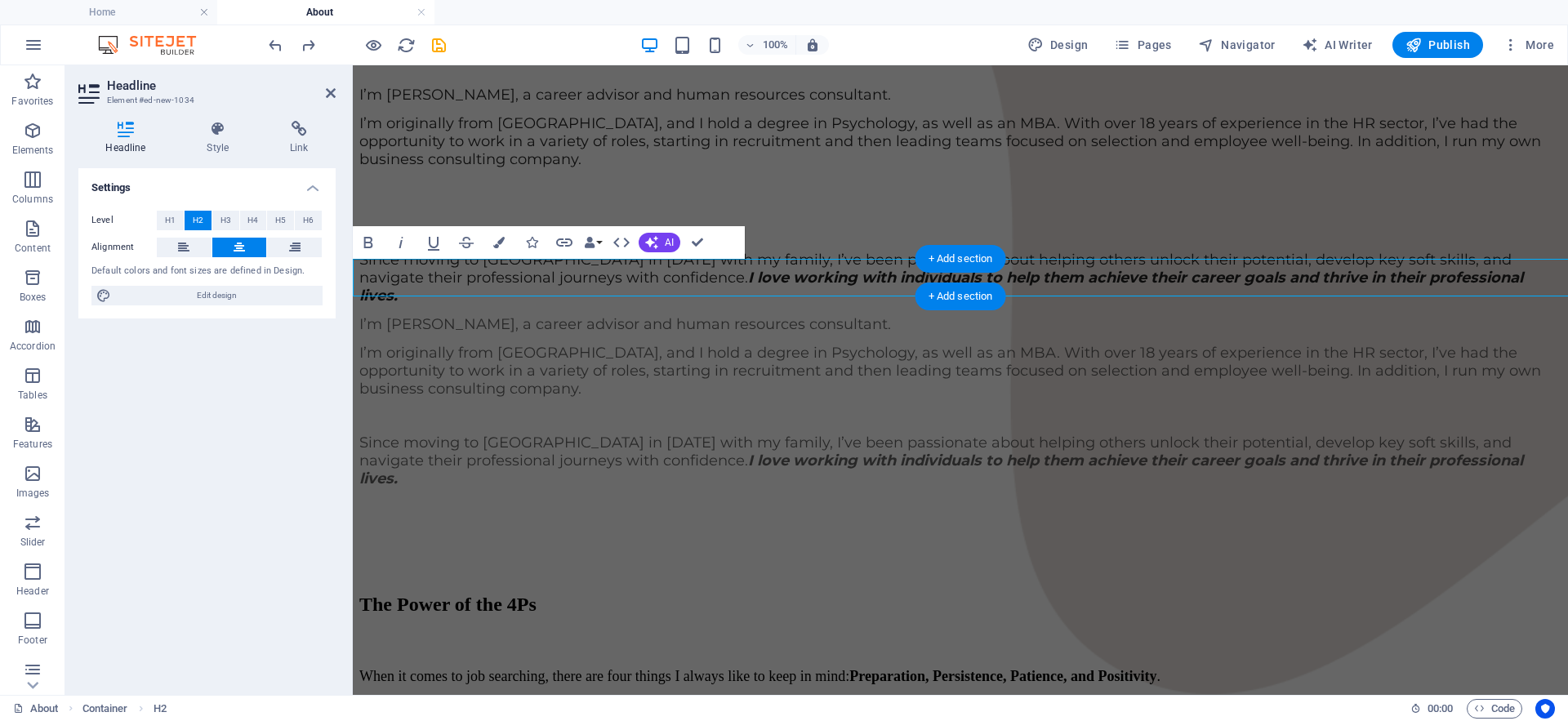
click at [932, 290] on div "+ Add section" at bounding box center [960, 296] width 91 height 28
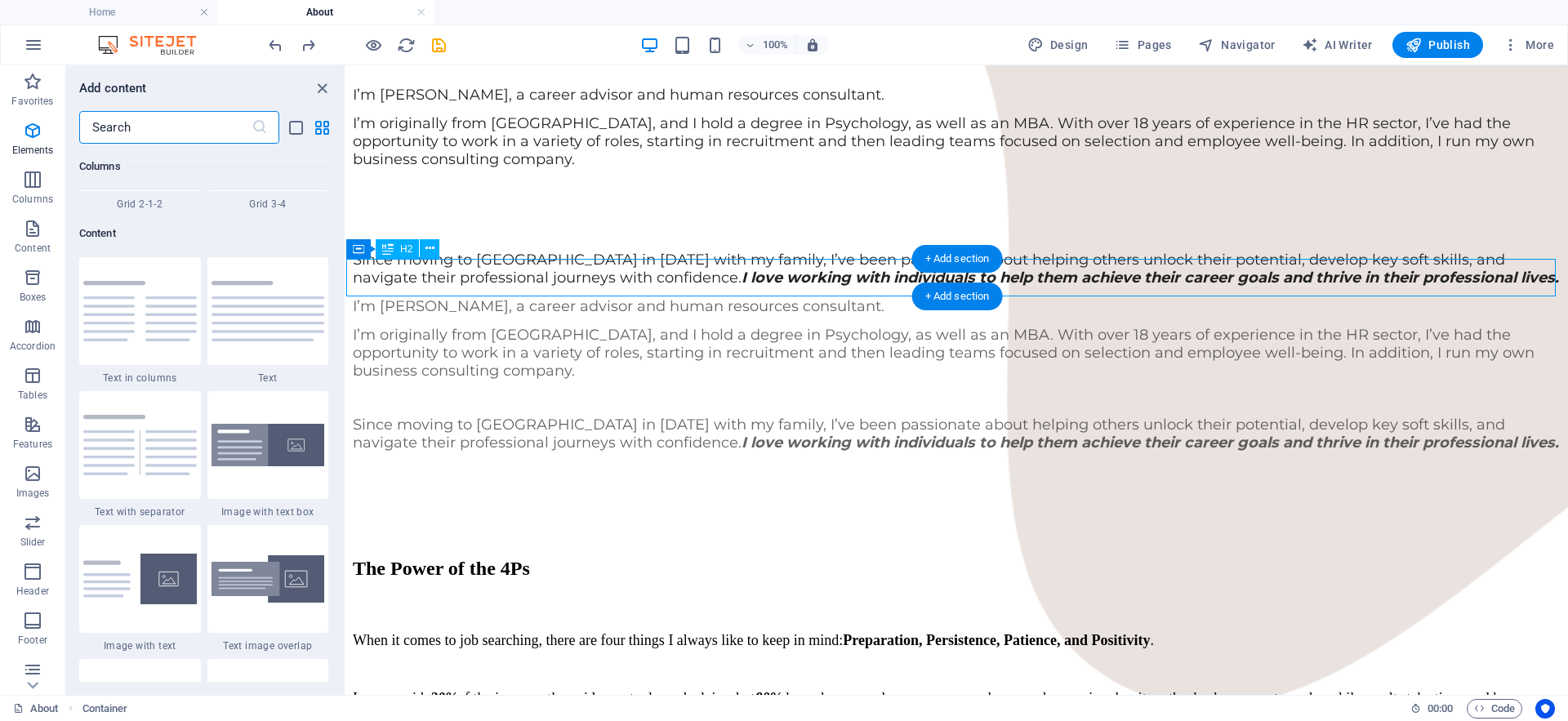
scroll to position [2856, 0]
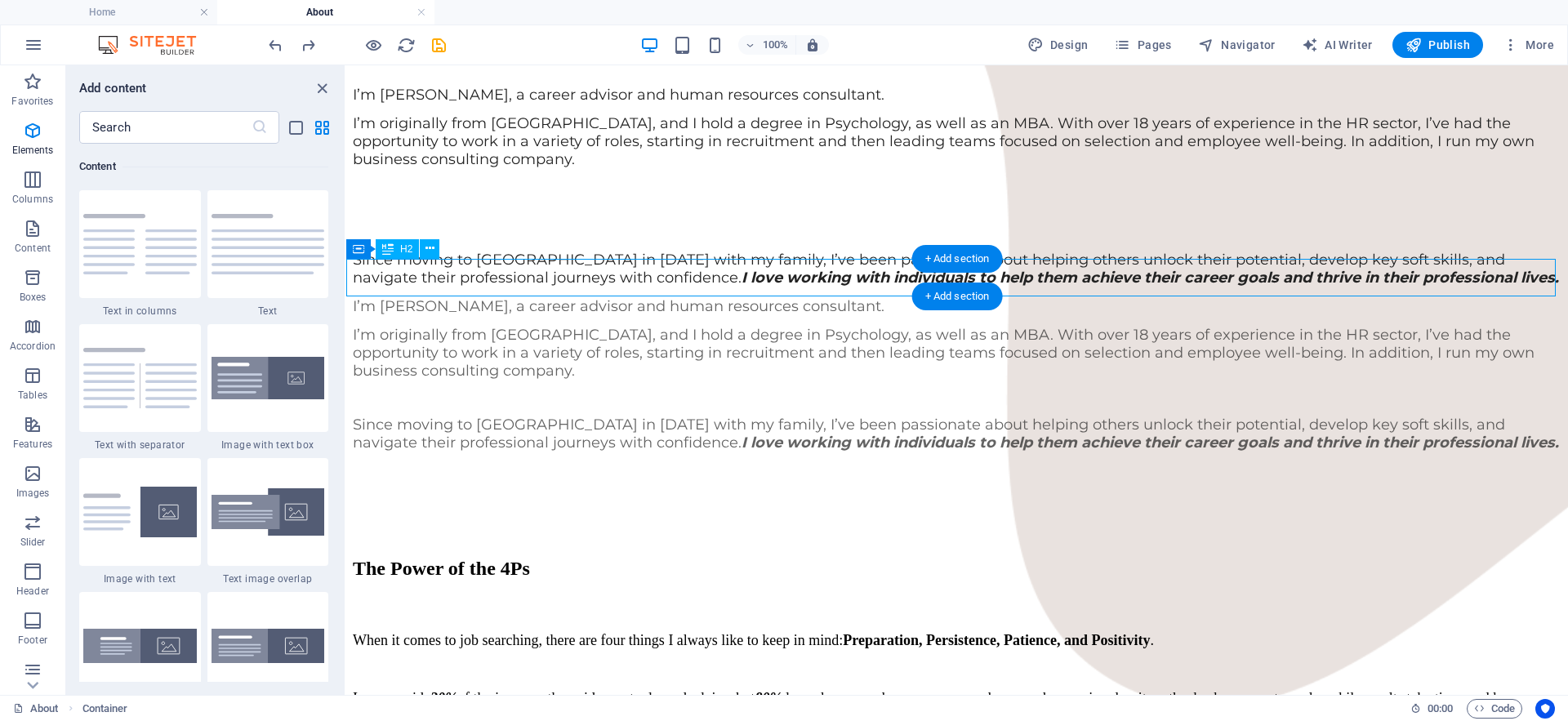
click at [432, 243] on icon at bounding box center [429, 249] width 9 height 17
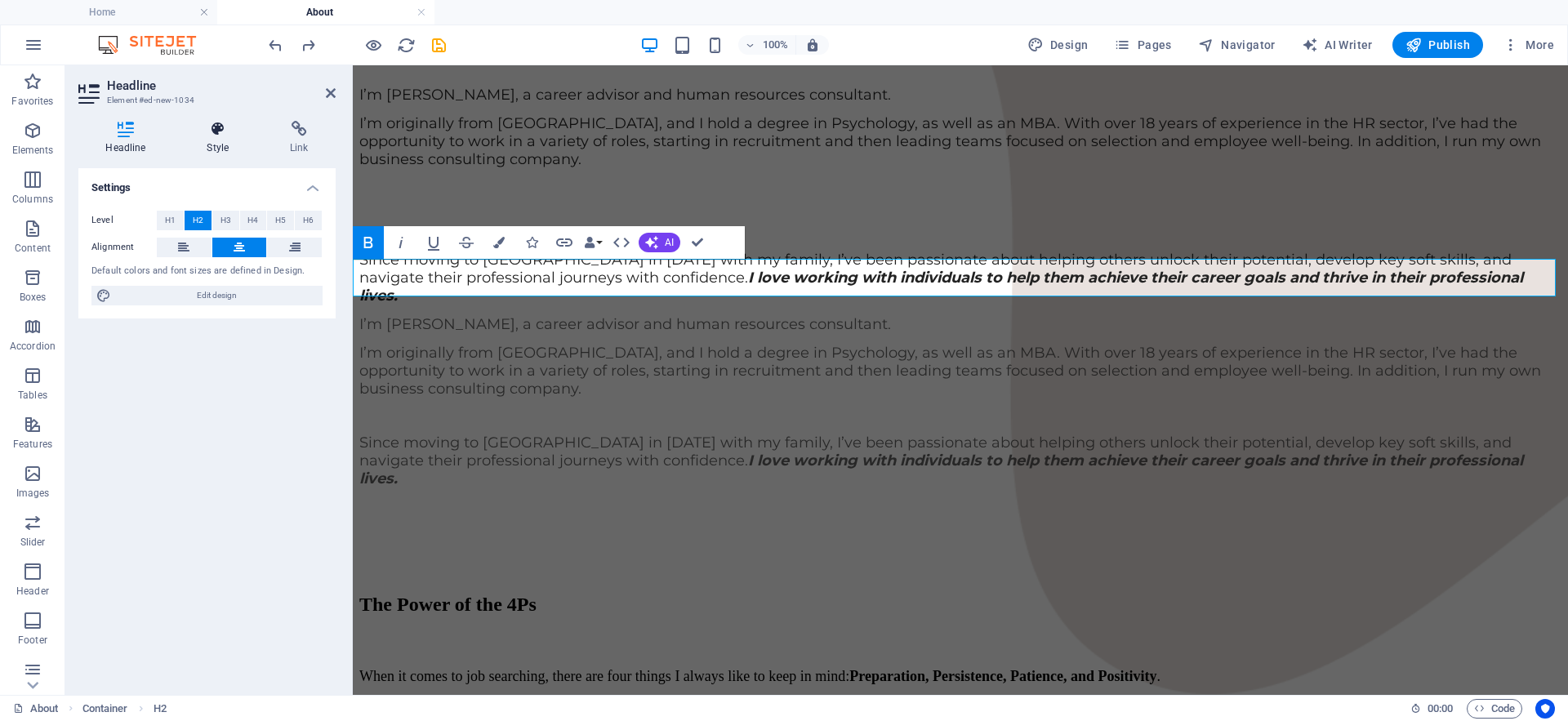
click at [218, 128] on icon at bounding box center [218, 128] width 76 height 16
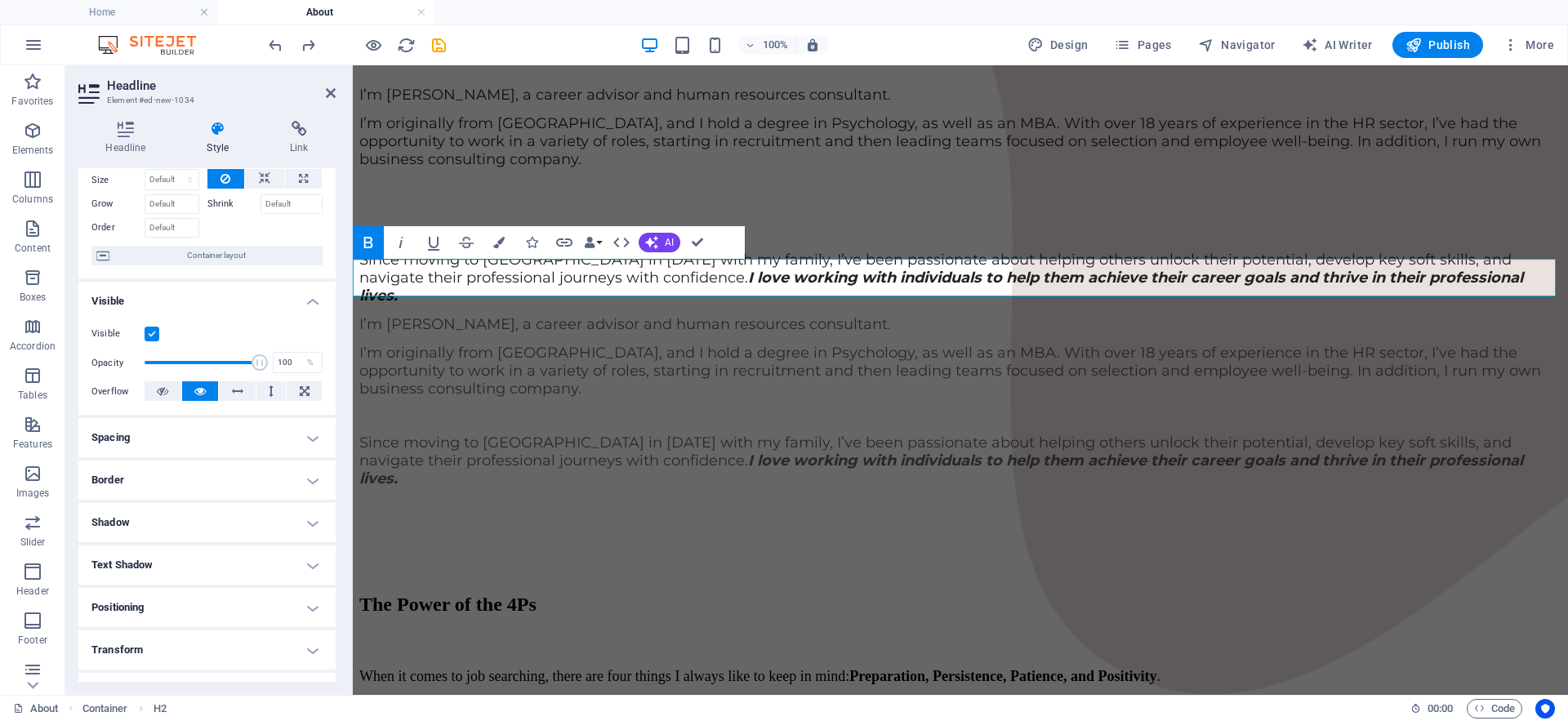
scroll to position [64, 0]
click at [232, 249] on span "Container layout" at bounding box center [216, 253] width 204 height 20
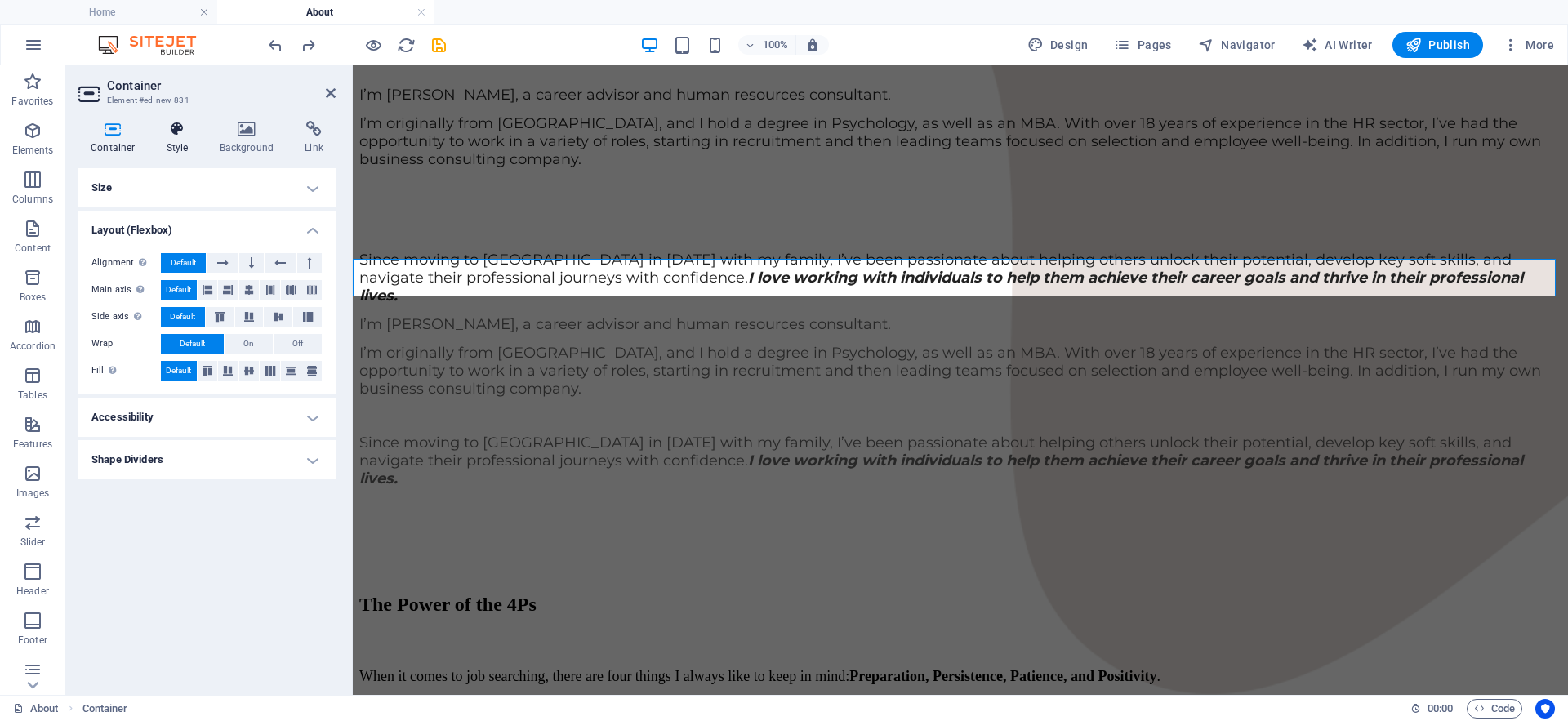
click at [170, 137] on h4 "Style" at bounding box center [181, 137] width 53 height 34
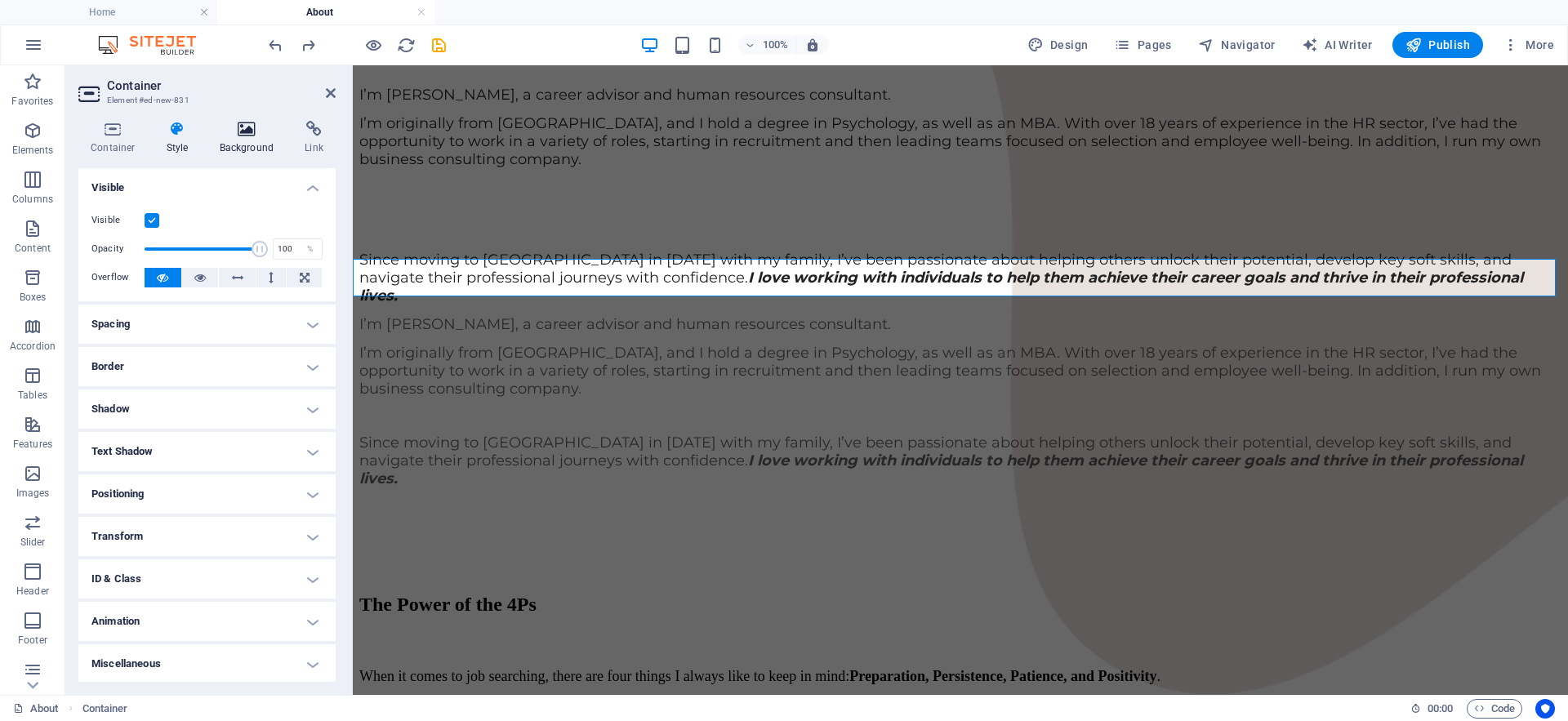
click at [238, 133] on icon at bounding box center [246, 128] width 79 height 16
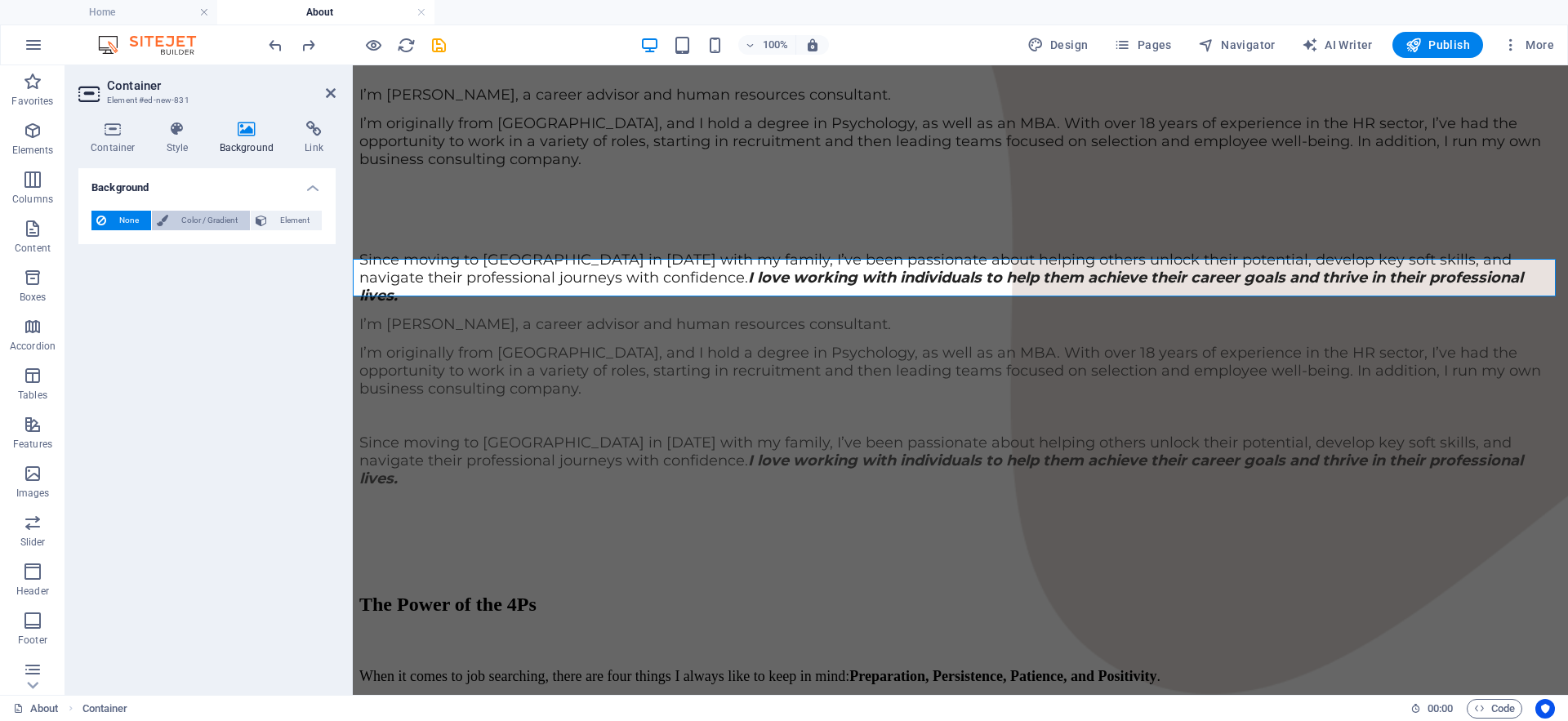
click at [228, 223] on span "Color / Gradient" at bounding box center [209, 220] width 72 height 20
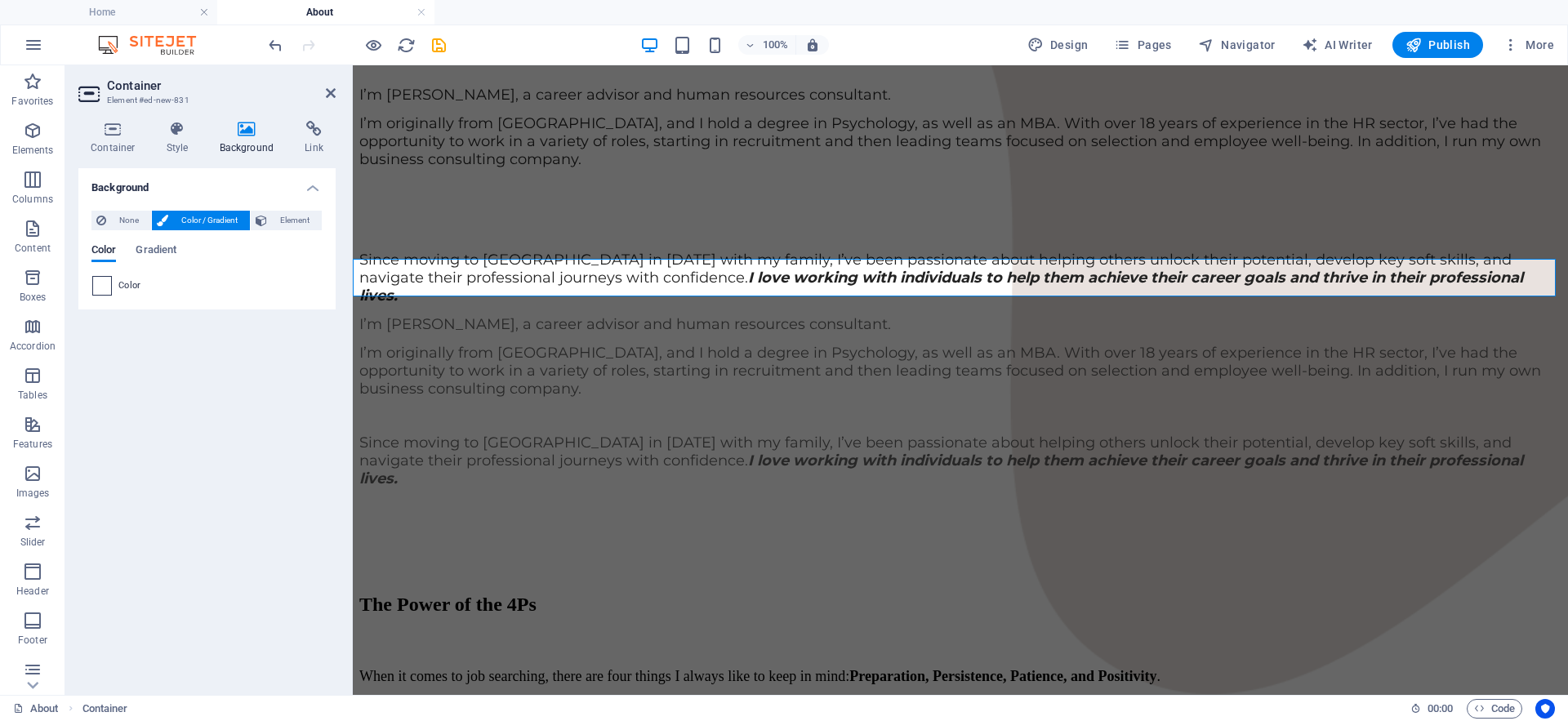
click at [99, 288] on span at bounding box center [102, 285] width 18 height 18
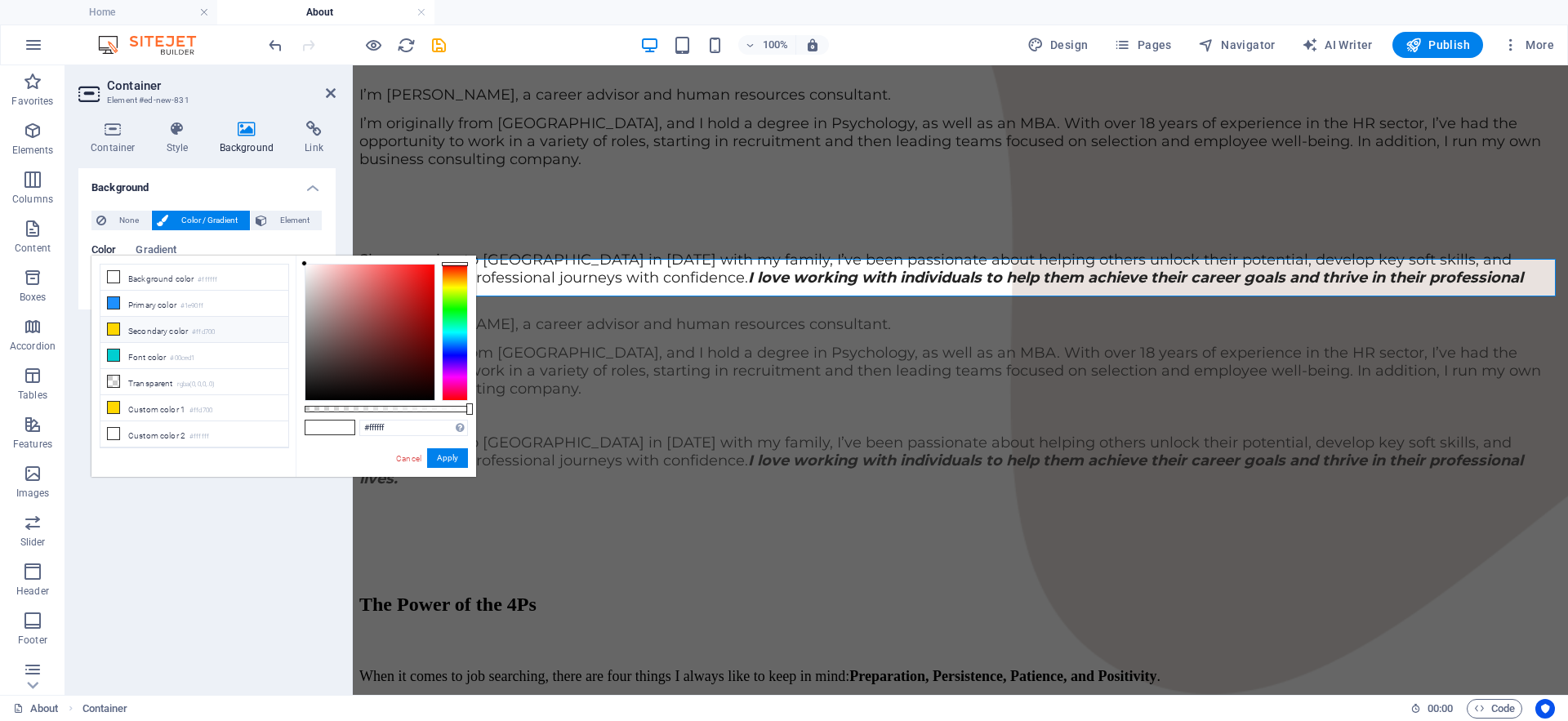
click at [132, 336] on li "Secondary color #ffd700" at bounding box center [193, 329] width 188 height 26
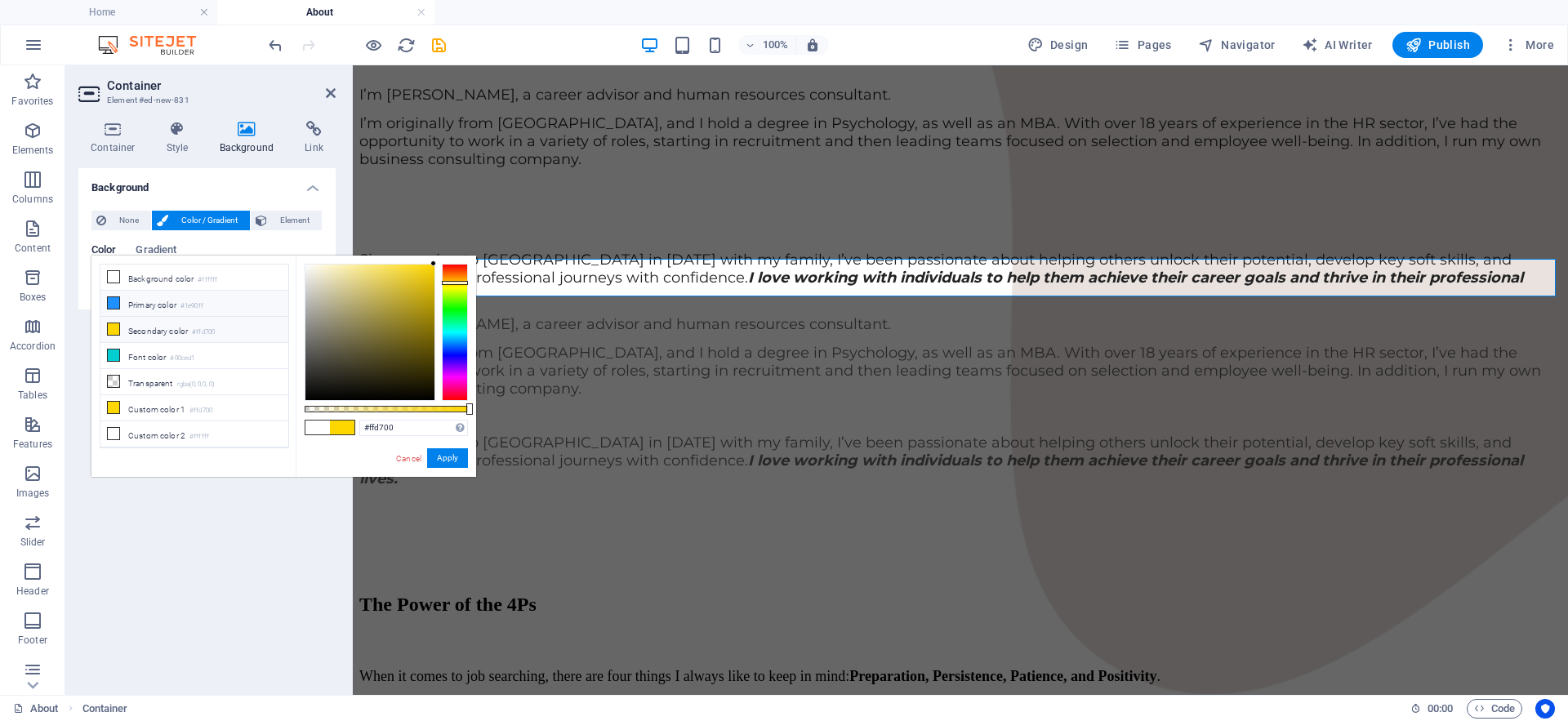
click at [150, 304] on li "Primary color #1e90ff" at bounding box center [193, 304] width 188 height 26
type input "#1e90ff"
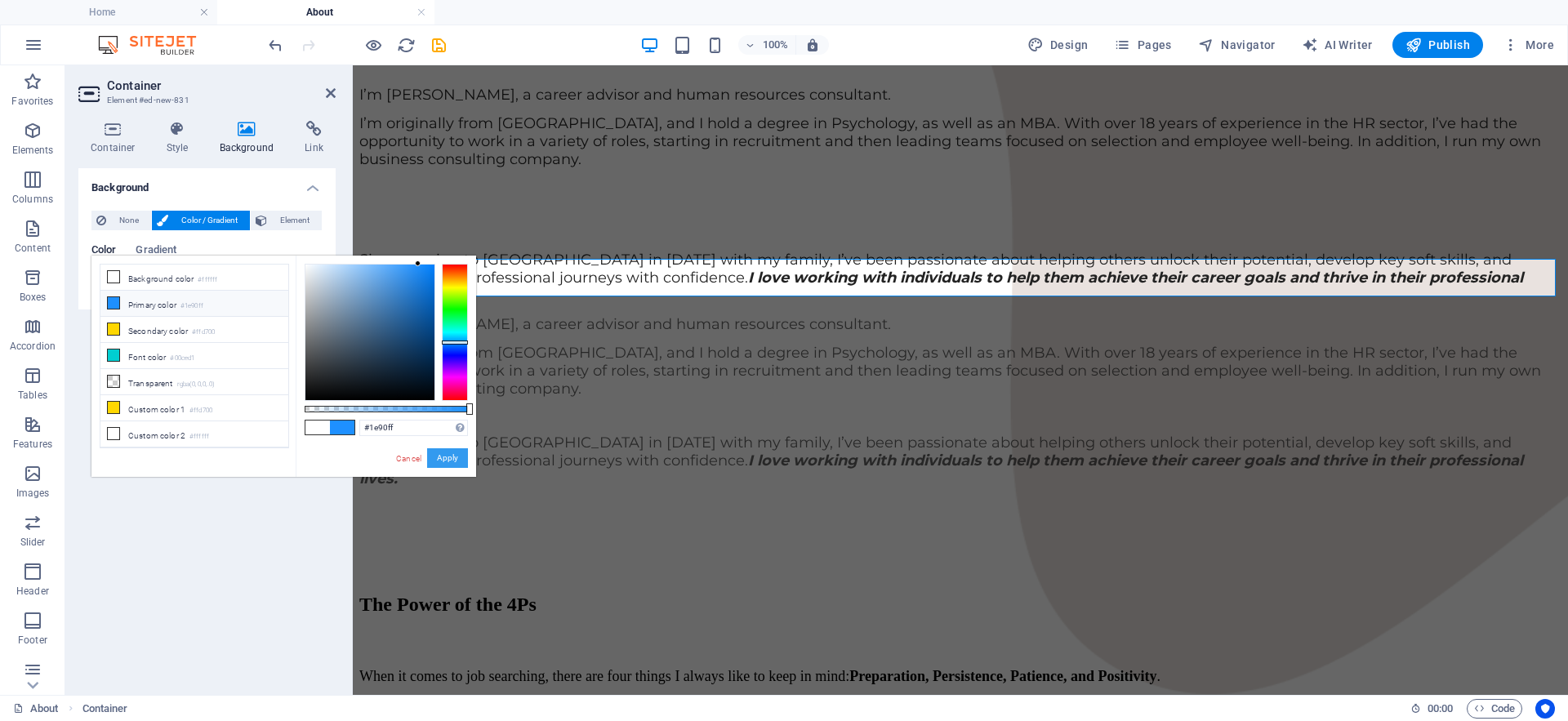
click at [443, 457] on button "Apply" at bounding box center [447, 457] width 41 height 20
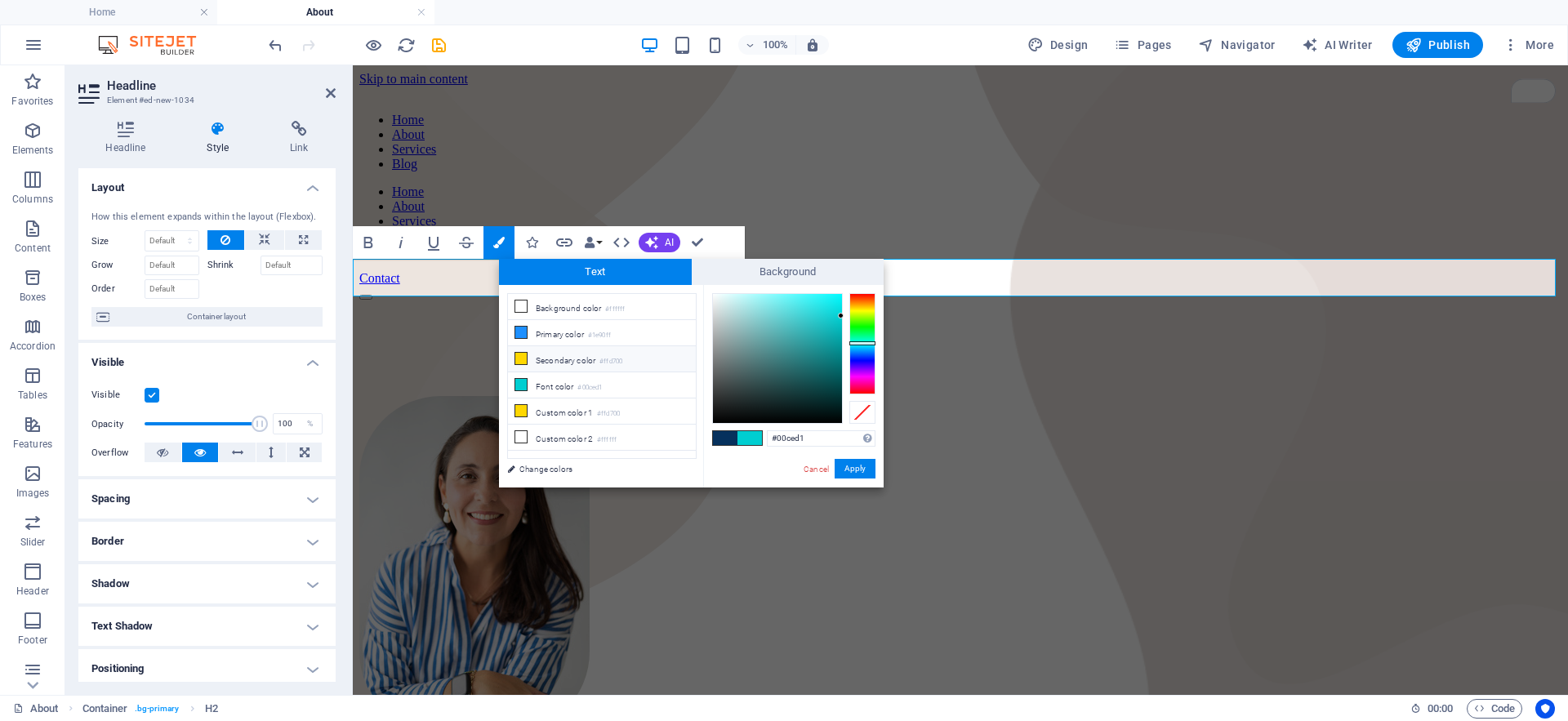
scroll to position [1376, 0]
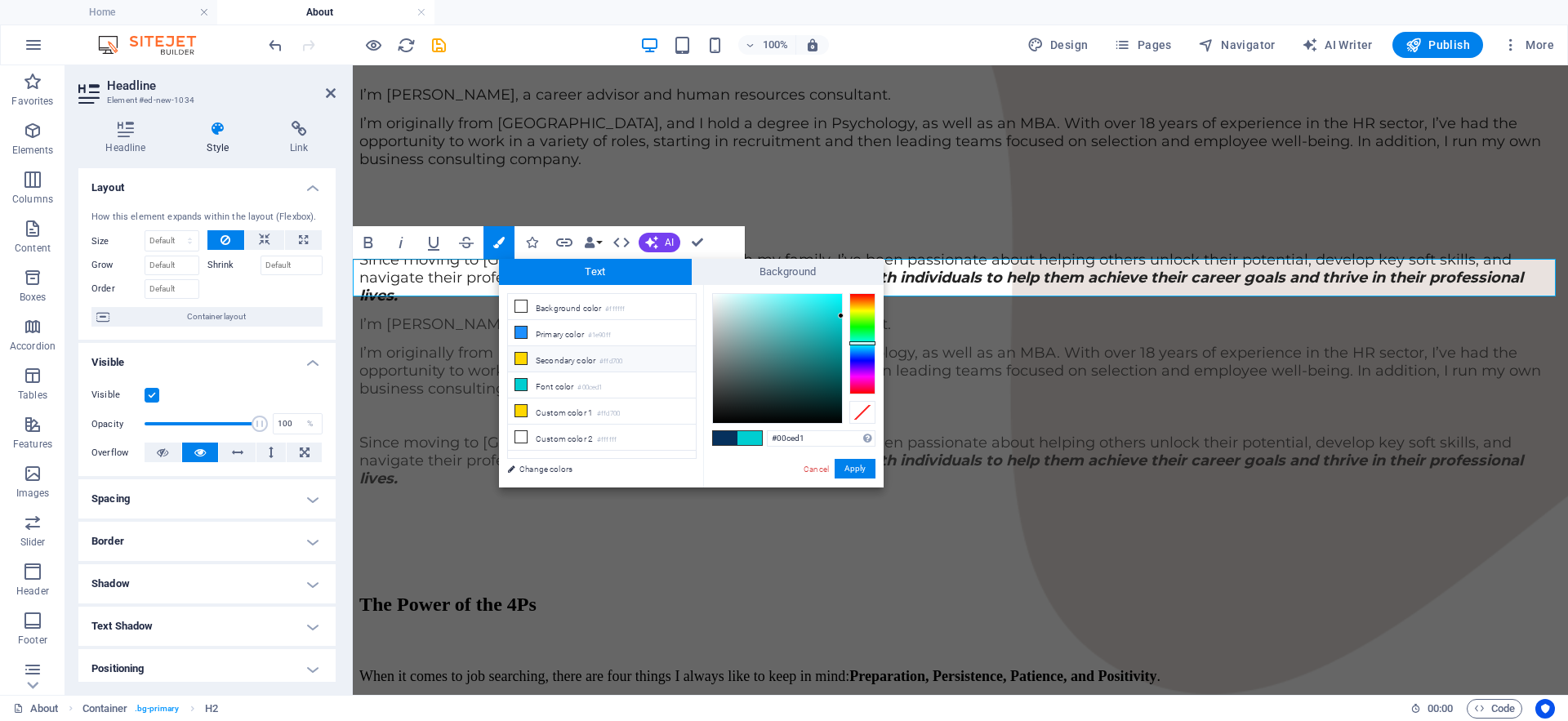
click at [568, 352] on li "Secondary color #ffd700" at bounding box center [602, 359] width 188 height 26
type input "#ffd700"
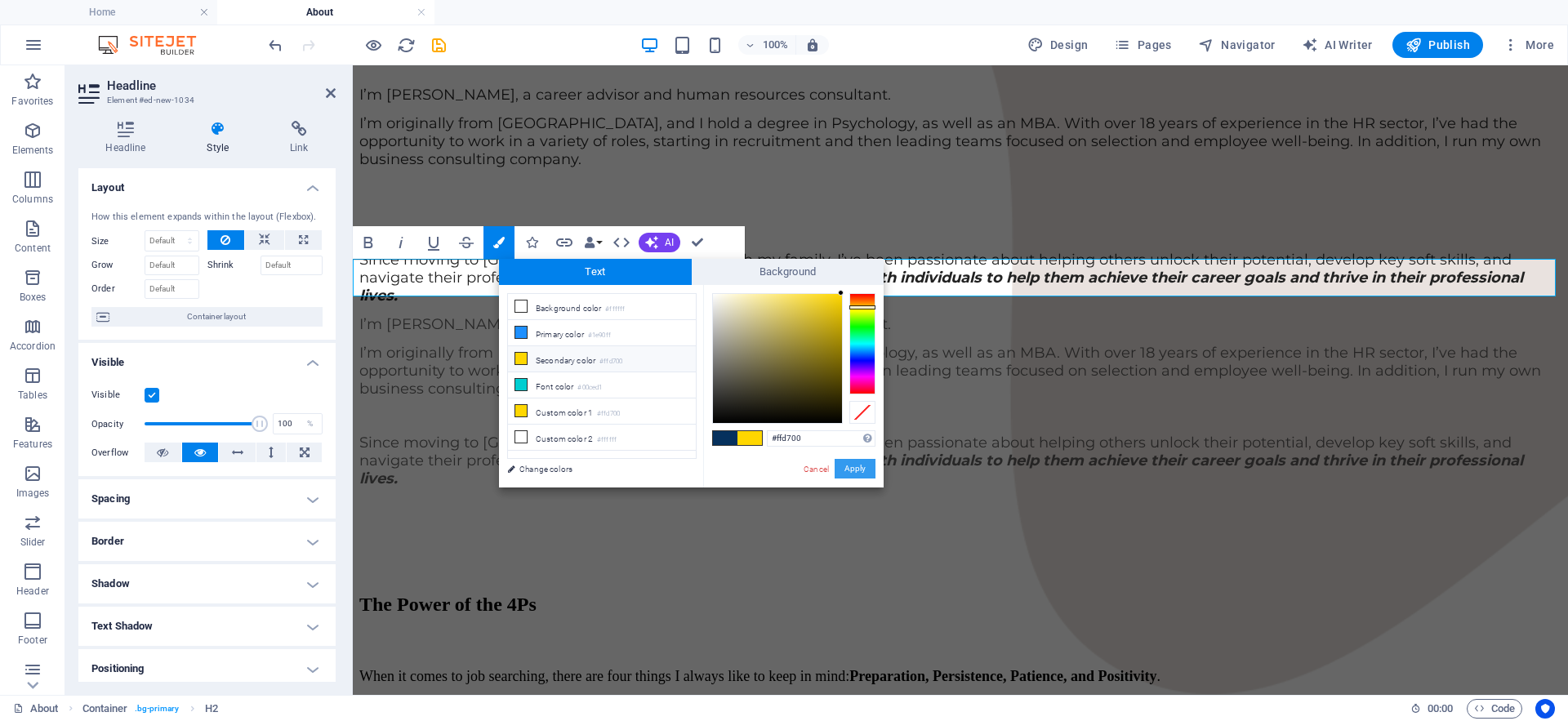
drag, startPoint x: 853, startPoint y: 469, endPoint x: 500, endPoint y: 405, distance: 358.8
click at [853, 469] on button "Apply" at bounding box center [855, 468] width 41 height 20
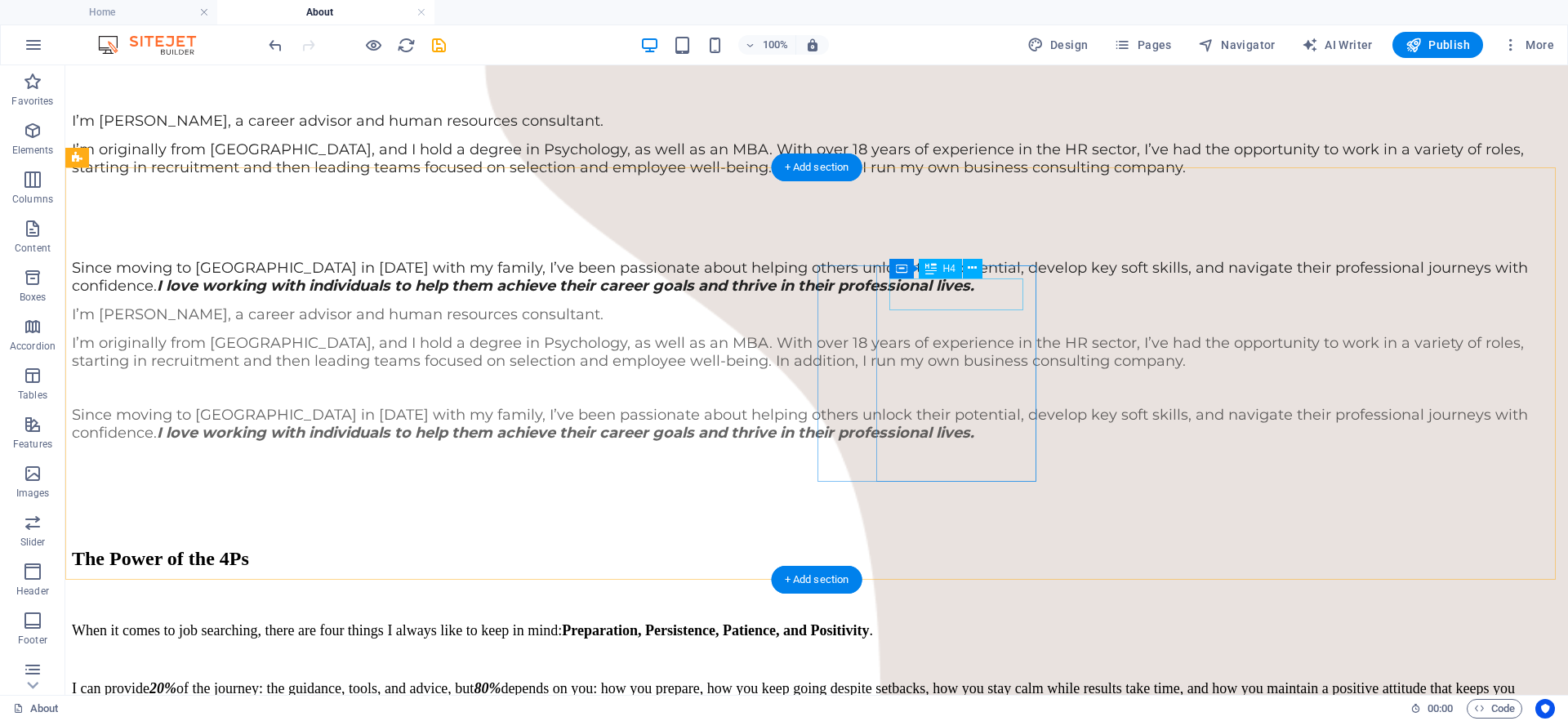
scroll to position [1210, 0]
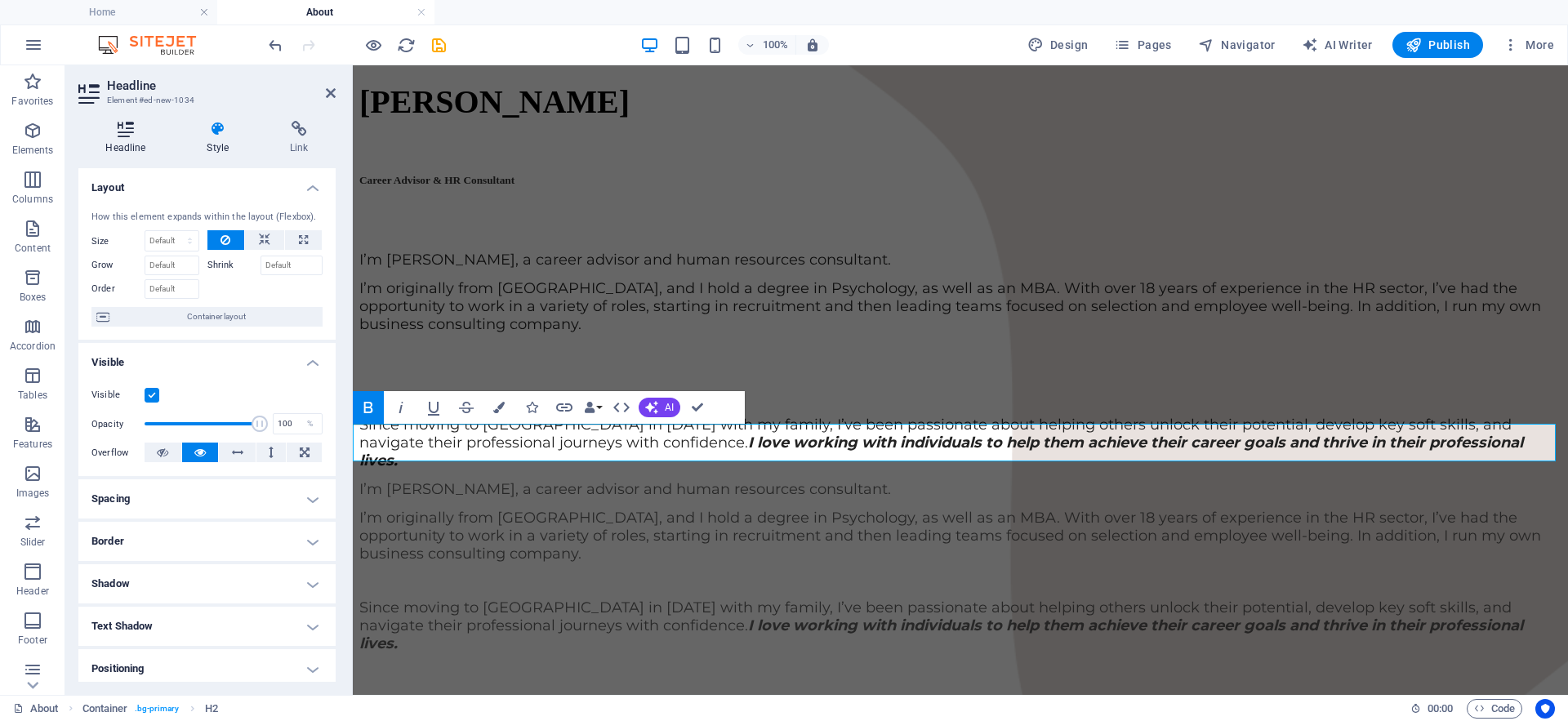
click at [138, 138] on h4 "Headline" at bounding box center [128, 137] width 101 height 34
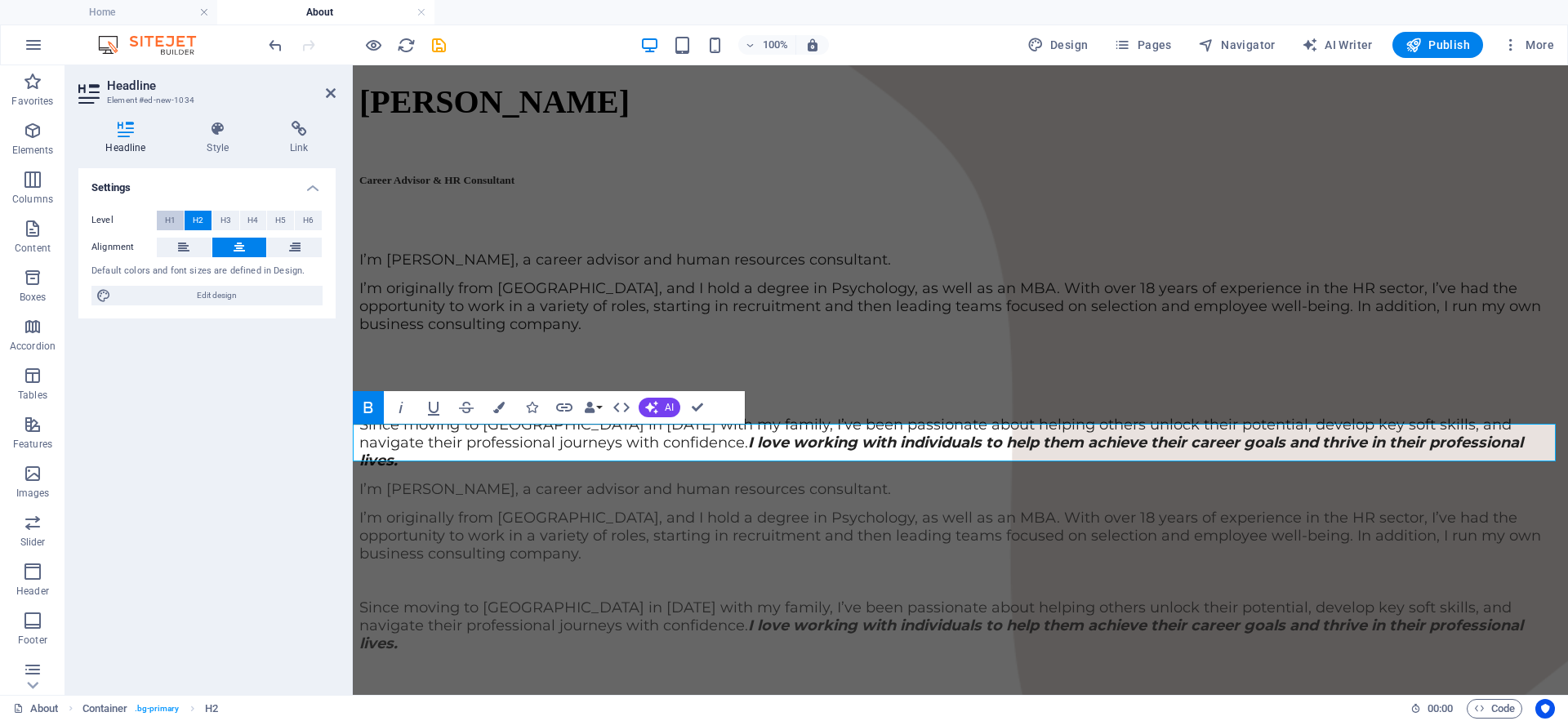
click at [165, 219] on span "H1" at bounding box center [170, 220] width 11 height 20
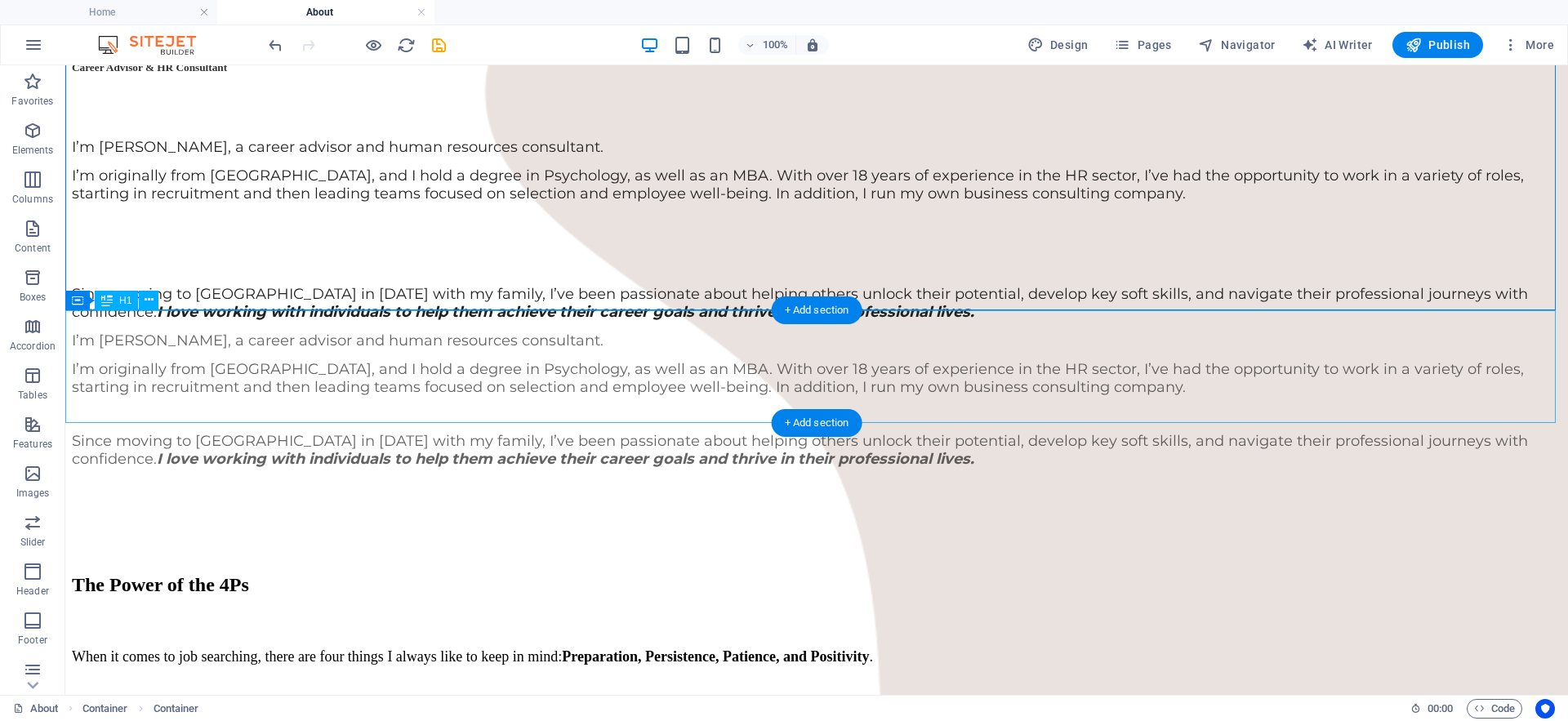
scroll to position [1324, 0]
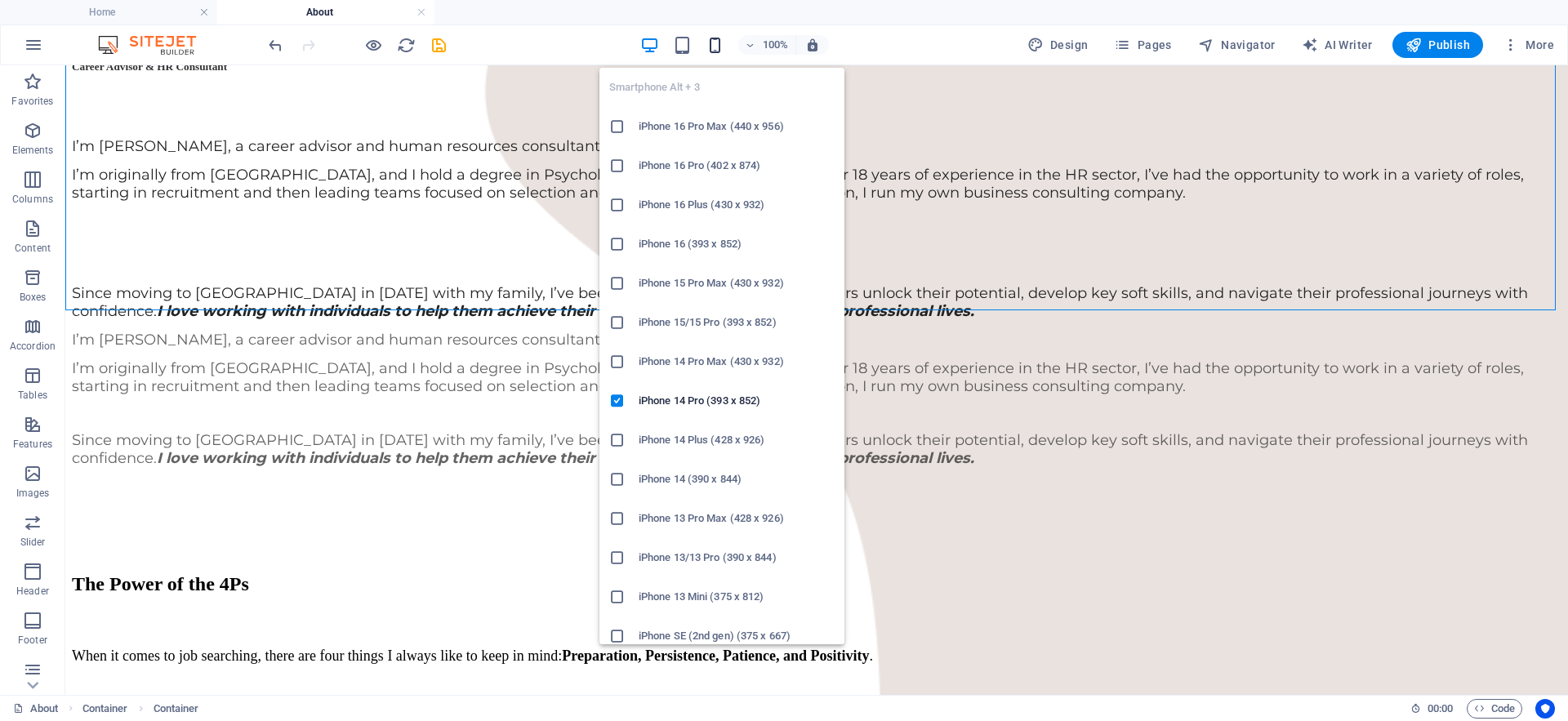
click at [720, 42] on icon "button" at bounding box center [714, 45] width 19 height 19
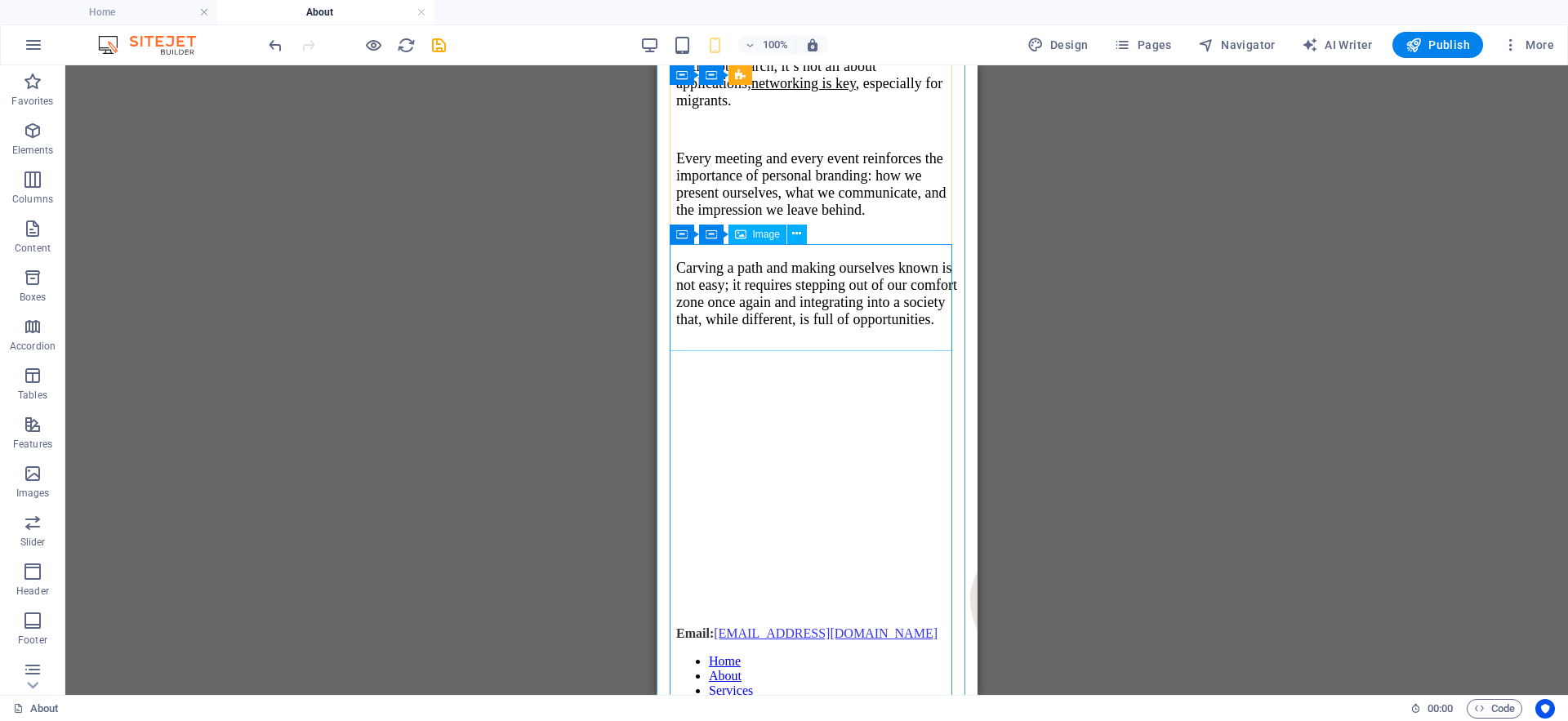
scroll to position [6822, 0]
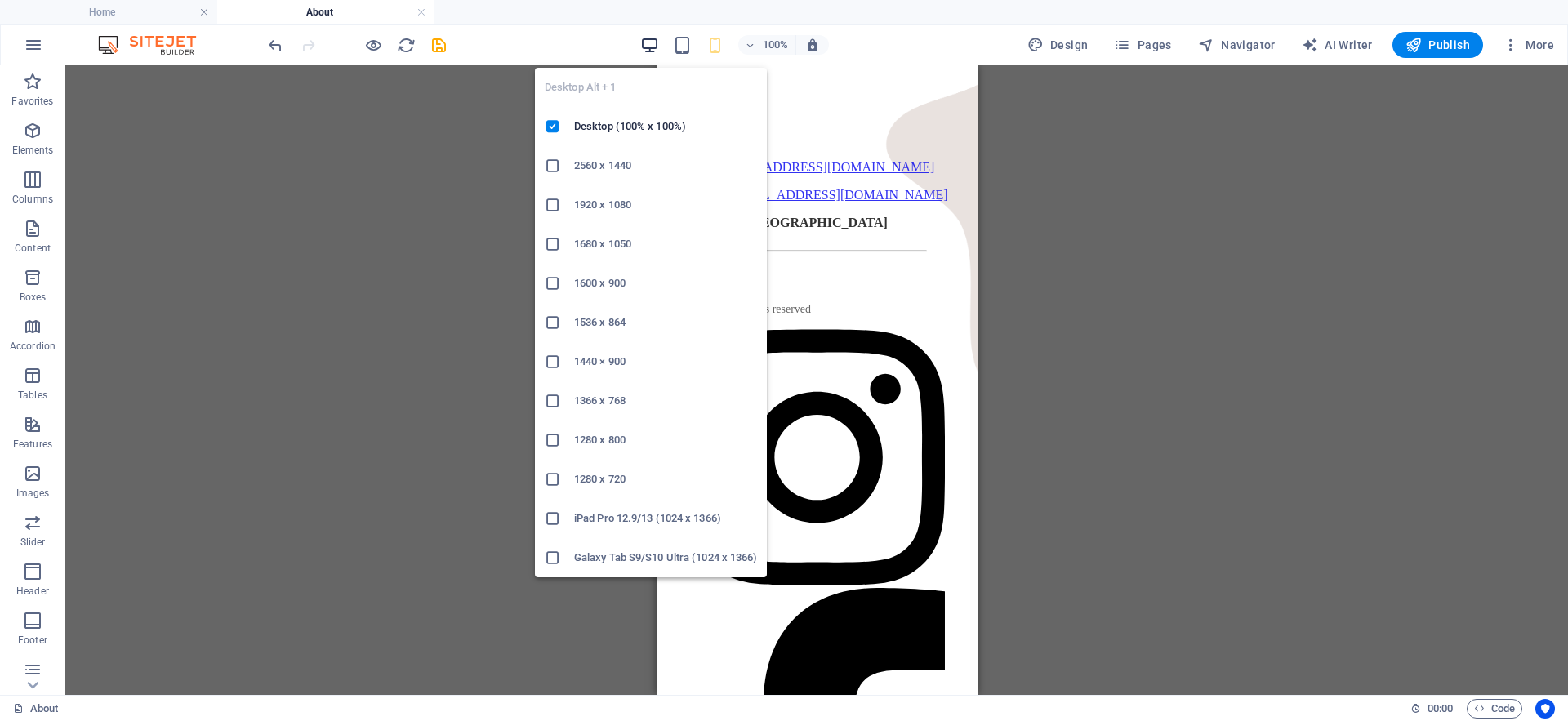
click at [647, 42] on icon "button" at bounding box center [650, 45] width 19 height 19
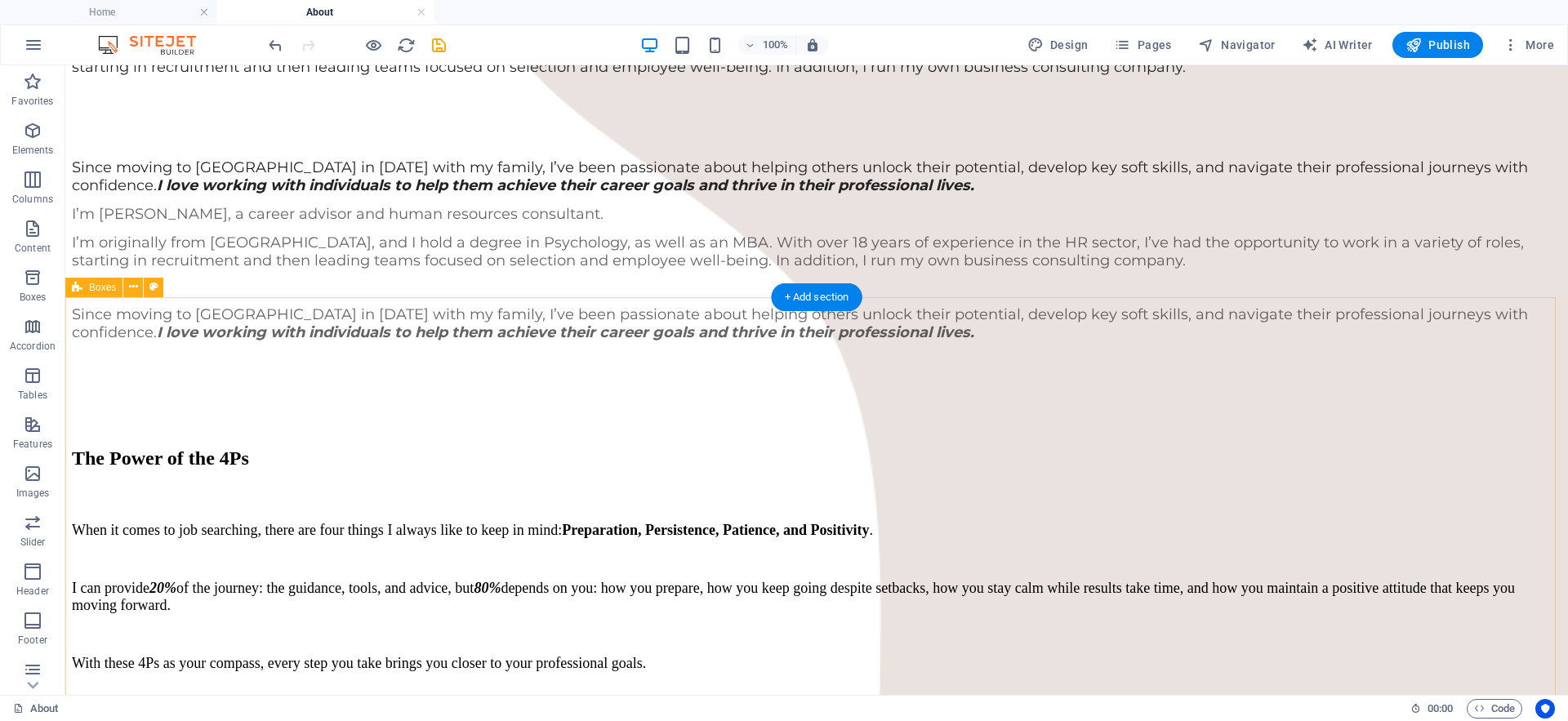
scroll to position [1405, 0]
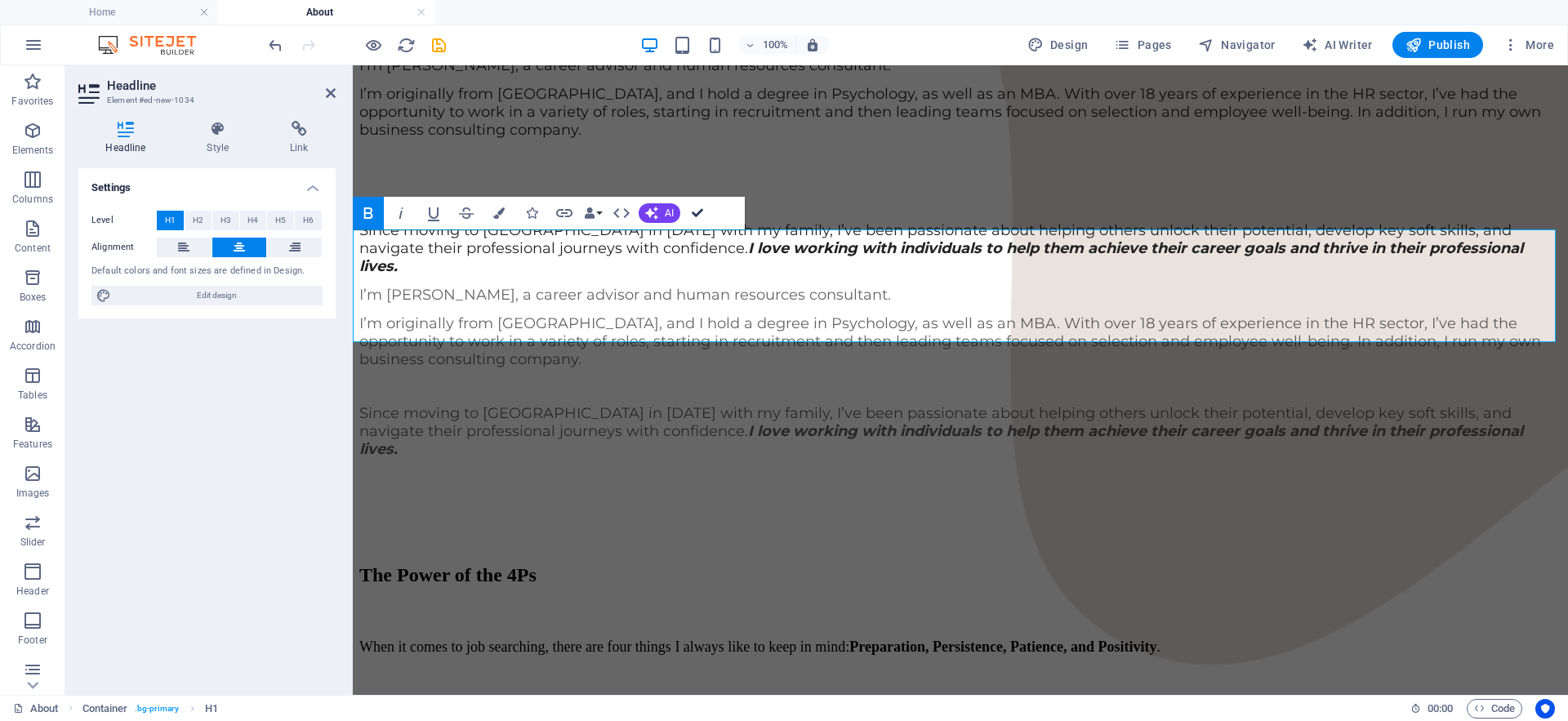
drag, startPoint x: 701, startPoint y: 208, endPoint x: 636, endPoint y: 143, distance: 91.9
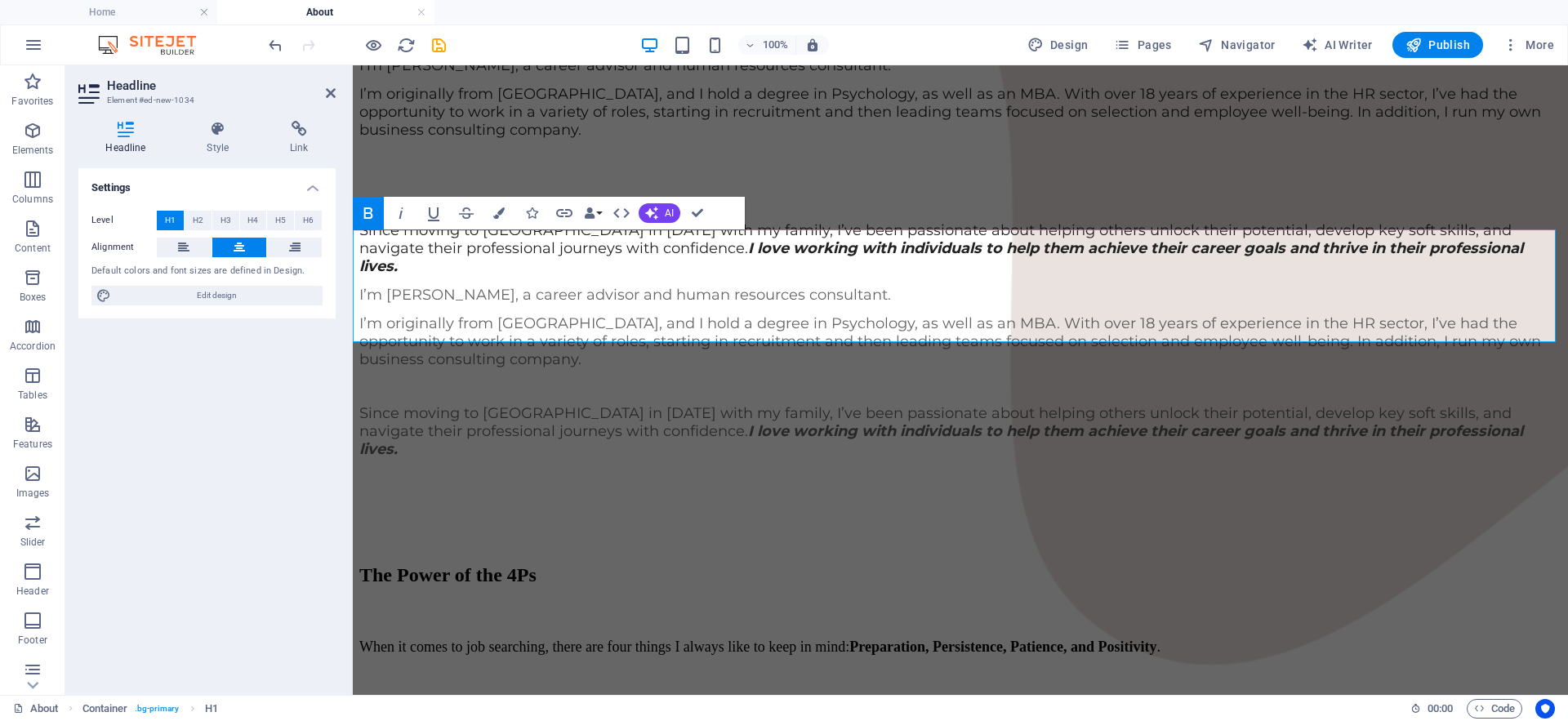
click at [196, 223] on span "H2" at bounding box center [198, 220] width 11 height 20
